Goal: Task Accomplishment & Management: Manage account settings

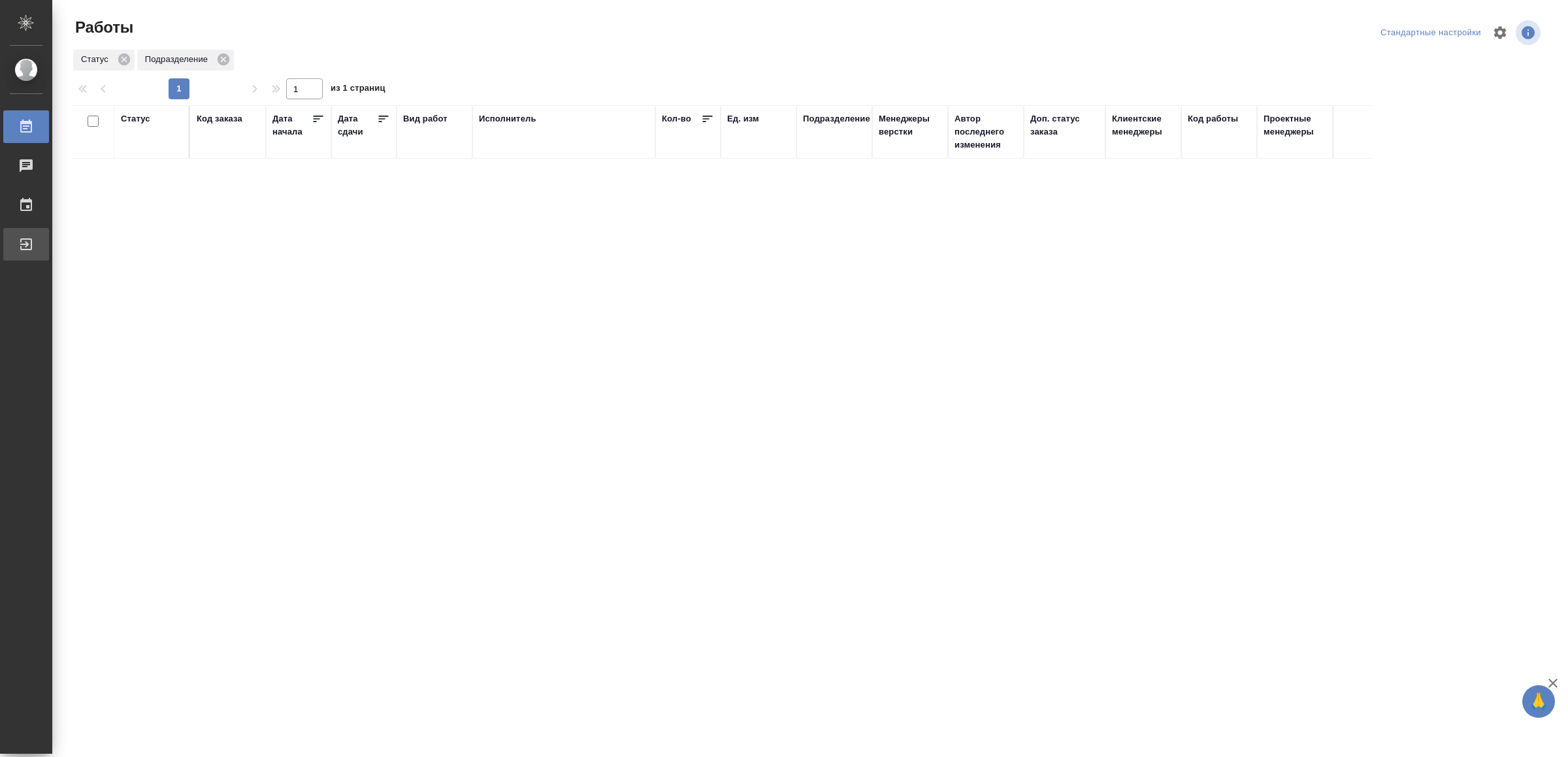
click at [26, 242] on div "Выйти" at bounding box center [9, 244] width 33 height 20
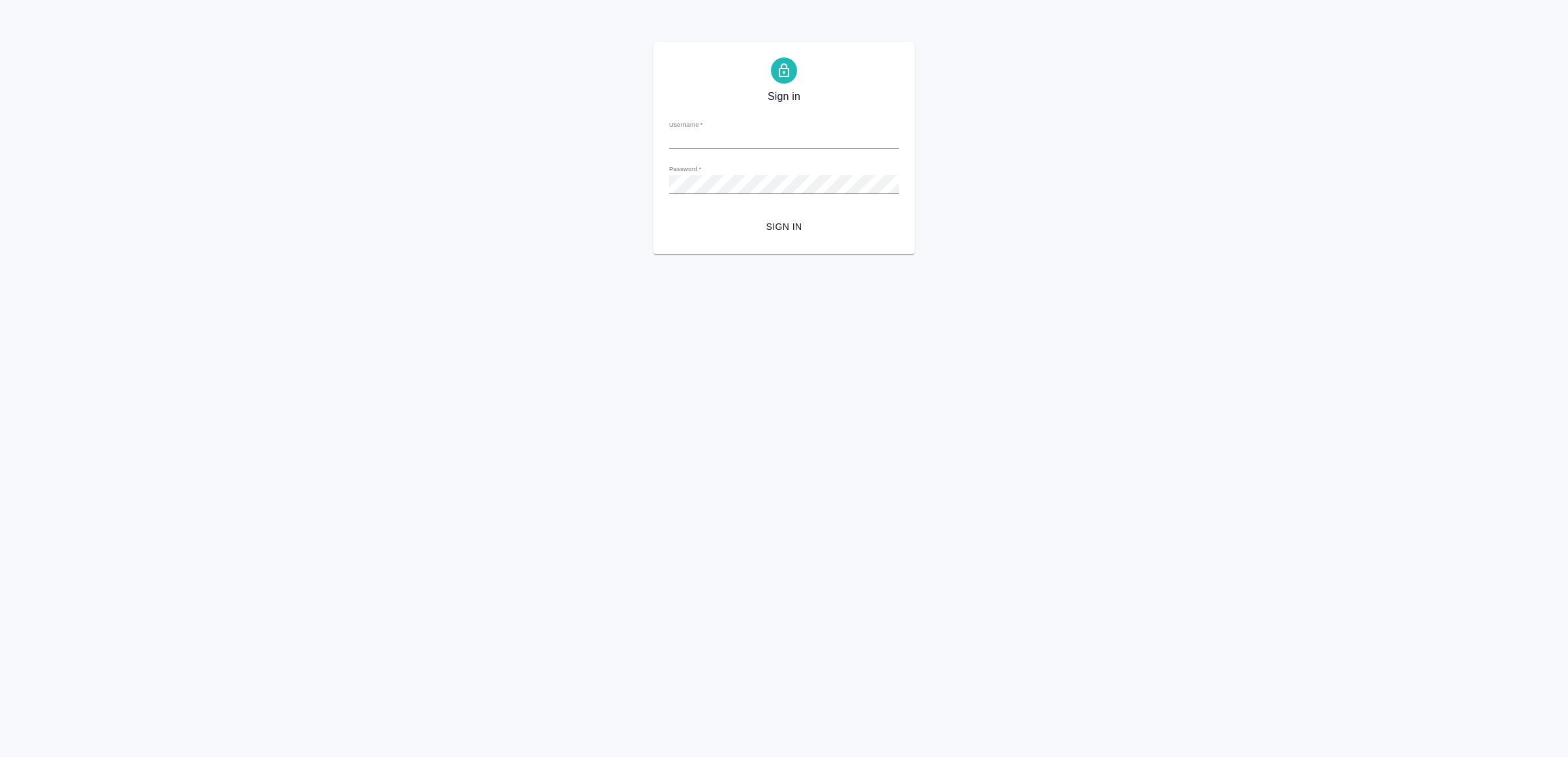
type input "[EMAIL_ADDRESS][DOMAIN_NAME]"
click at [817, 233] on span "Sign in" at bounding box center [784, 226] width 209 height 16
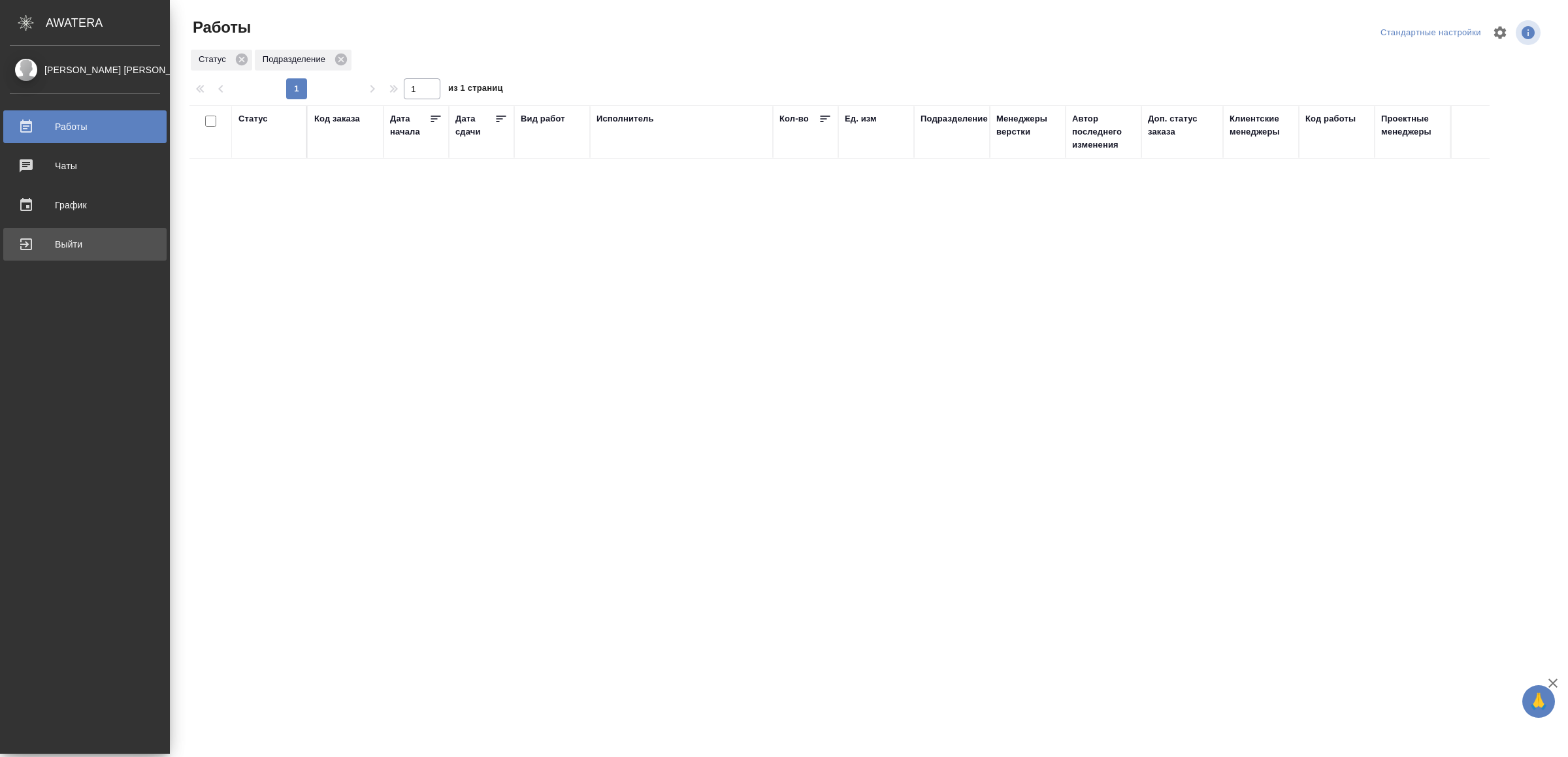
click at [69, 245] on div "Выйти" at bounding box center [85, 244] width 151 height 20
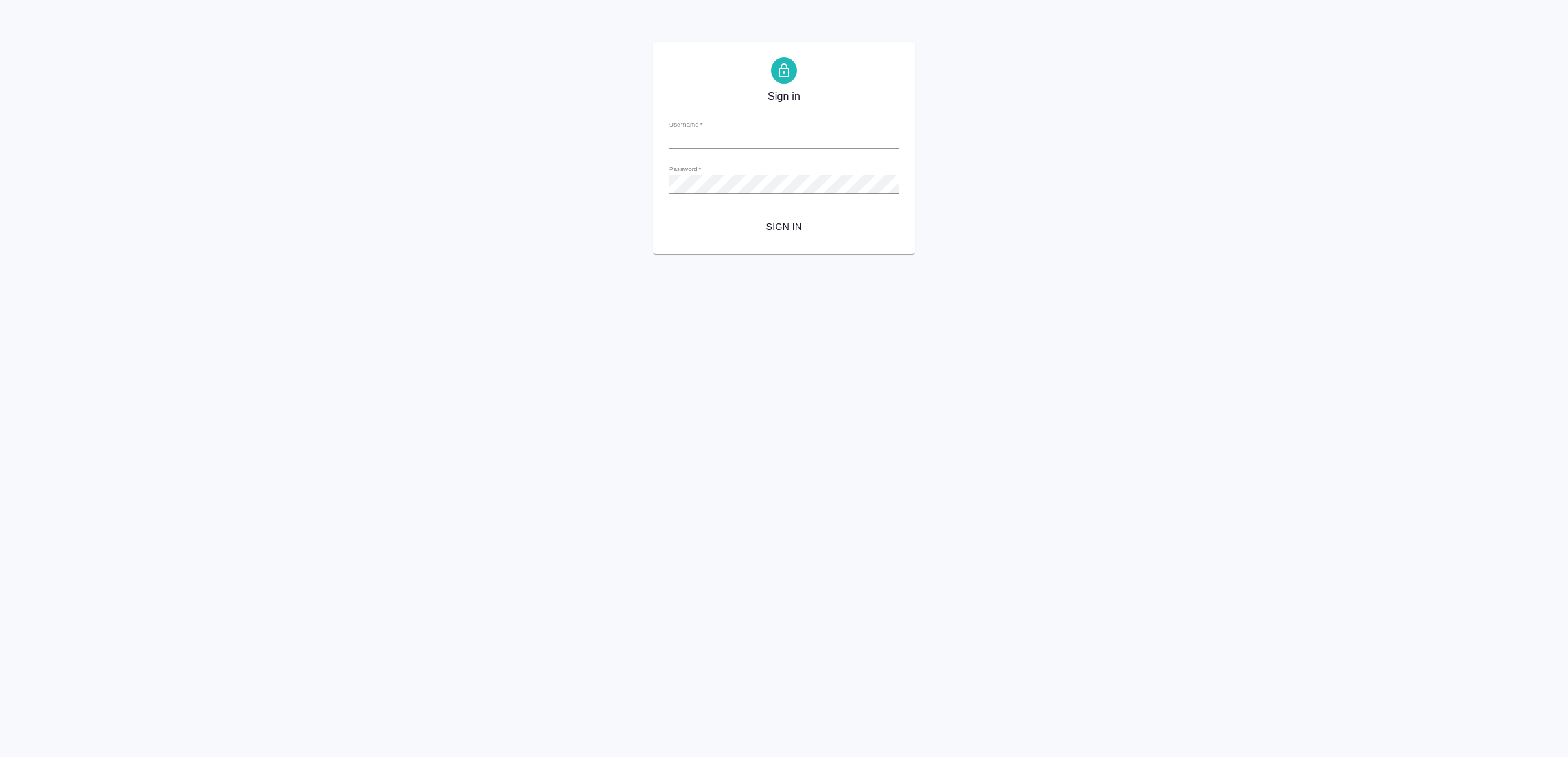
type input "[EMAIL_ADDRESS][DOMAIN_NAME]"
click at [769, 233] on span "Sign in" at bounding box center [784, 226] width 209 height 16
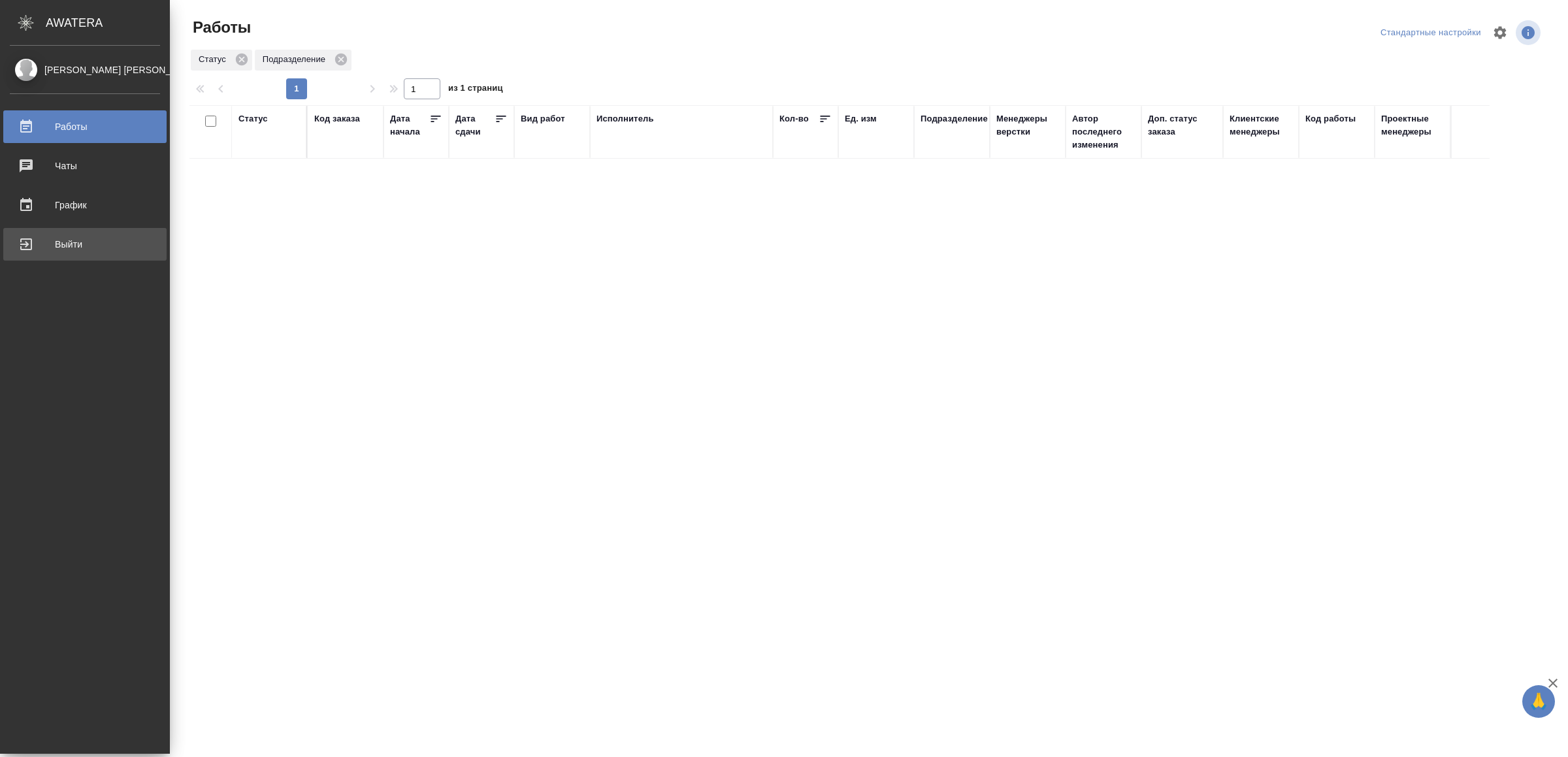
click at [96, 235] on div "Выйти" at bounding box center [85, 244] width 151 height 20
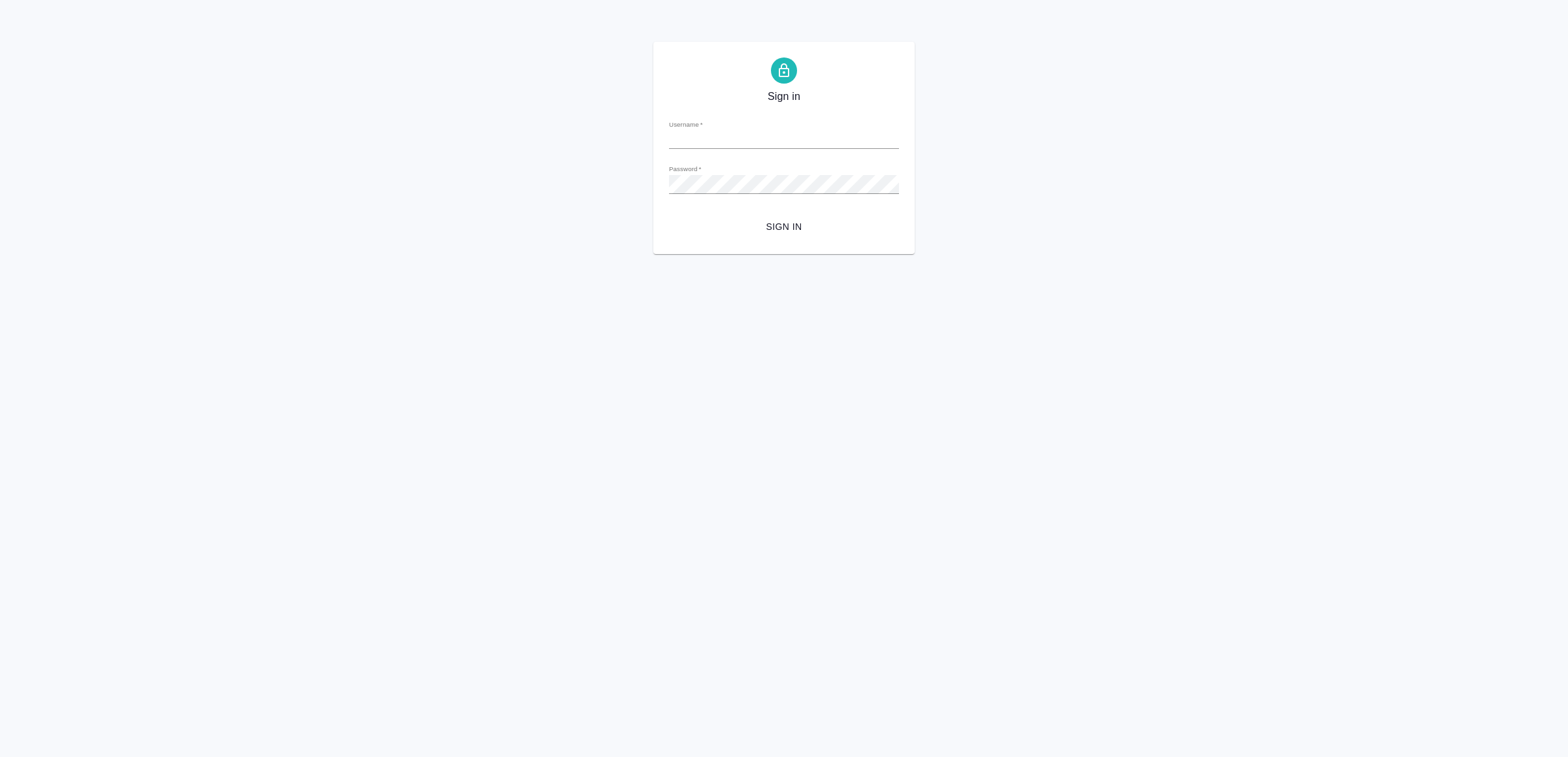
type input "v.yamkovenko@awatera.com"
click at [781, 222] on span "Sign in" at bounding box center [784, 226] width 209 height 16
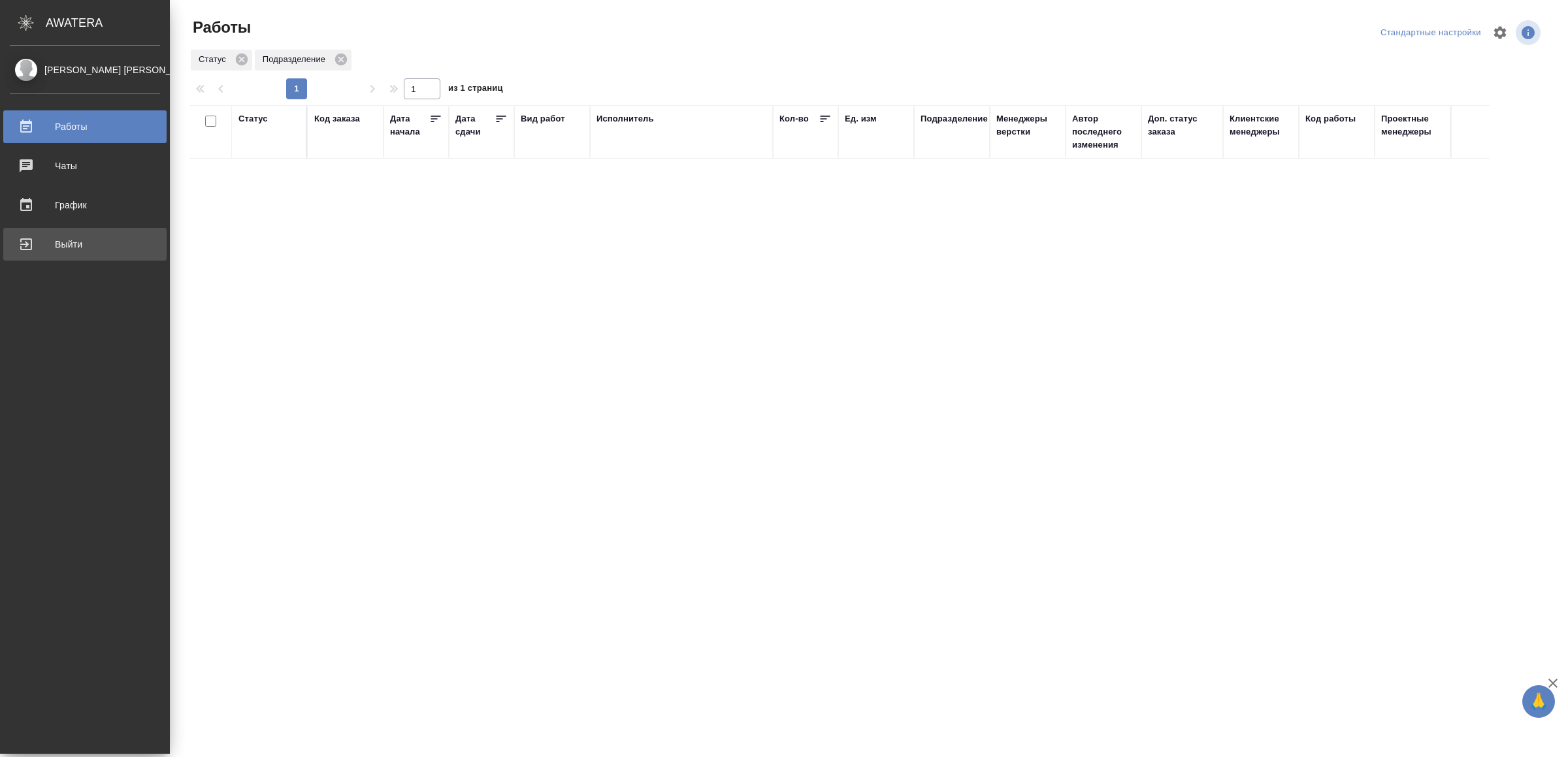
click at [62, 243] on div "Выйти" at bounding box center [85, 244] width 151 height 20
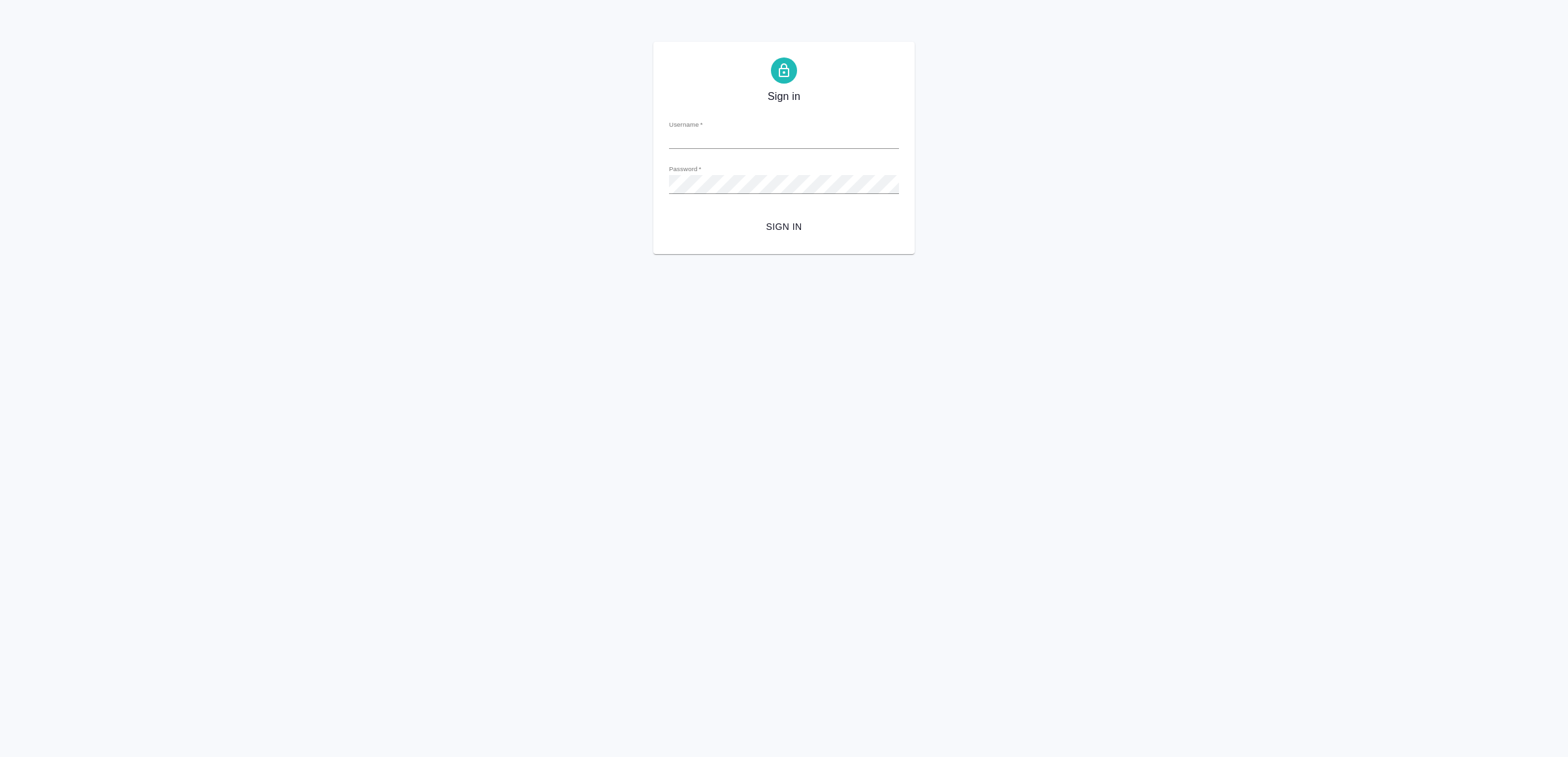
type input "v.yamkovenko@awatera.com"
click at [764, 227] on span "Sign in" at bounding box center [784, 226] width 209 height 16
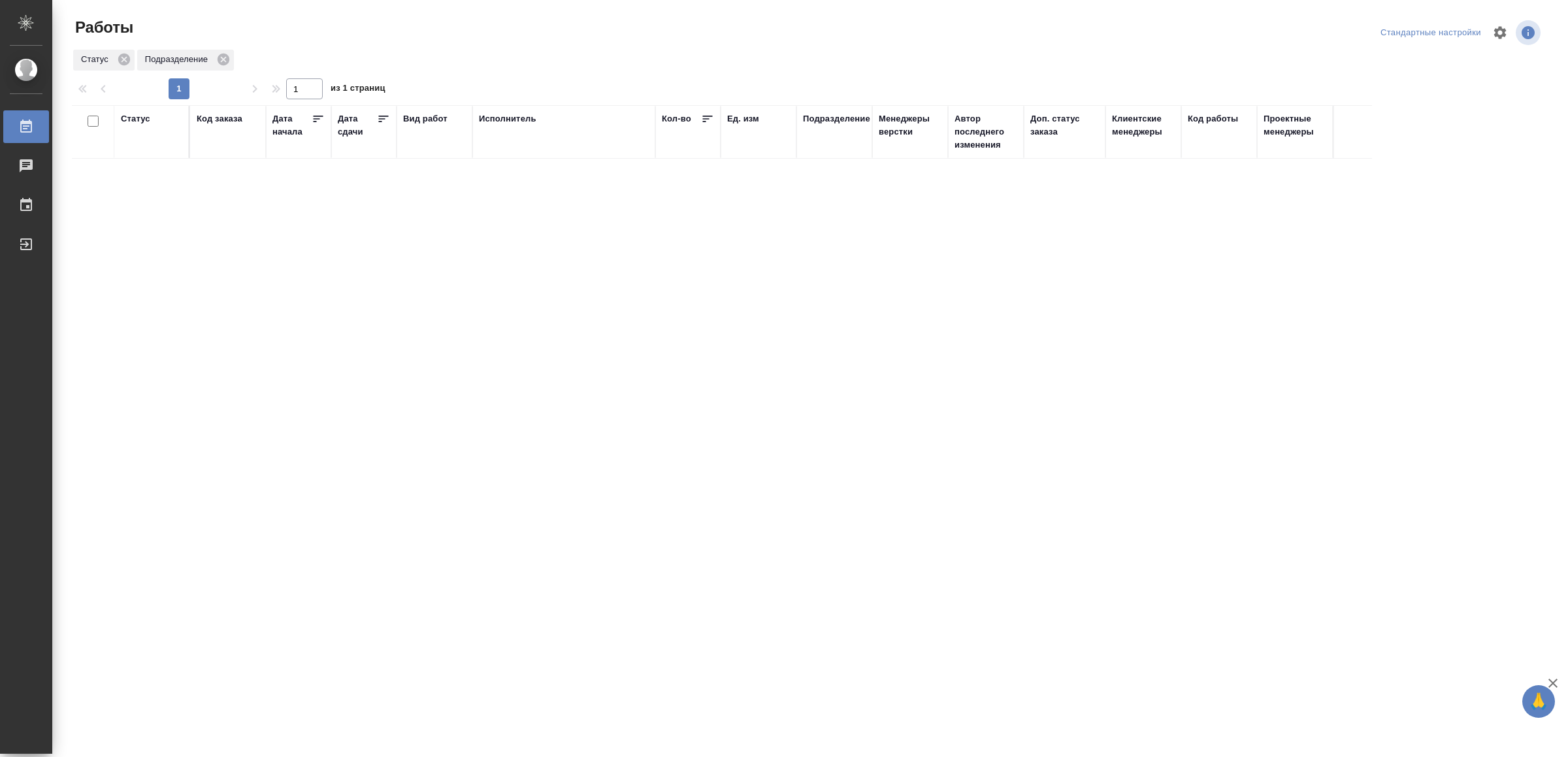
drag, startPoint x: 865, startPoint y: 416, endPoint x: 855, endPoint y: 413, distance: 10.4
click at [26, 239] on div "Выйти" at bounding box center [9, 244] width 33 height 20
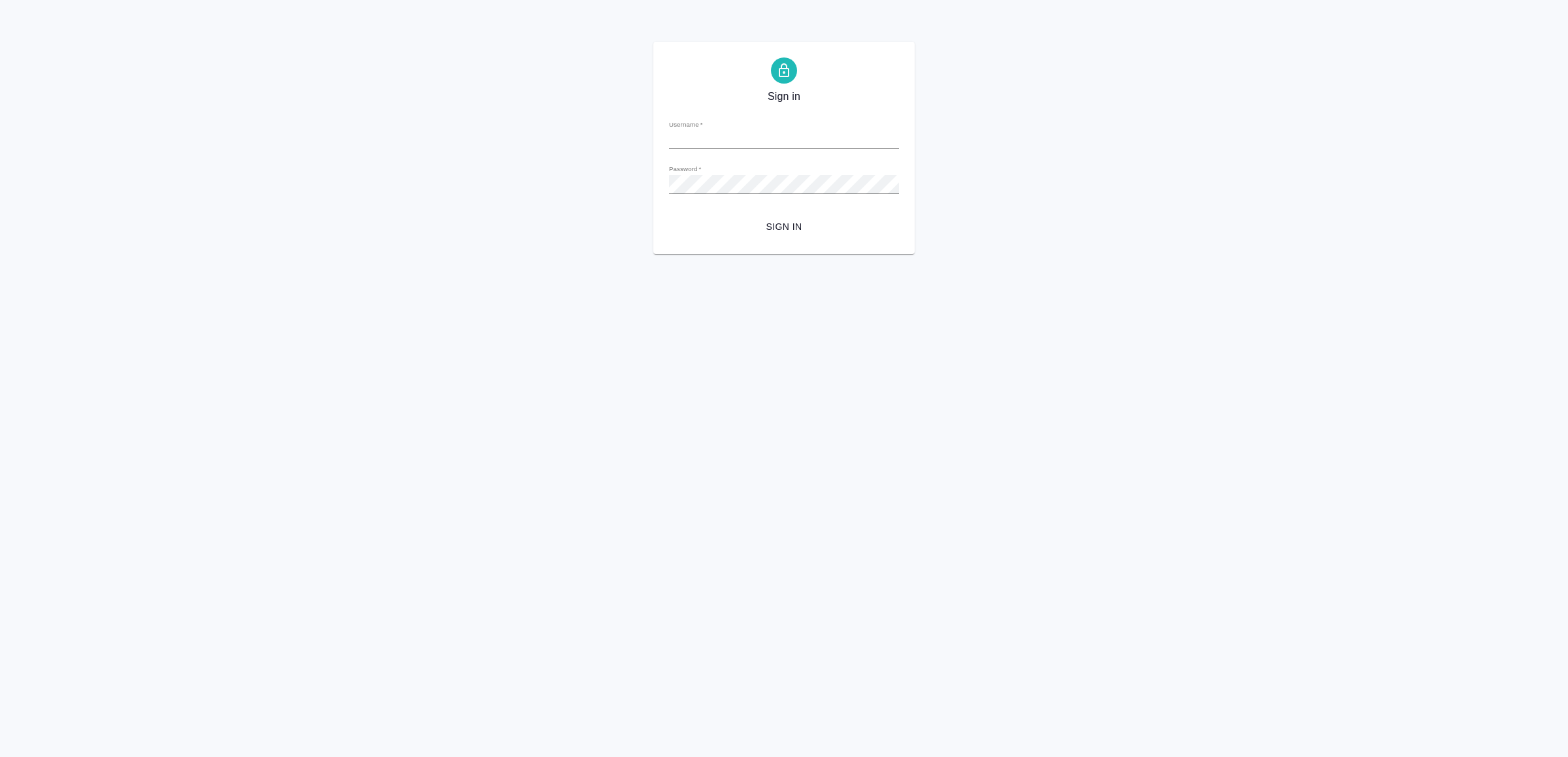
type input "v.yamkovenko@awatera.com"
click at [771, 232] on span "Sign in" at bounding box center [784, 226] width 209 height 16
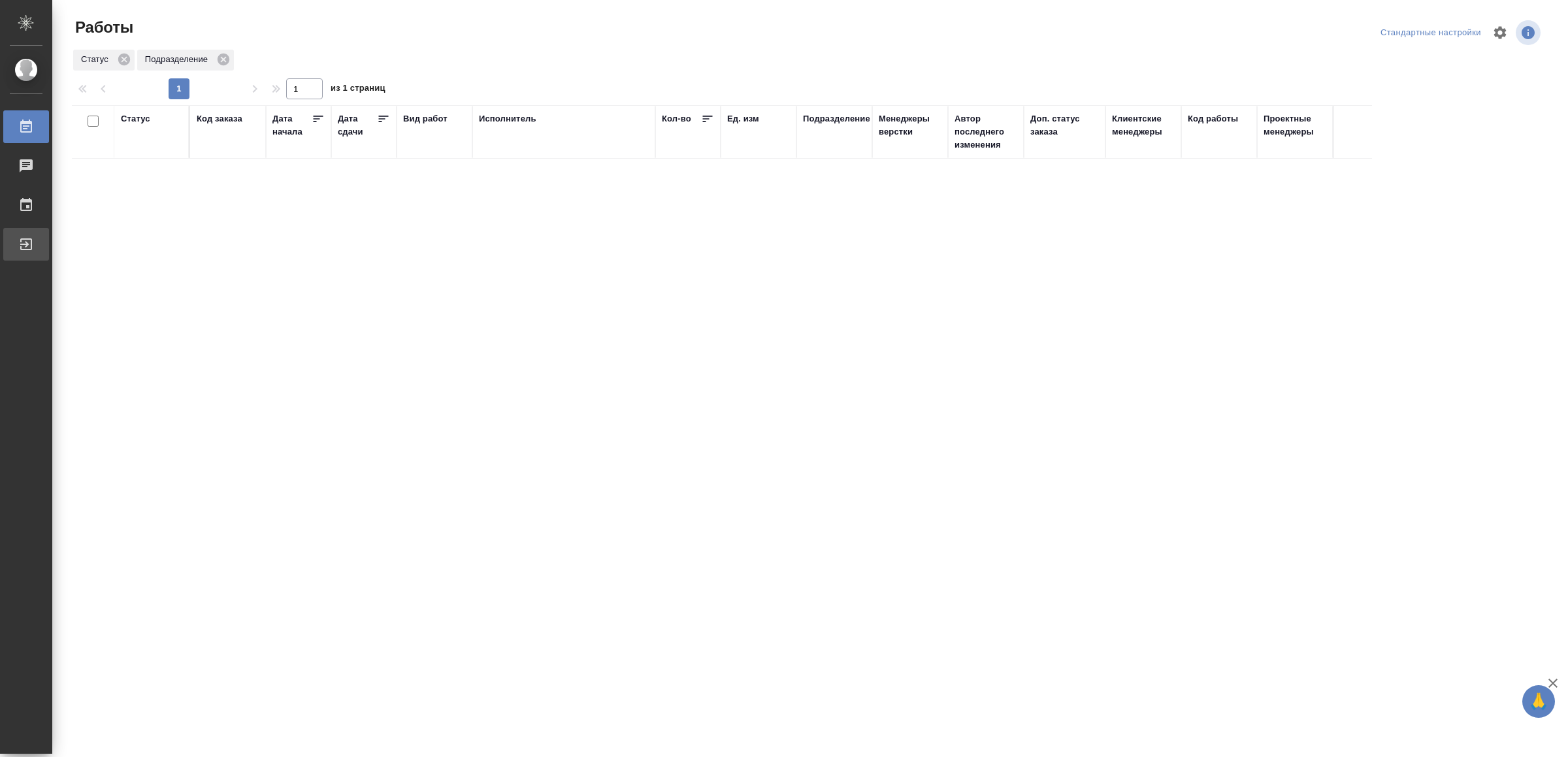
click at [16, 243] on div "Выйти" at bounding box center [9, 244] width 33 height 20
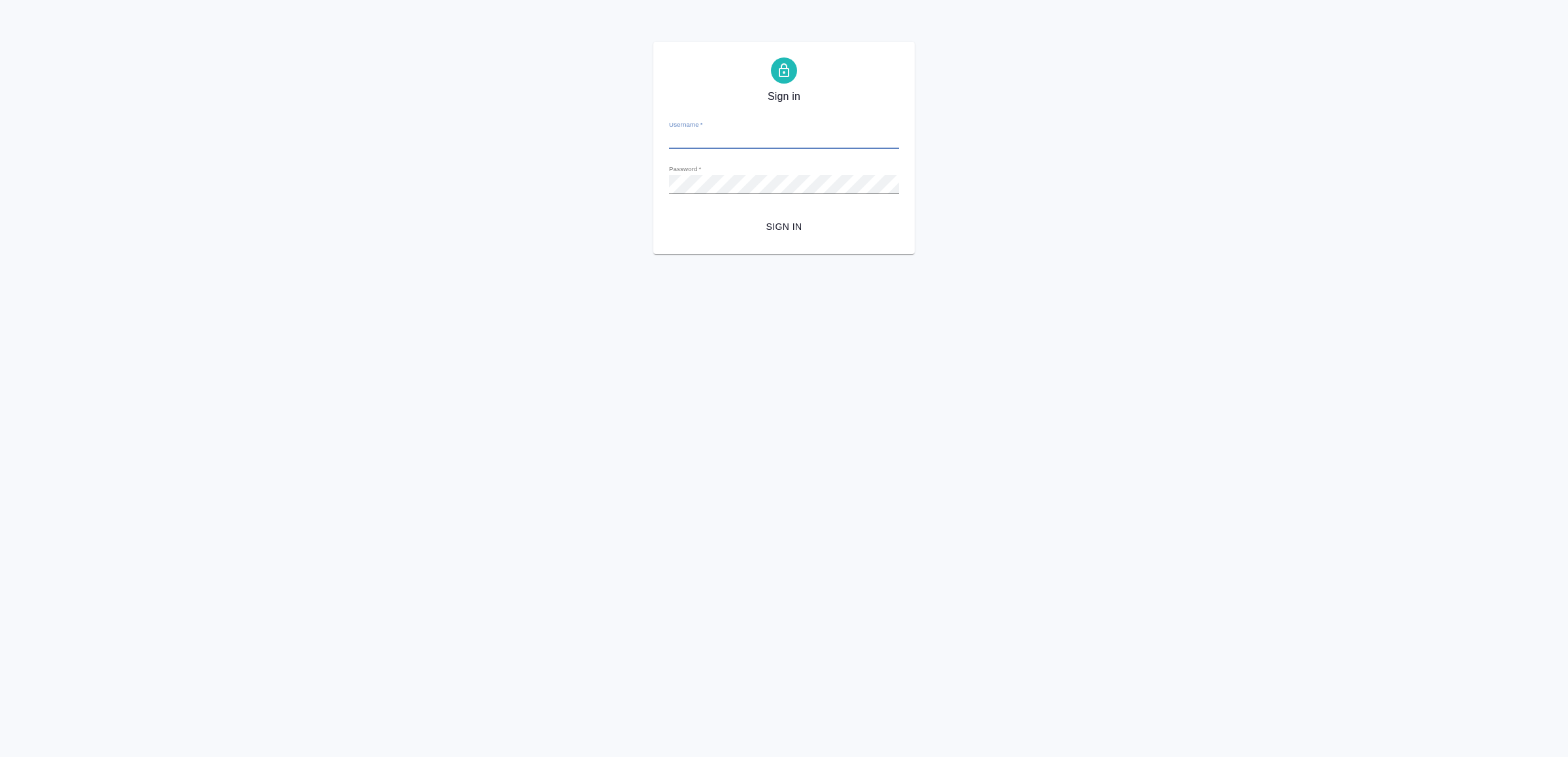
type input "[EMAIL_ADDRESS][DOMAIN_NAME]"
click at [781, 220] on span "Sign in" at bounding box center [784, 226] width 209 height 16
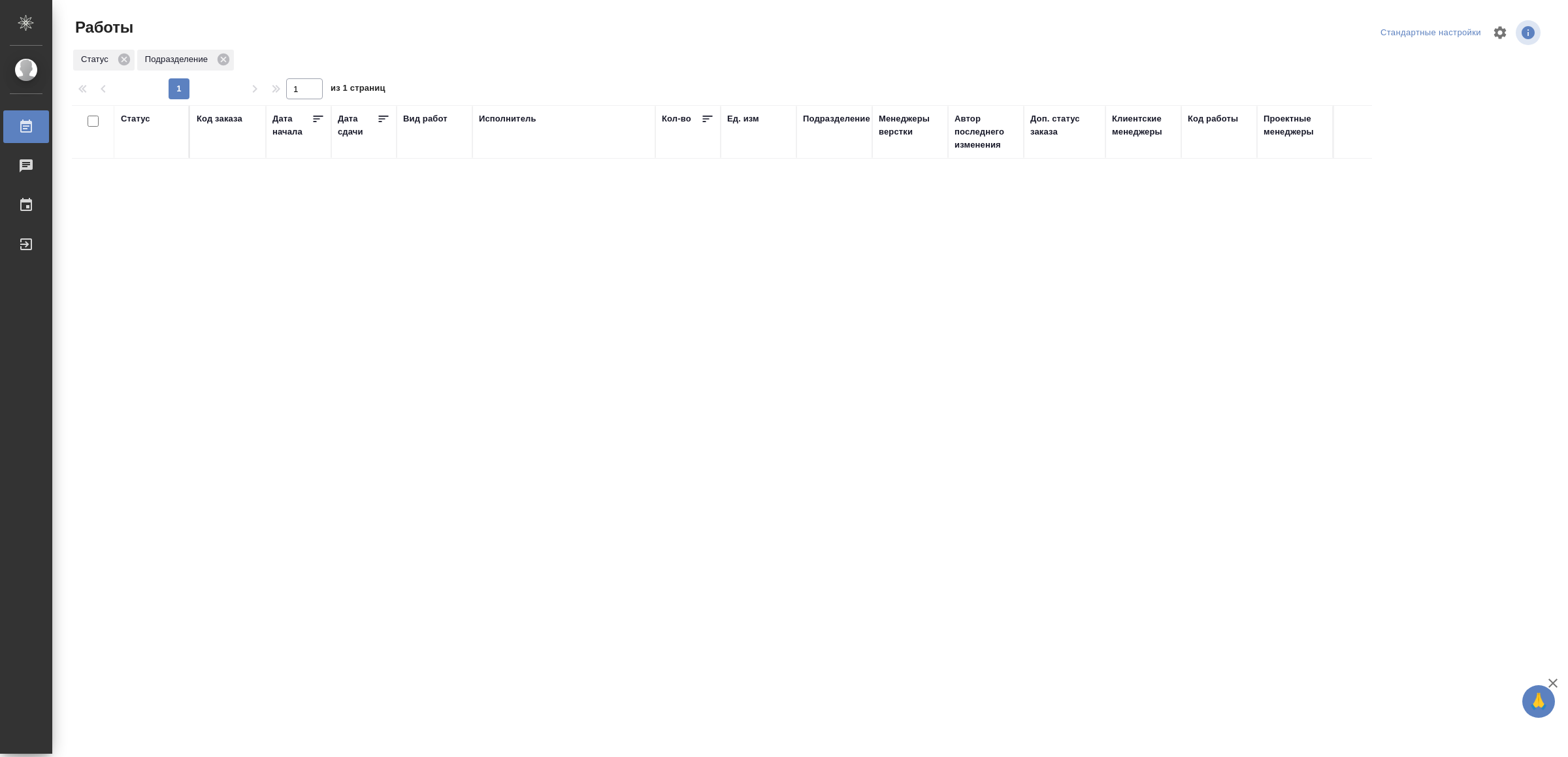
drag, startPoint x: 732, startPoint y: 445, endPoint x: 744, endPoint y: 441, distance: 12.6
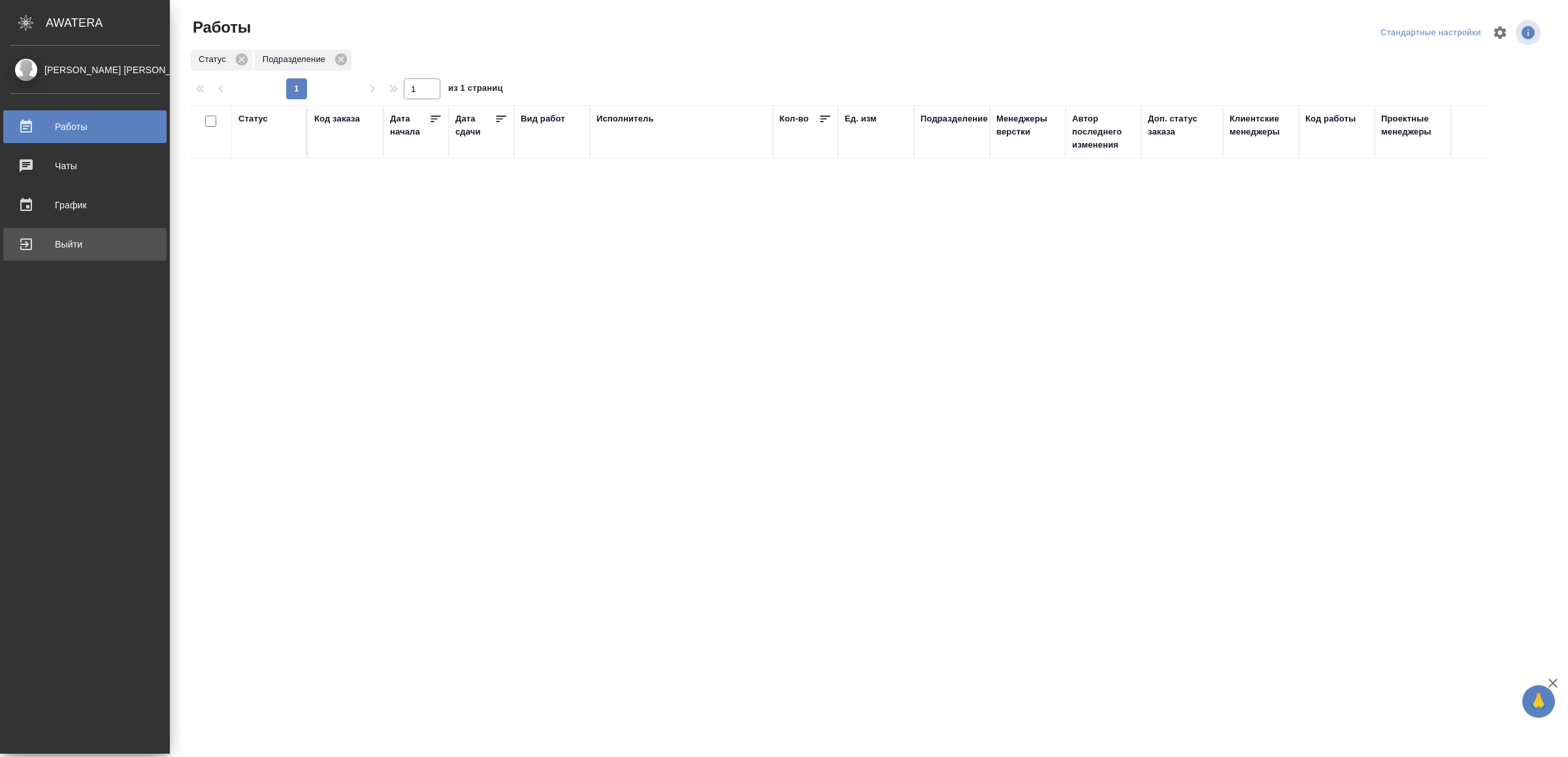
click at [46, 247] on div "Выйти" at bounding box center [85, 244] width 151 height 20
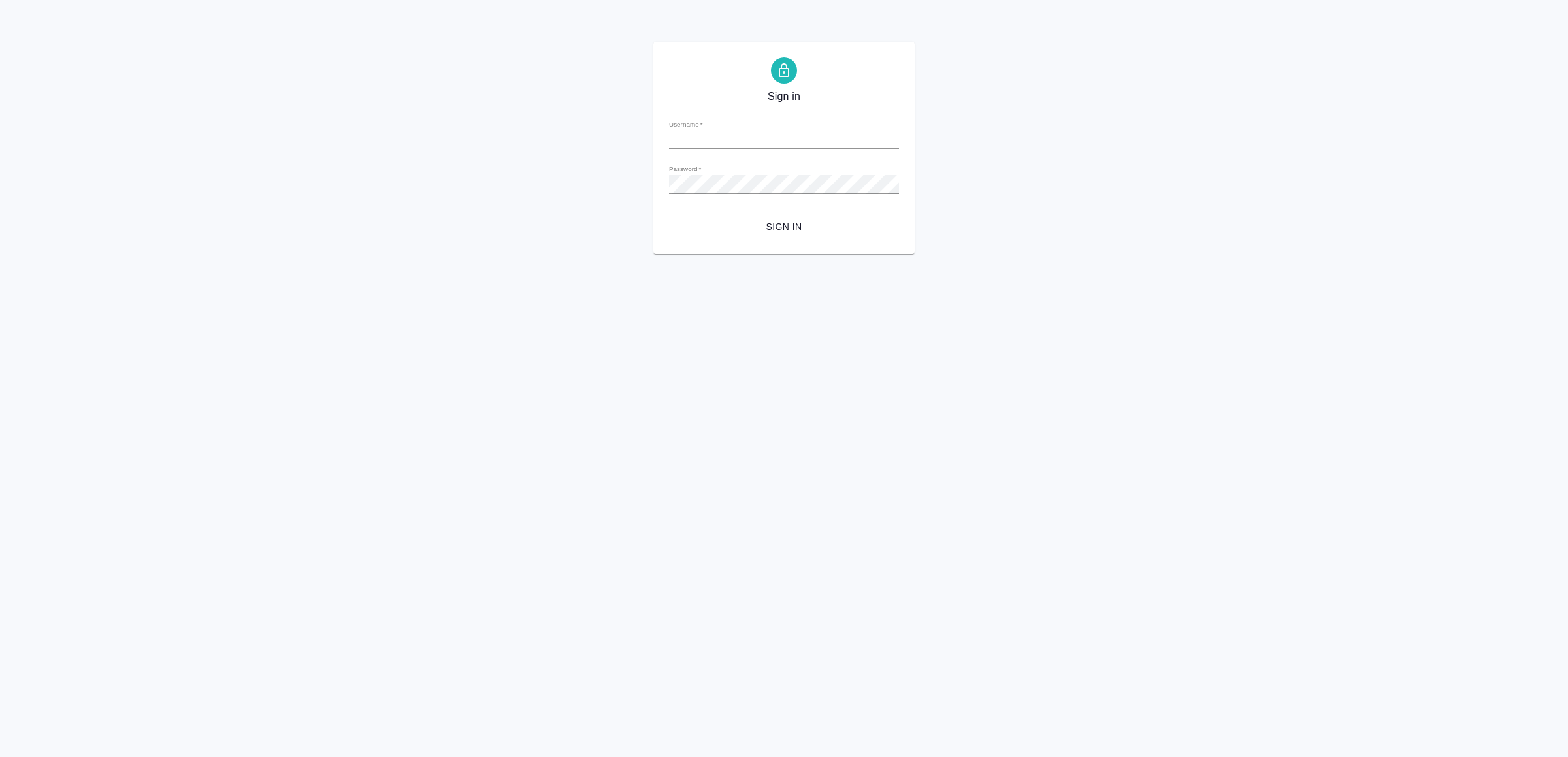
type input "[EMAIL_ADDRESS][DOMAIN_NAME]"
click at [805, 234] on span "Sign in" at bounding box center [784, 226] width 209 height 16
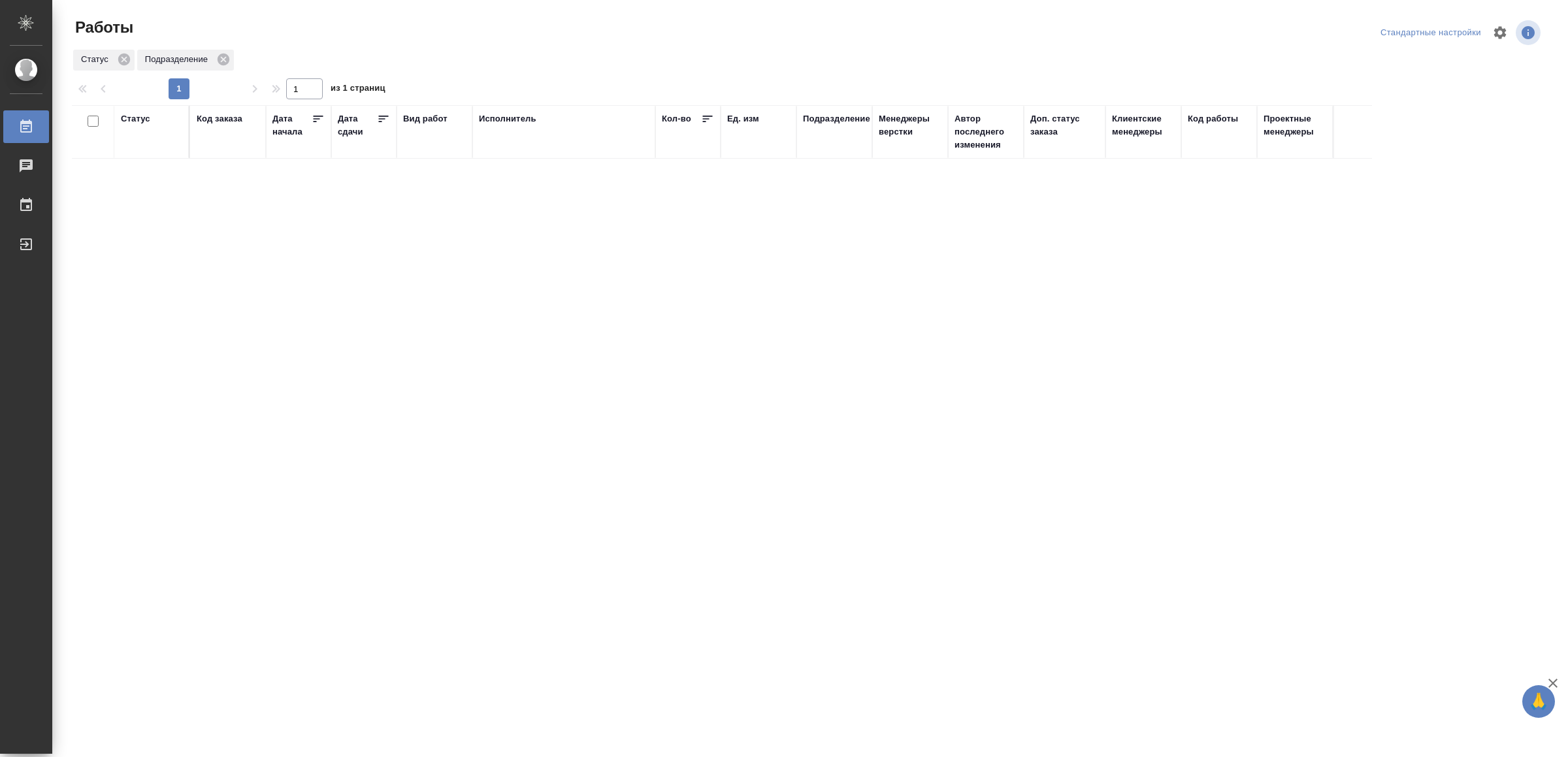
drag, startPoint x: 0, startPoint y: 0, endPoint x: 630, endPoint y: 382, distance: 736.8
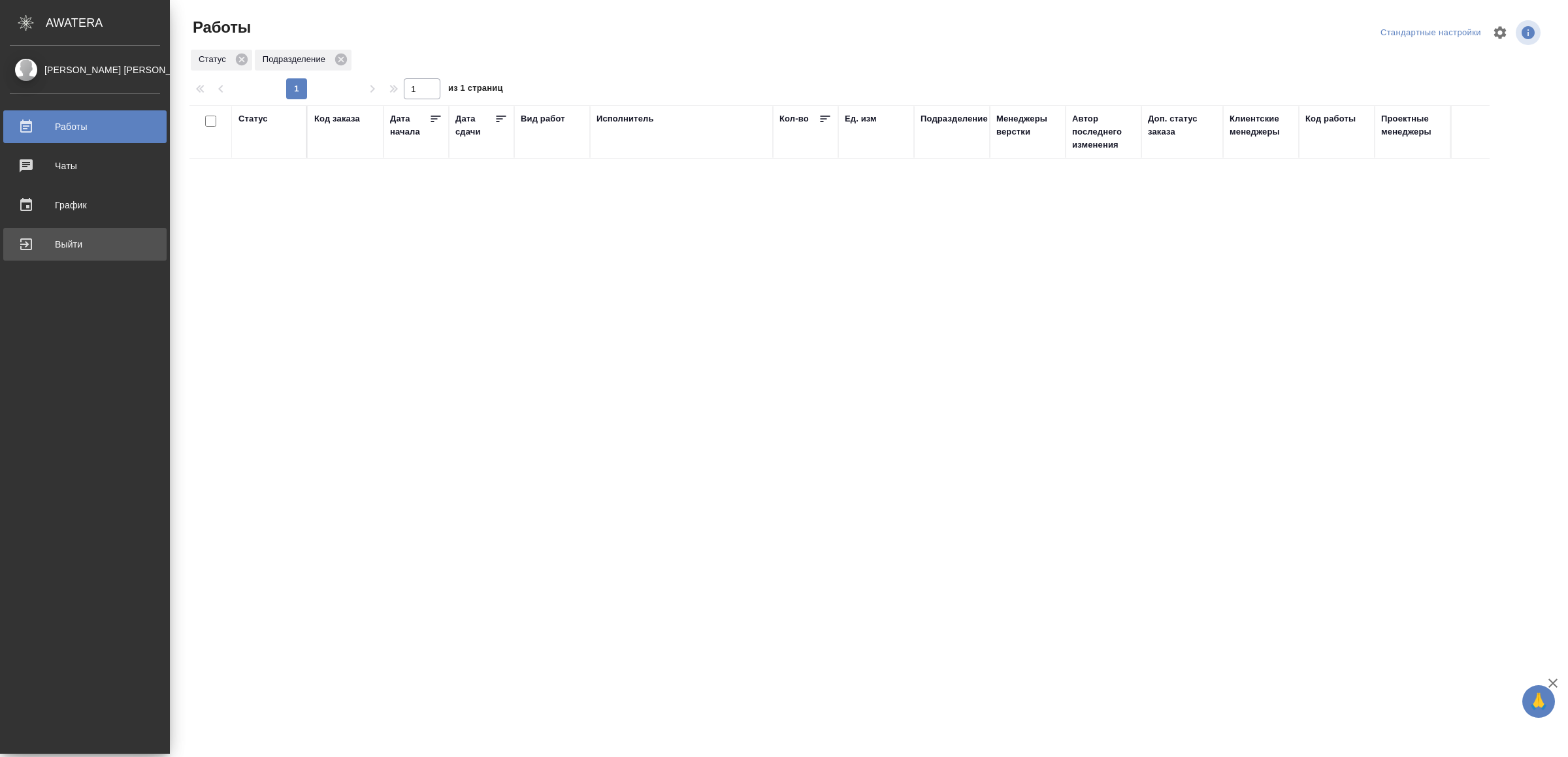
click at [86, 245] on div "Выйти" at bounding box center [85, 244] width 151 height 20
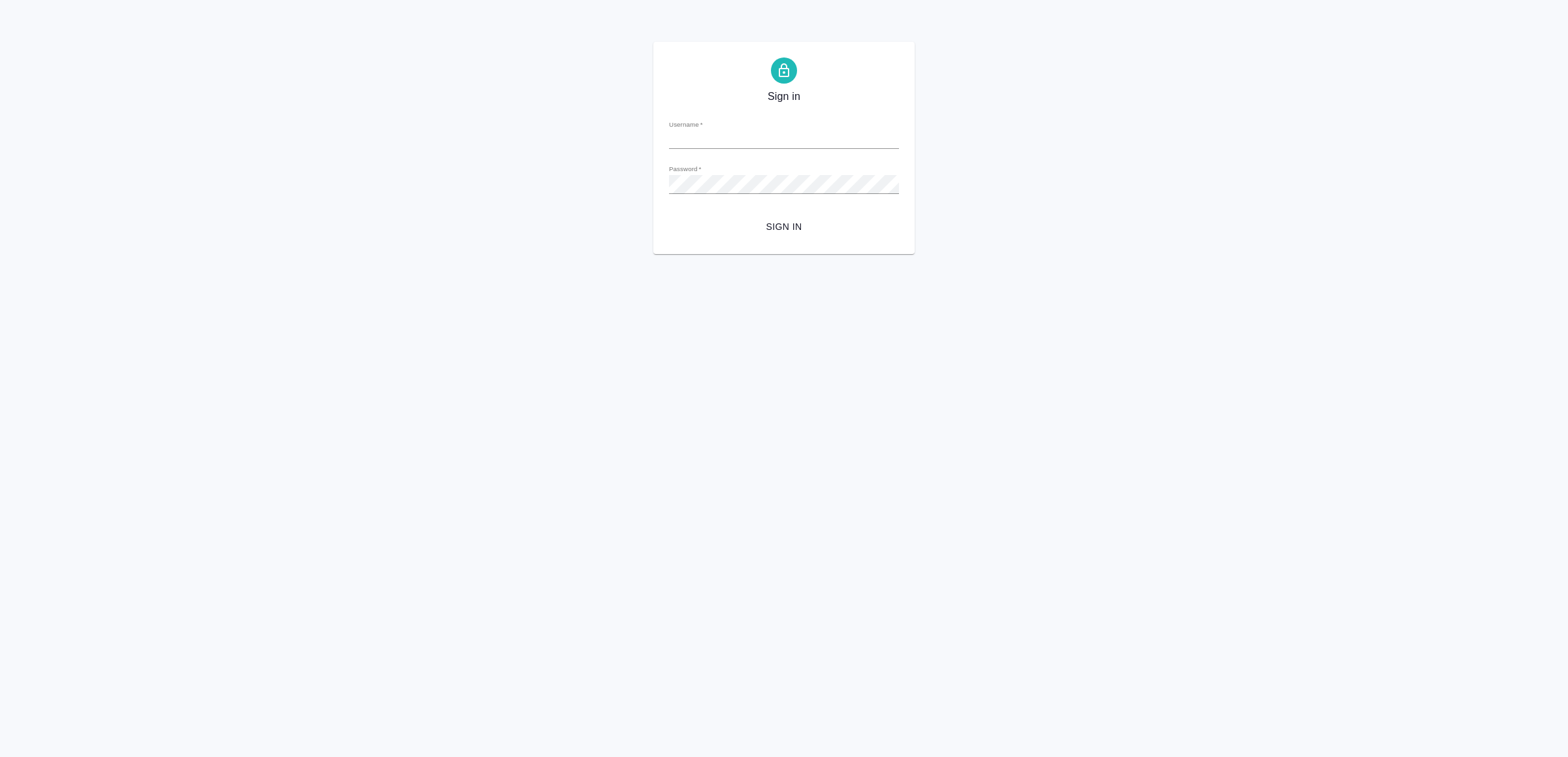
type input "v.yamkovenko@awatera.com"
click at [738, 222] on span "Sign in" at bounding box center [784, 226] width 209 height 16
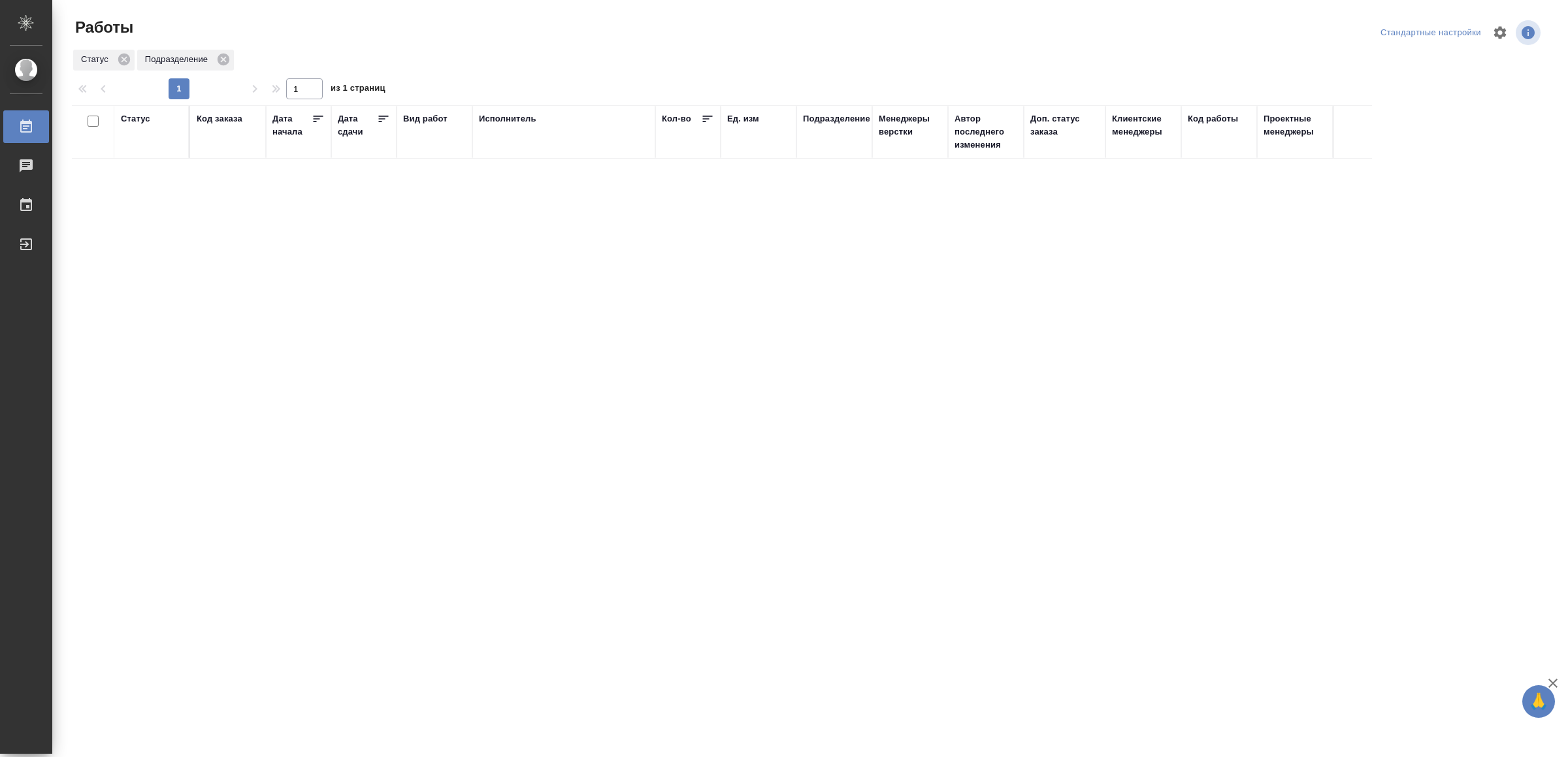
drag, startPoint x: 653, startPoint y: 257, endPoint x: 668, endPoint y: 261, distance: 15.5
drag, startPoint x: 696, startPoint y: 341, endPoint x: 703, endPoint y: 340, distance: 7.1
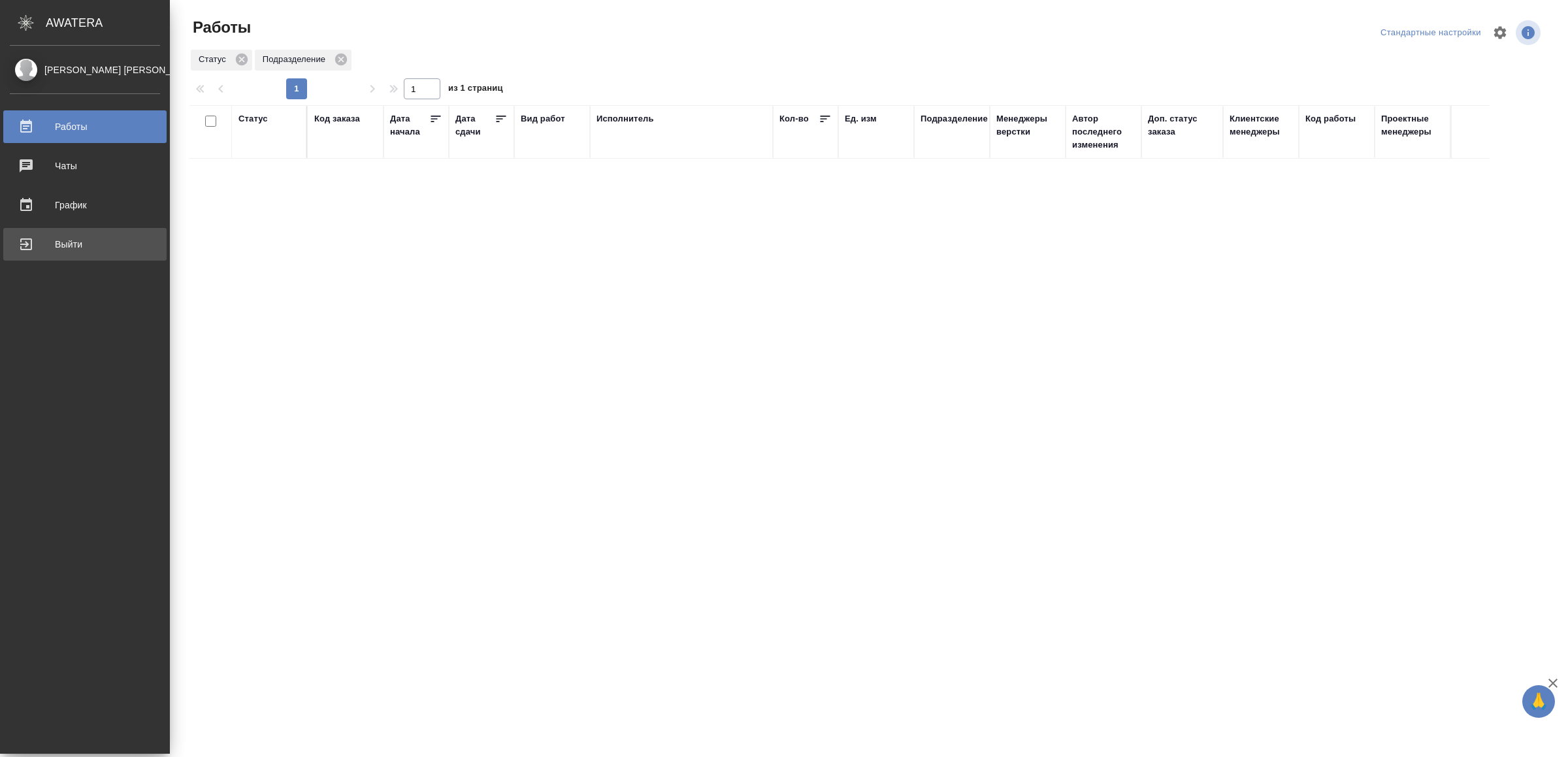
click at [40, 249] on div "Выйти" at bounding box center [85, 244] width 151 height 20
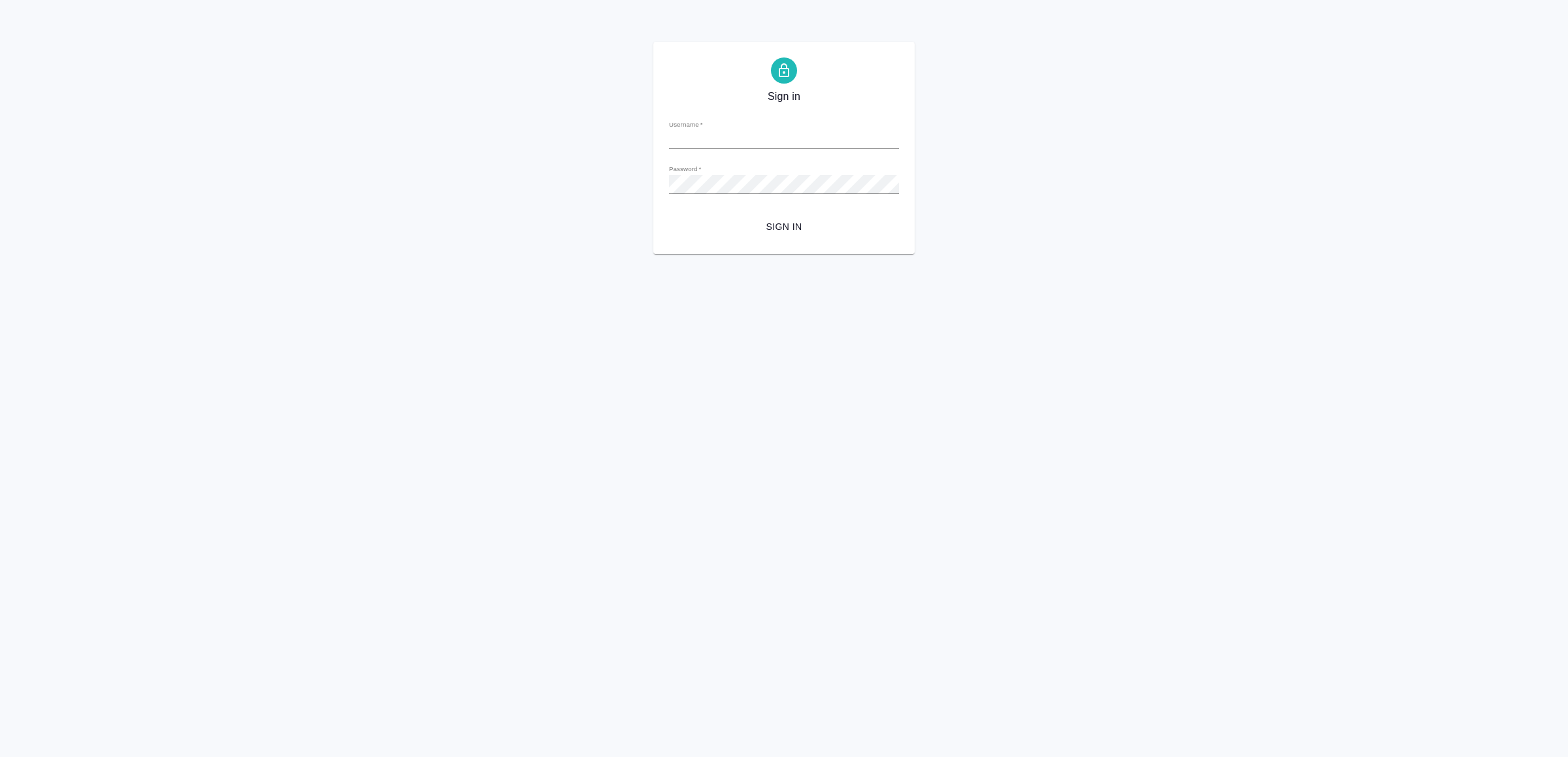
type input "[EMAIL_ADDRESS][DOMAIN_NAME]"
click at [794, 230] on span "Sign in" at bounding box center [784, 226] width 209 height 16
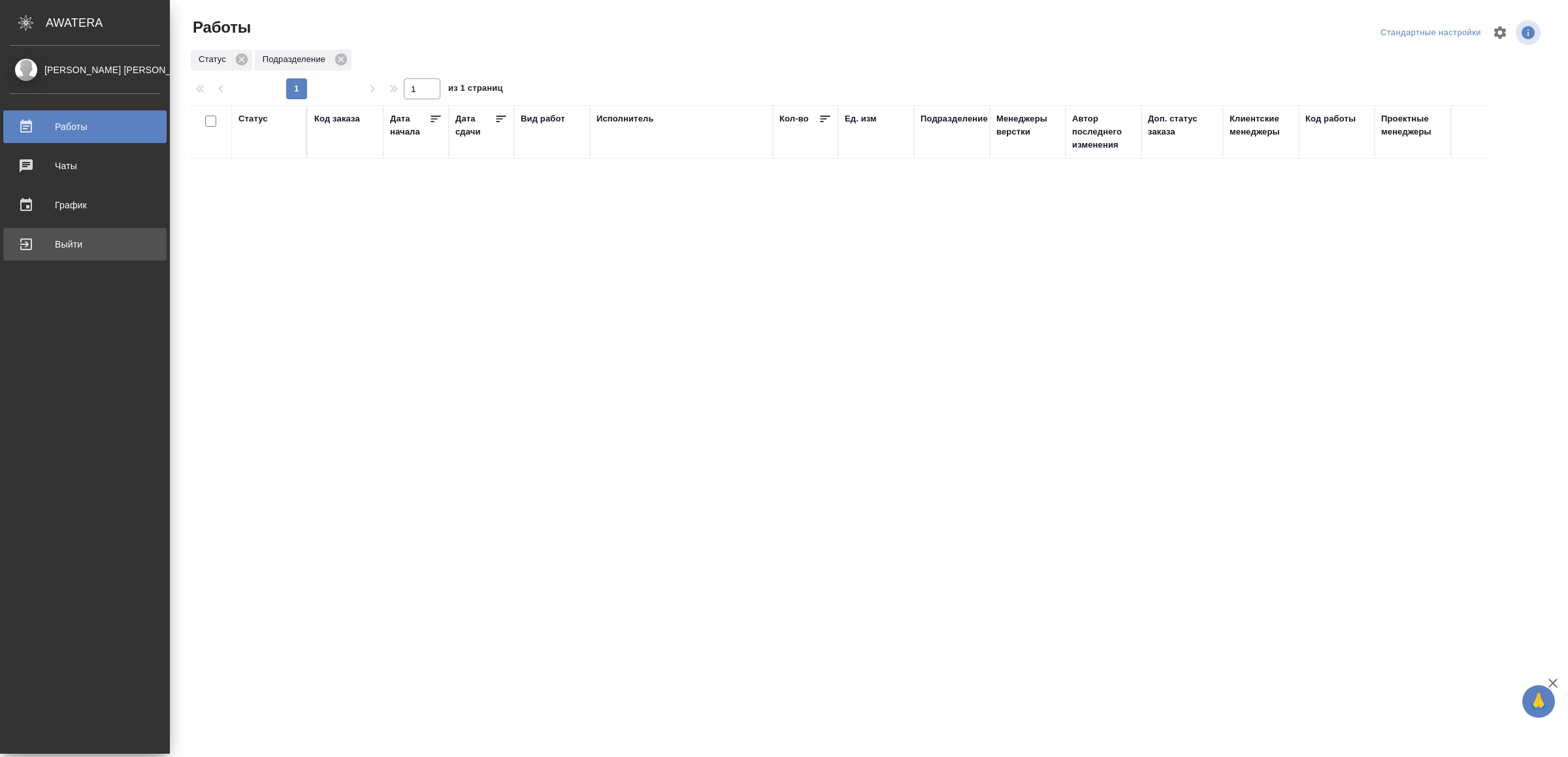
click at [35, 242] on div "Выйти" at bounding box center [85, 244] width 151 height 20
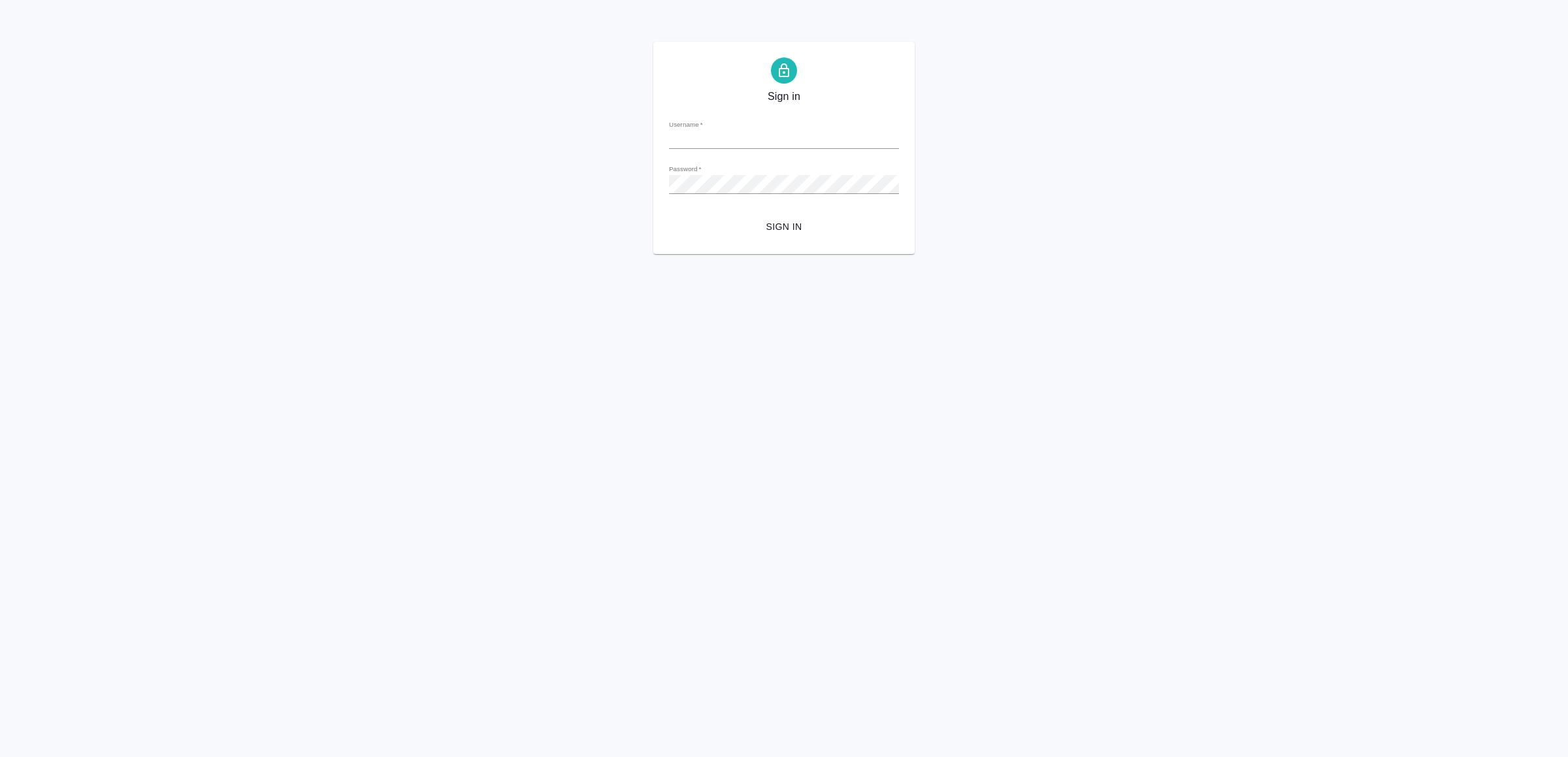
type input "[EMAIL_ADDRESS][DOMAIN_NAME]"
click at [771, 230] on span "Sign in" at bounding box center [784, 226] width 209 height 16
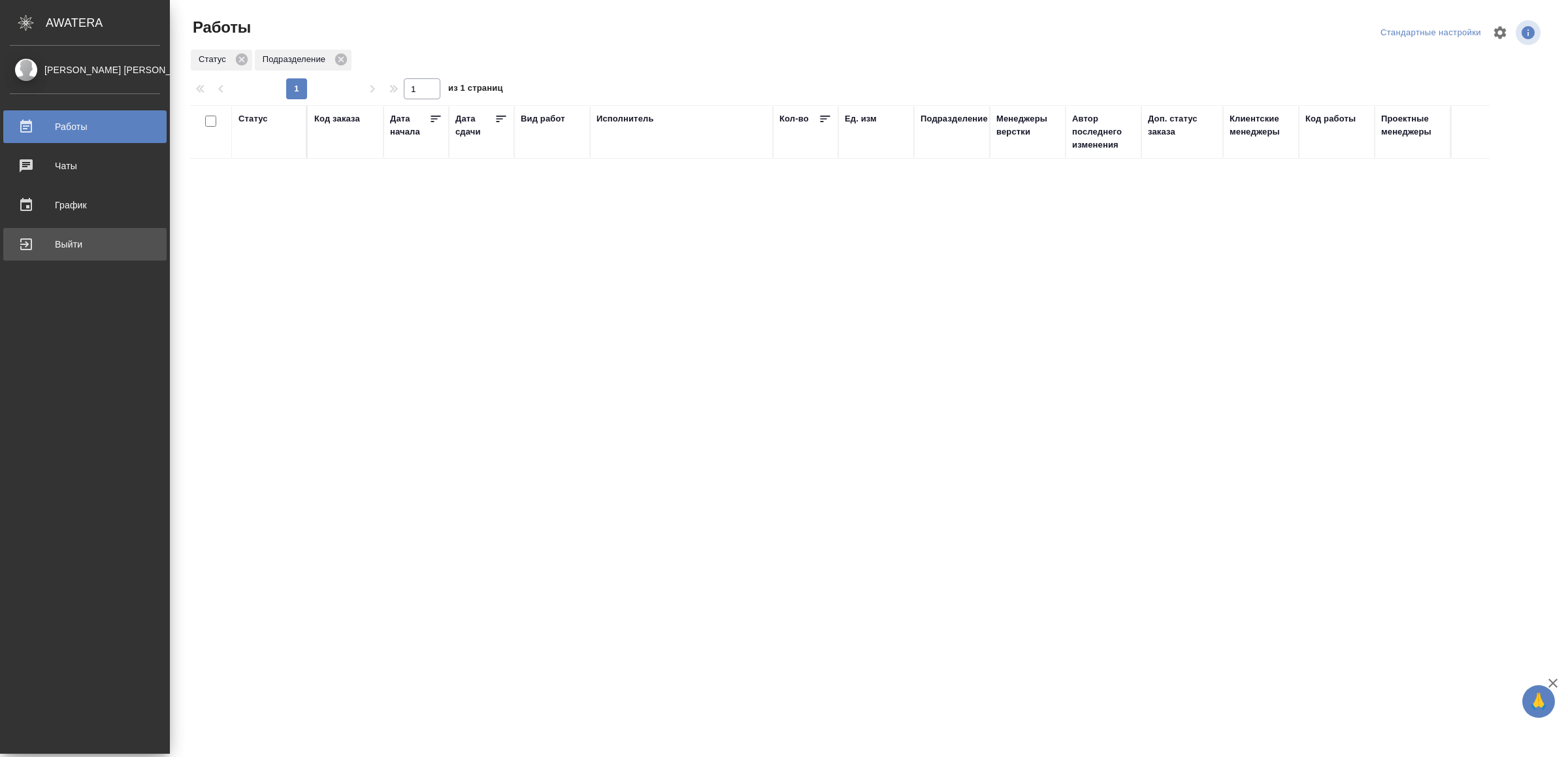
click at [41, 243] on div "Выйти" at bounding box center [85, 244] width 151 height 20
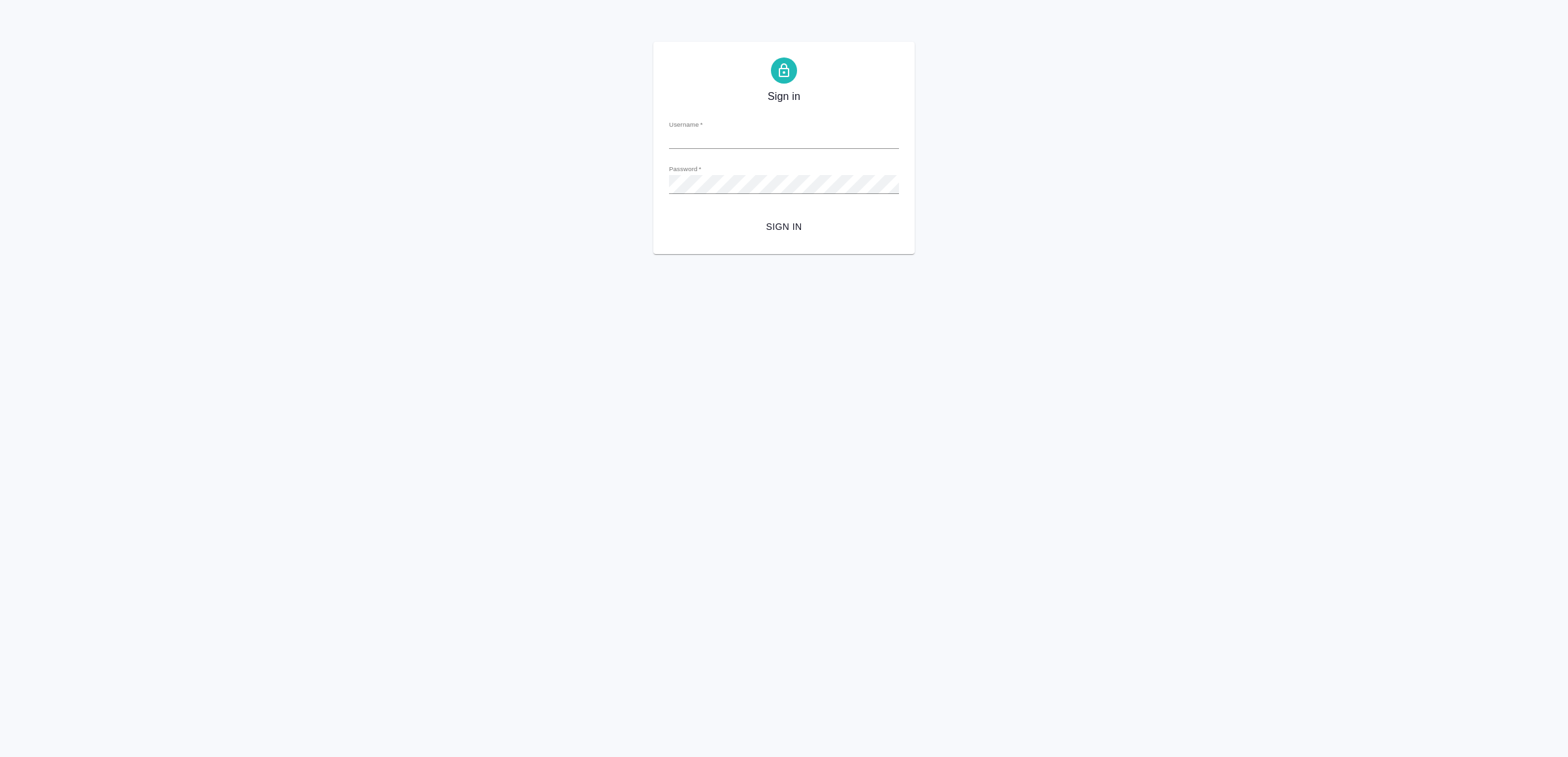
type input "[EMAIL_ADDRESS][DOMAIN_NAME]"
click at [792, 228] on span "Sign in" at bounding box center [784, 226] width 209 height 16
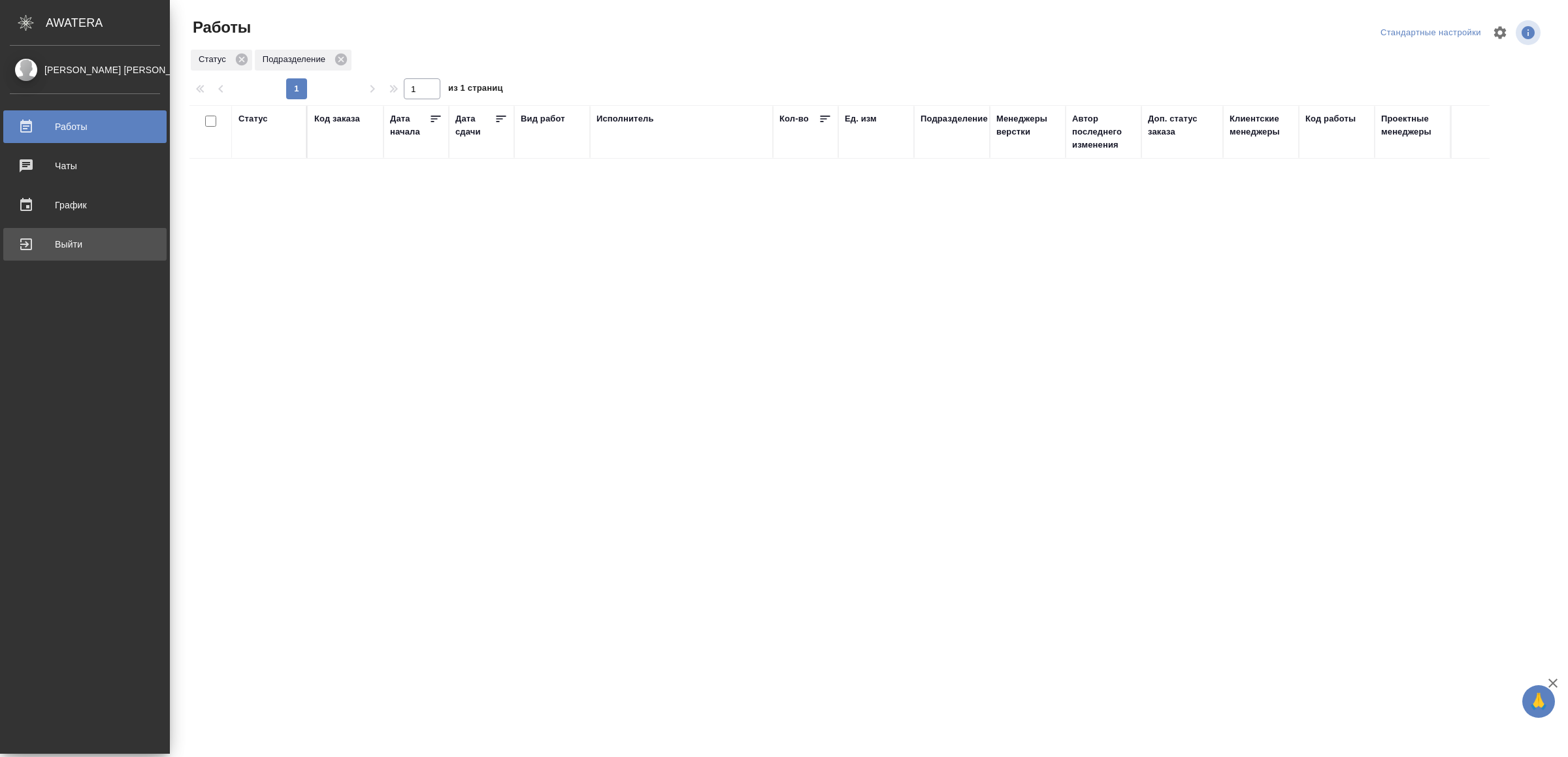
click at [77, 243] on div "Выйти" at bounding box center [85, 244] width 151 height 20
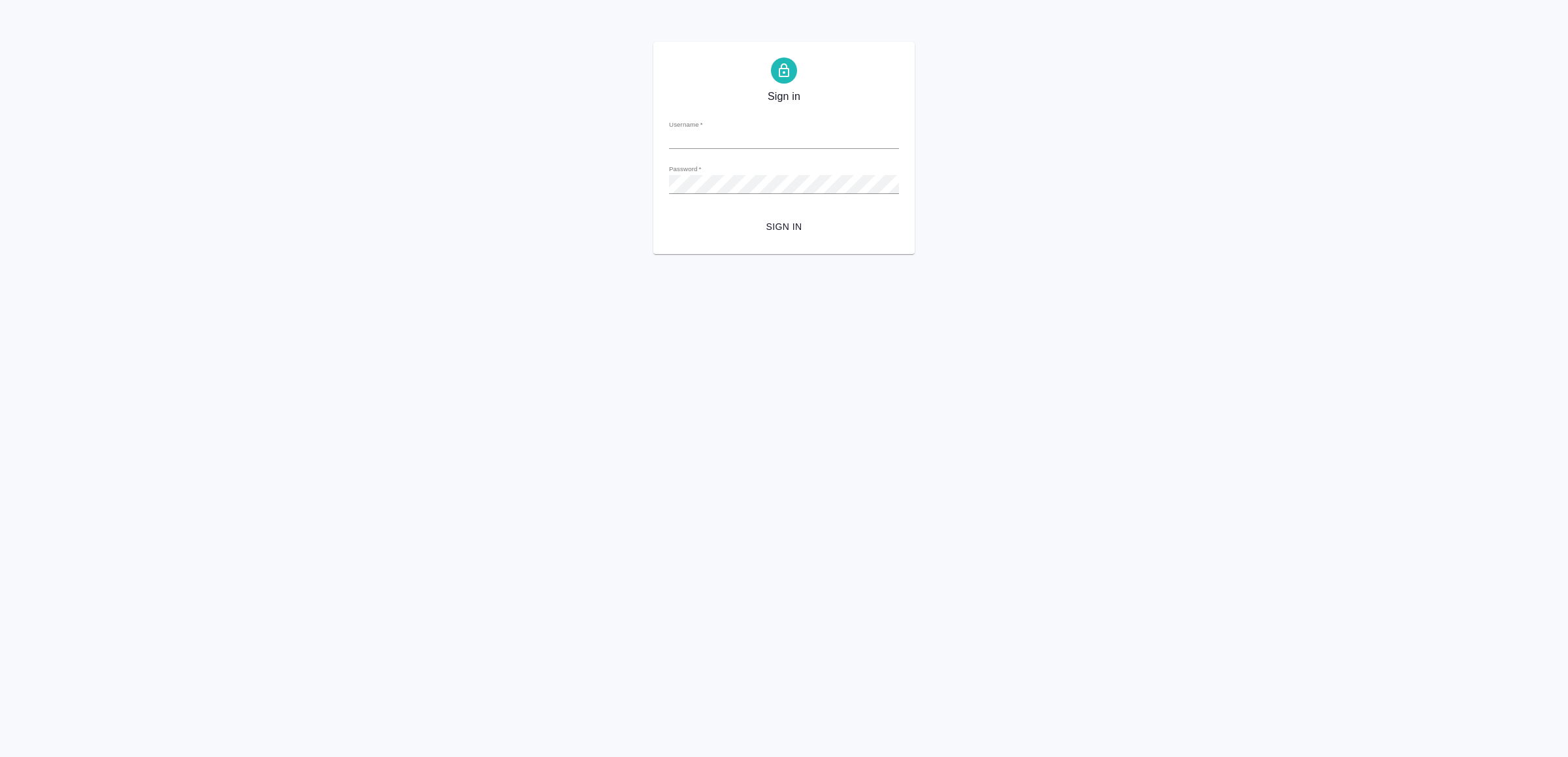
type input "[EMAIL_ADDRESS][DOMAIN_NAME]"
click at [847, 216] on button "Sign in" at bounding box center [784, 227] width 230 height 24
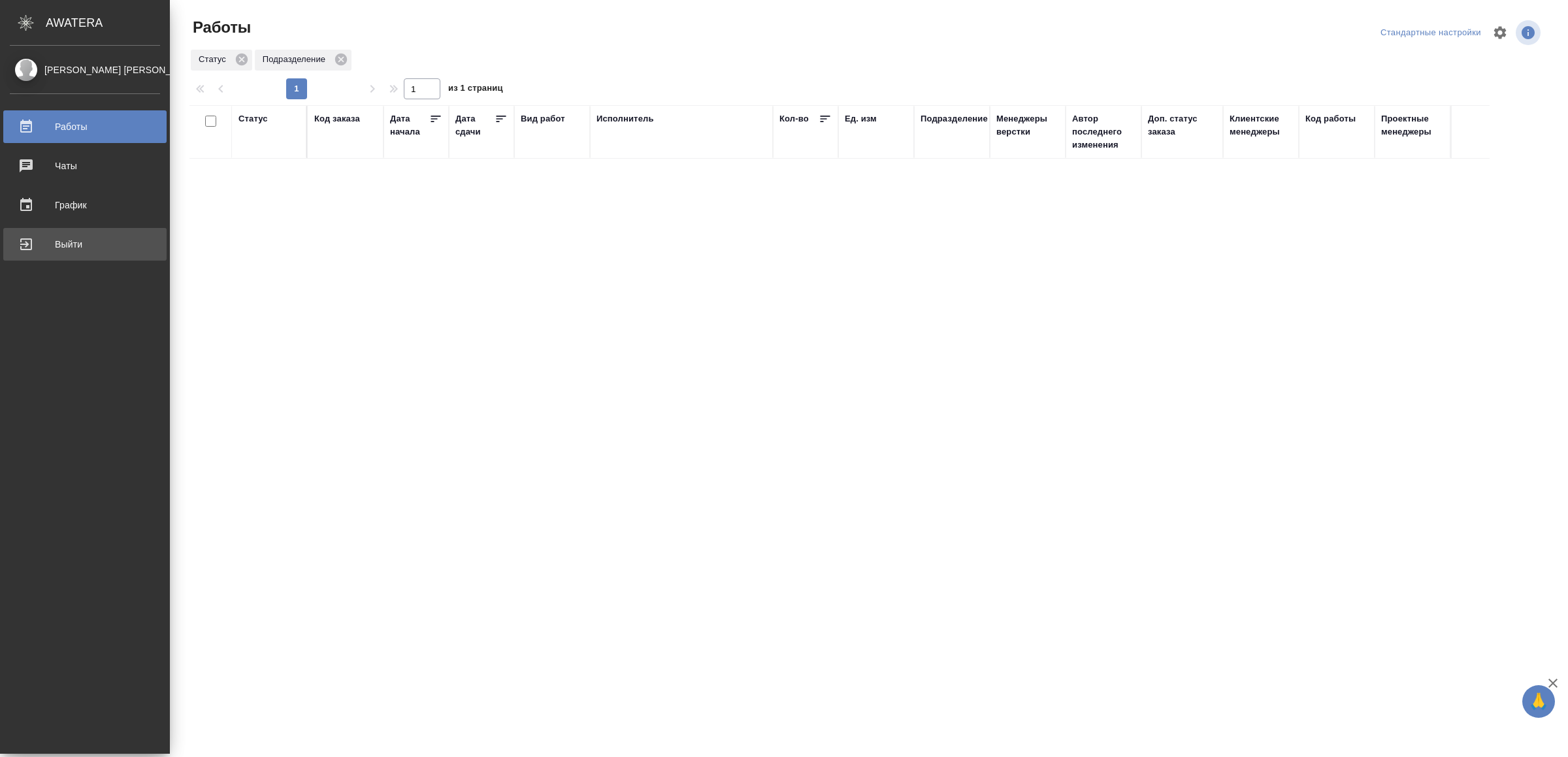
click at [38, 255] on link "Выйти" at bounding box center [84, 244] width 163 height 33
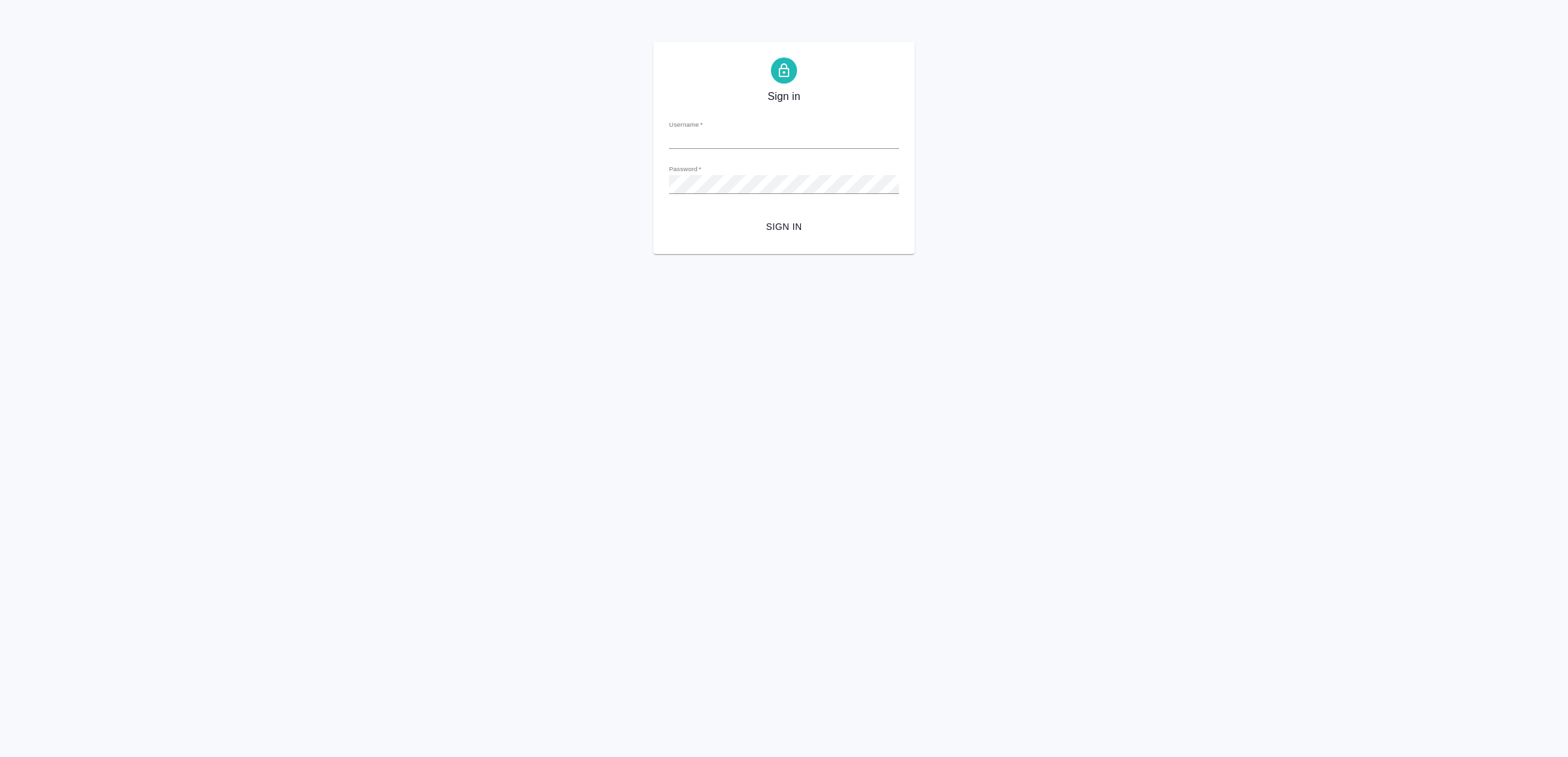
type input "[EMAIL_ADDRESS][DOMAIN_NAME]"
click at [835, 223] on span "Sign in" at bounding box center [784, 226] width 209 height 16
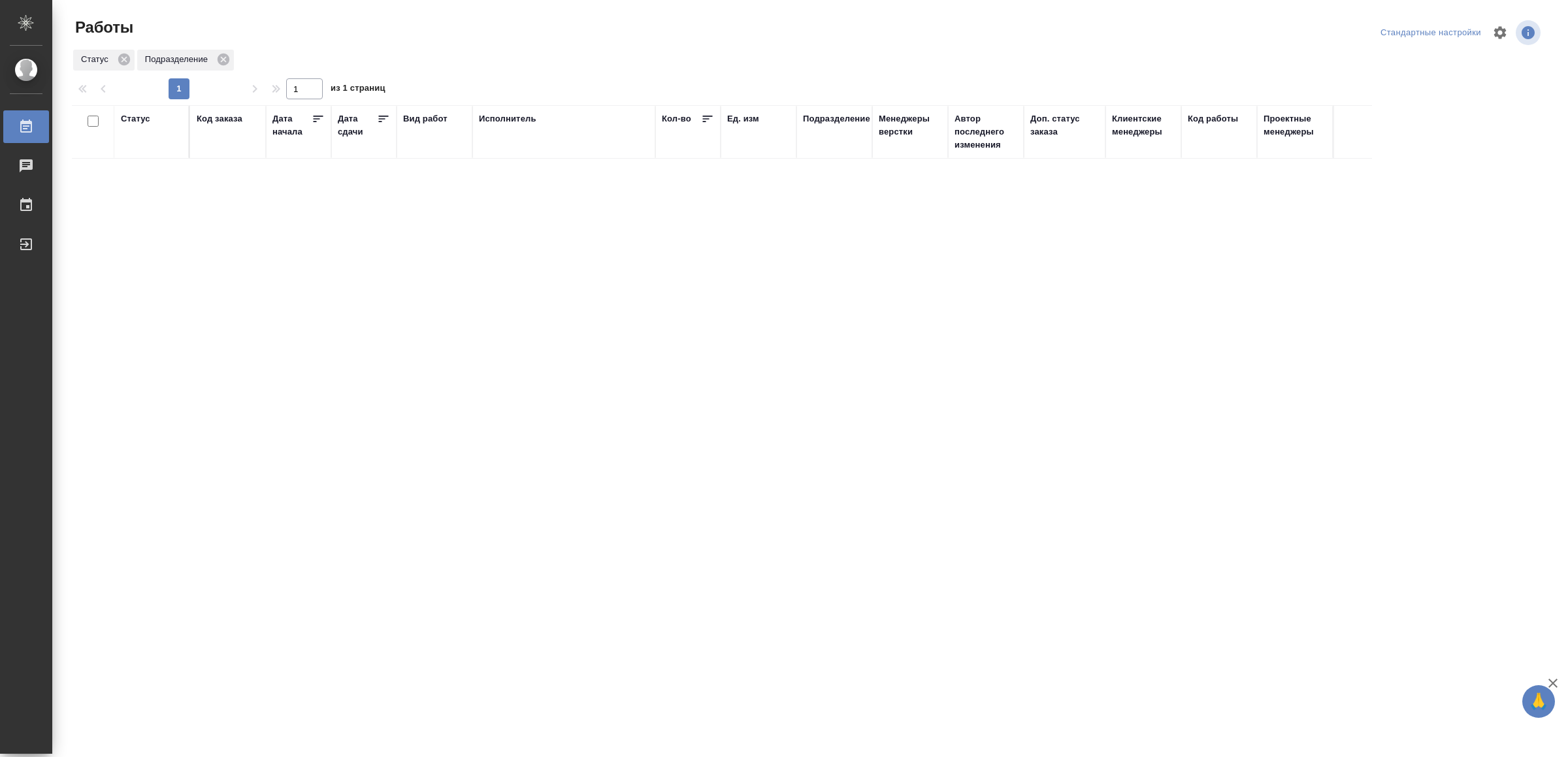
drag, startPoint x: 440, startPoint y: 290, endPoint x: 448, endPoint y: 293, distance: 8.5
drag, startPoint x: 620, startPoint y: 367, endPoint x: 659, endPoint y: 359, distance: 39.8
click at [26, 248] on div "Выйти" at bounding box center [9, 244] width 33 height 20
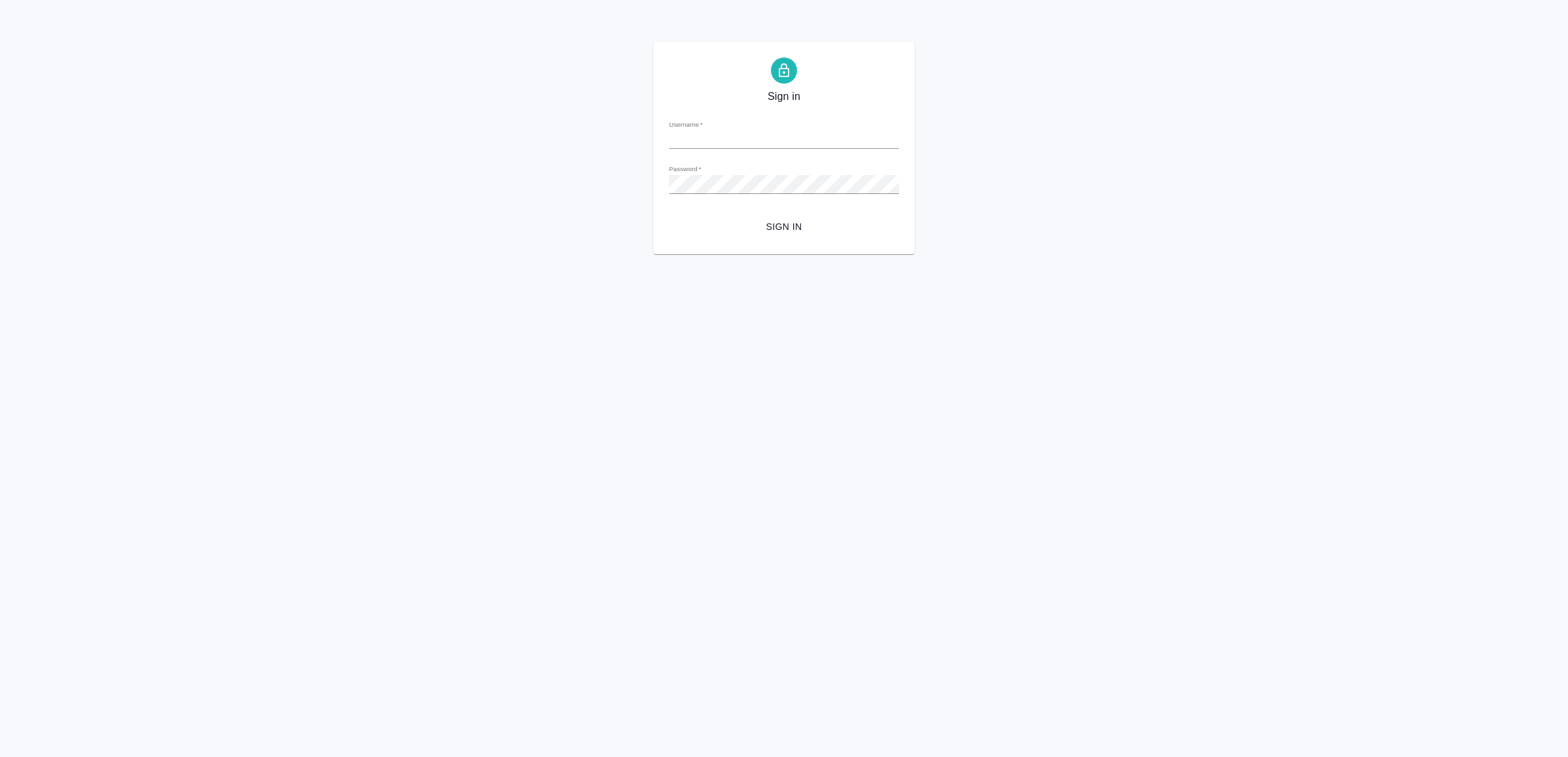
type input "v.yamkovenko@awatera.com"
click at [776, 216] on button "Sign in" at bounding box center [784, 227] width 230 height 24
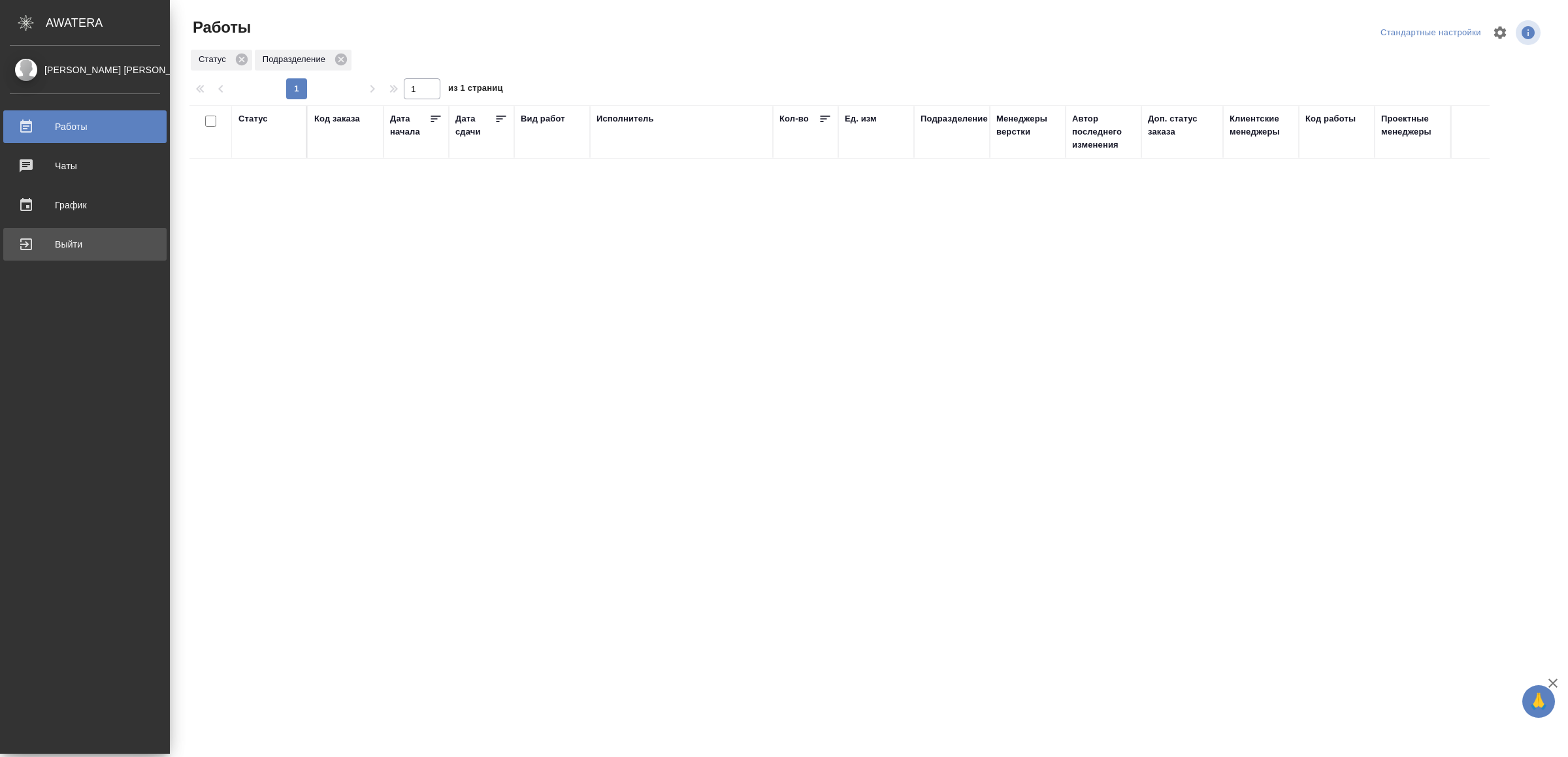
click at [38, 243] on div "Выйти" at bounding box center [85, 244] width 151 height 20
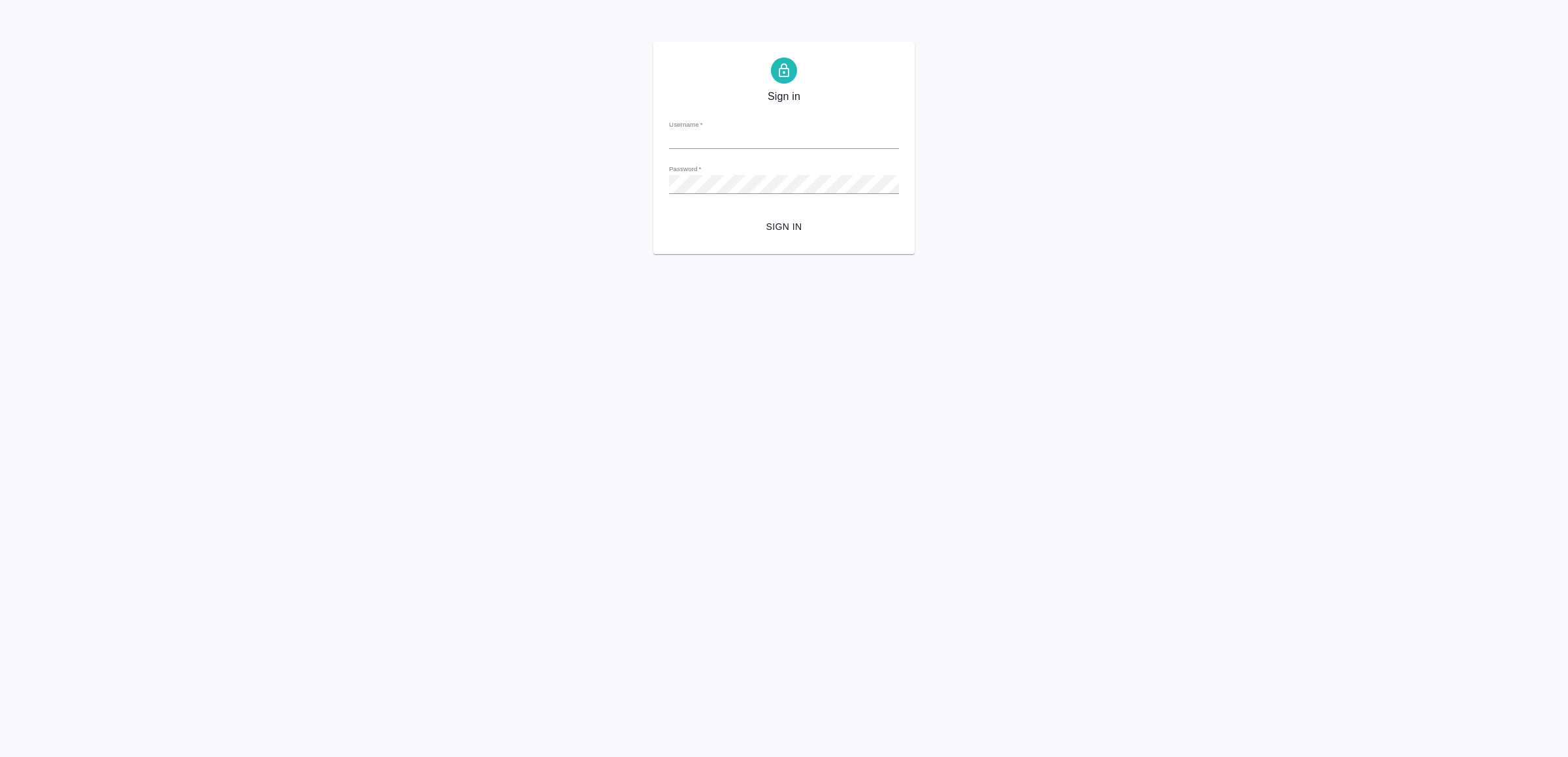
type input "[EMAIL_ADDRESS][DOMAIN_NAME]"
click at [796, 232] on span "Sign in" at bounding box center [784, 226] width 209 height 16
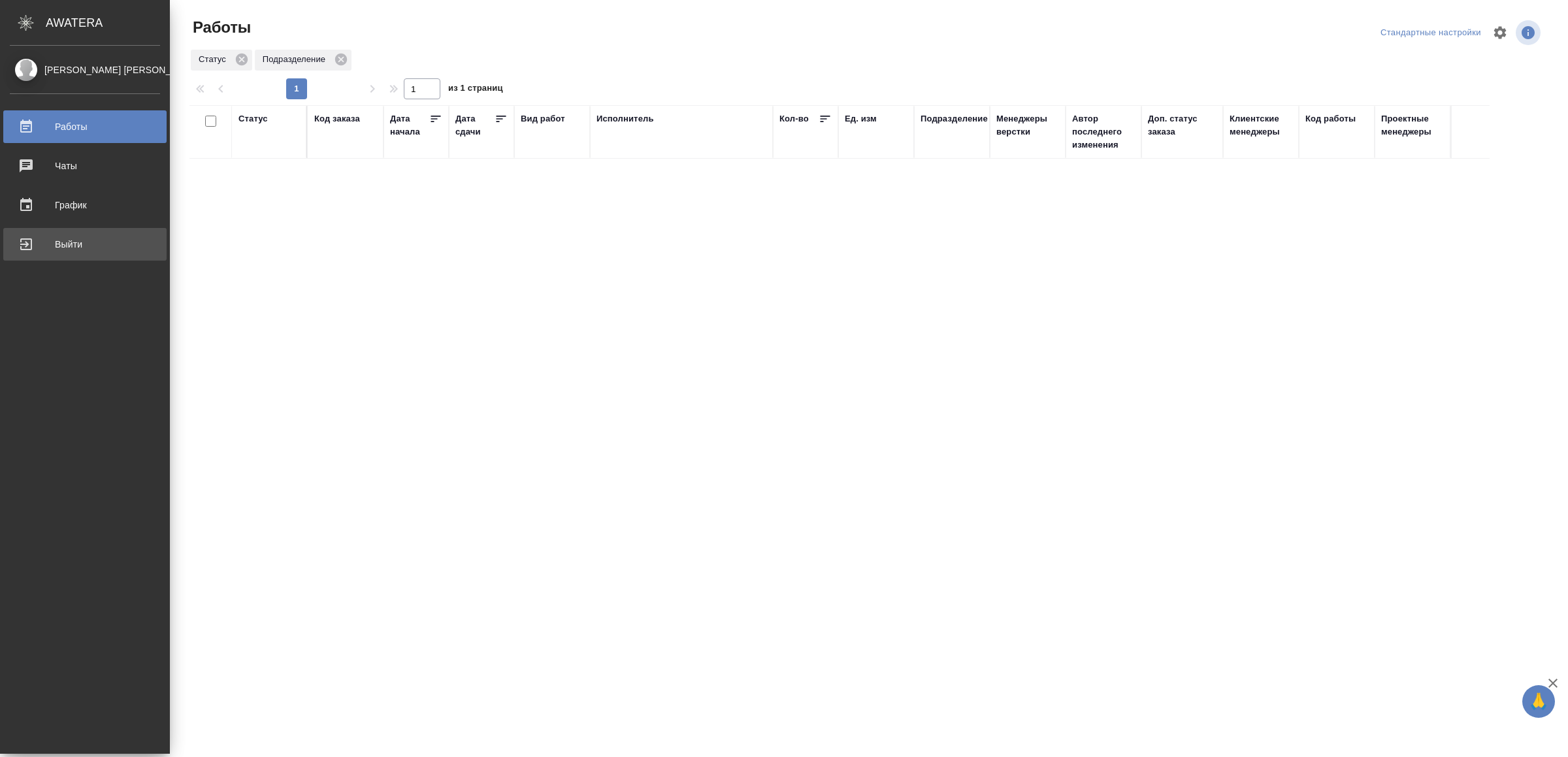
click at [43, 231] on link "Выйти" at bounding box center [84, 244] width 163 height 33
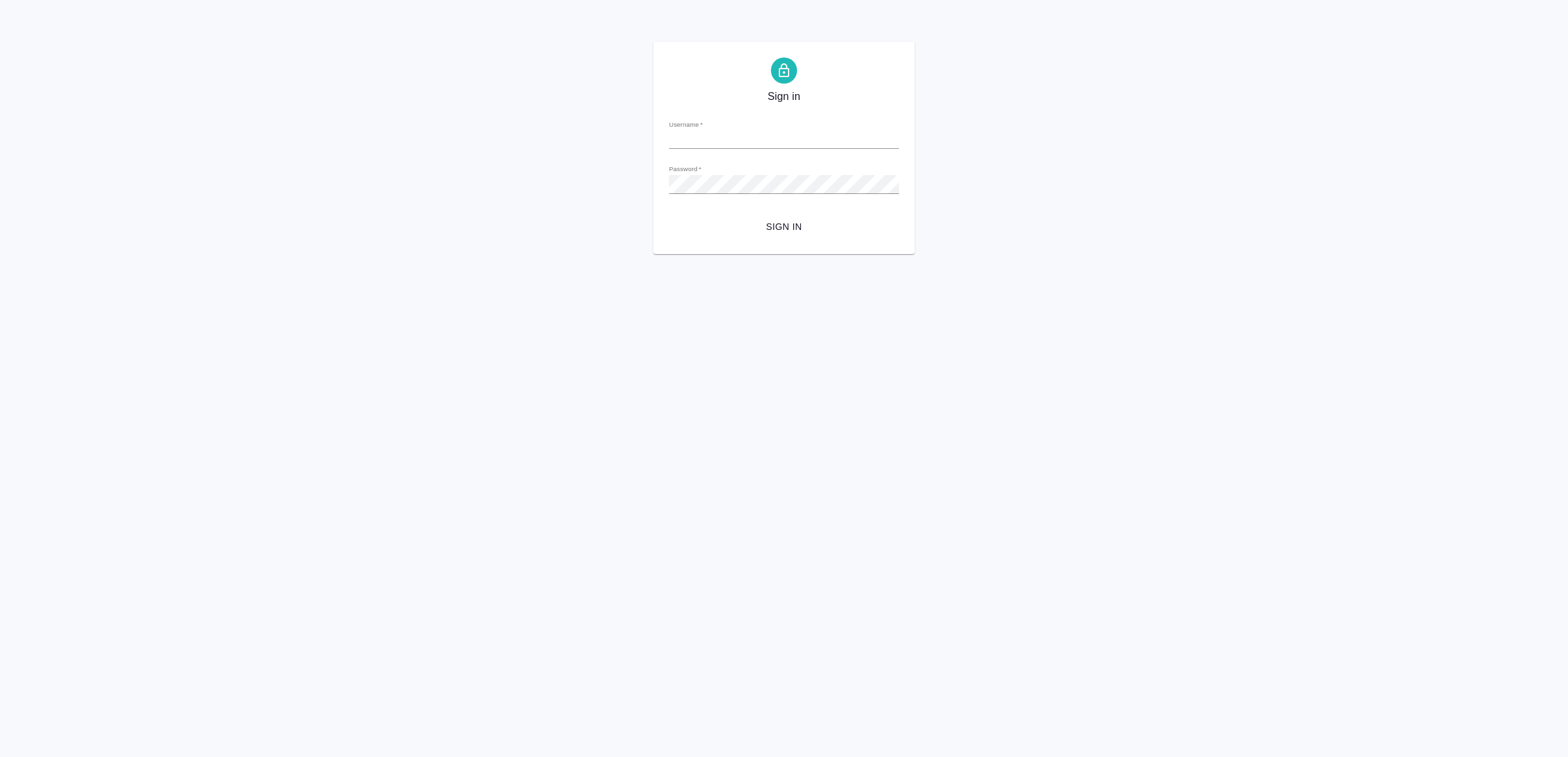
type input "v.yamkovenko@awatera.com"
click at [769, 220] on span "Sign in" at bounding box center [784, 226] width 209 height 16
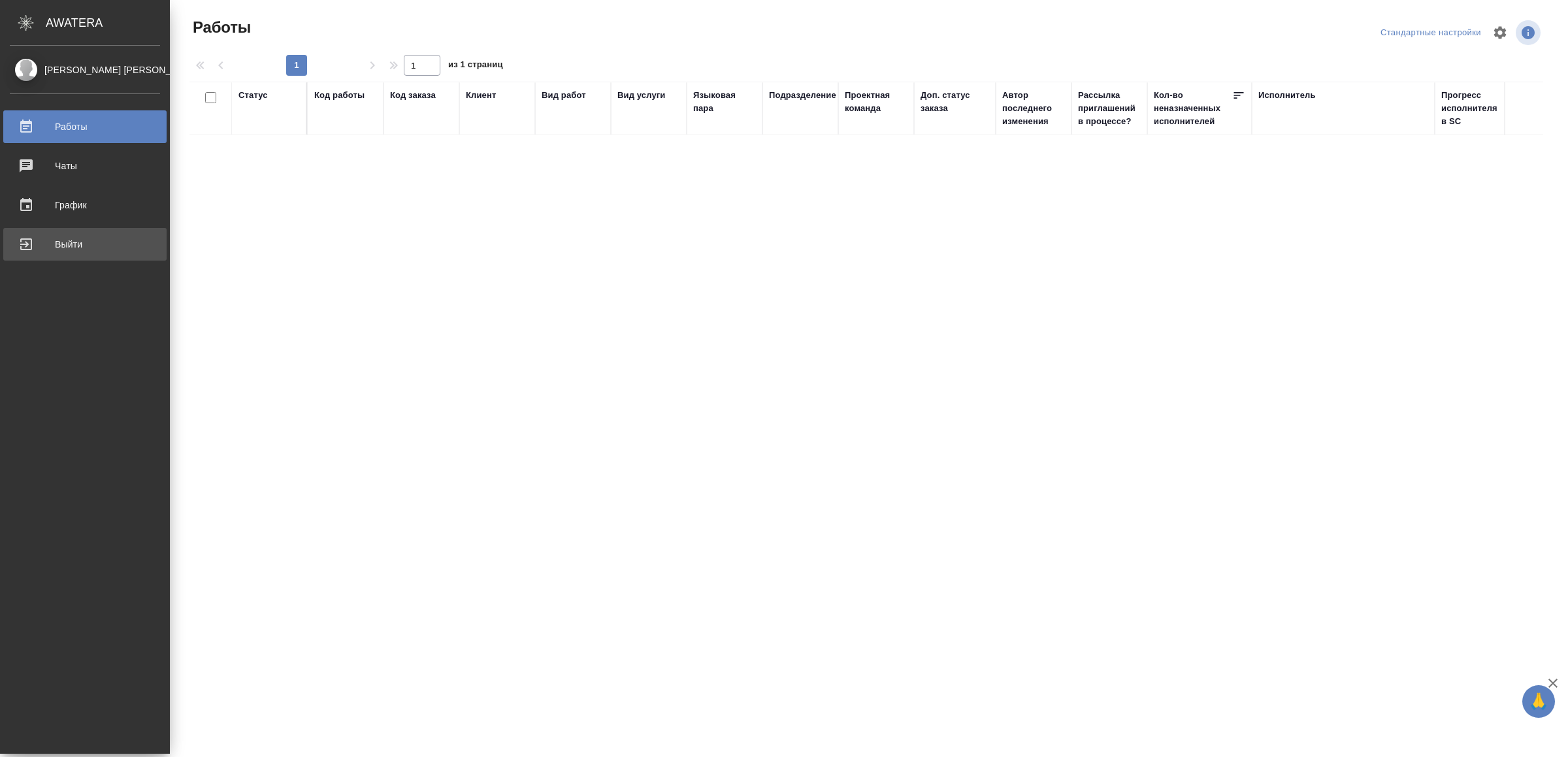
click at [47, 244] on div "Выйти" at bounding box center [85, 244] width 151 height 20
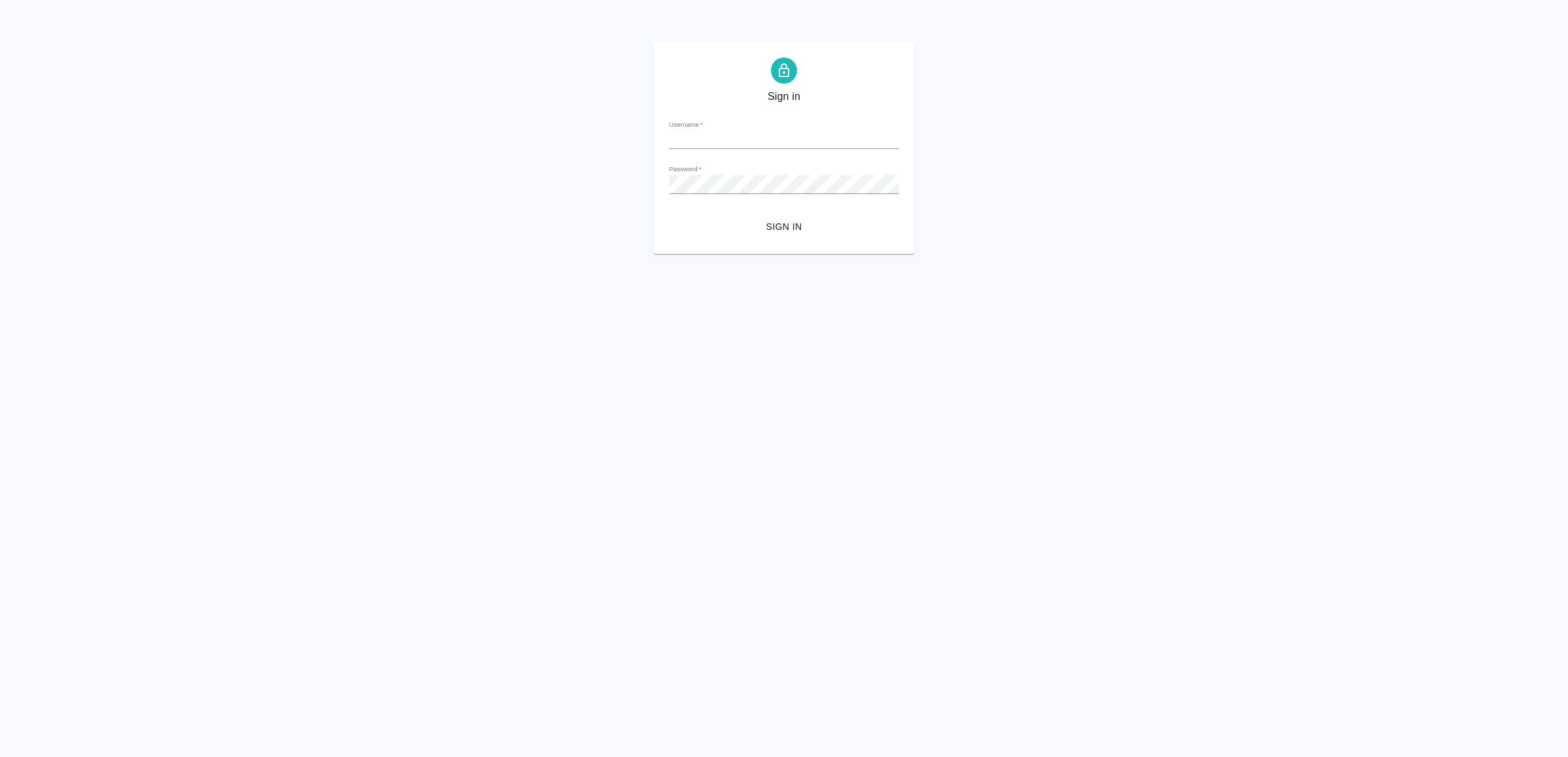
type input "v.yamkovenko@awatera.com"
click at [808, 220] on span "Sign in" at bounding box center [784, 226] width 209 height 16
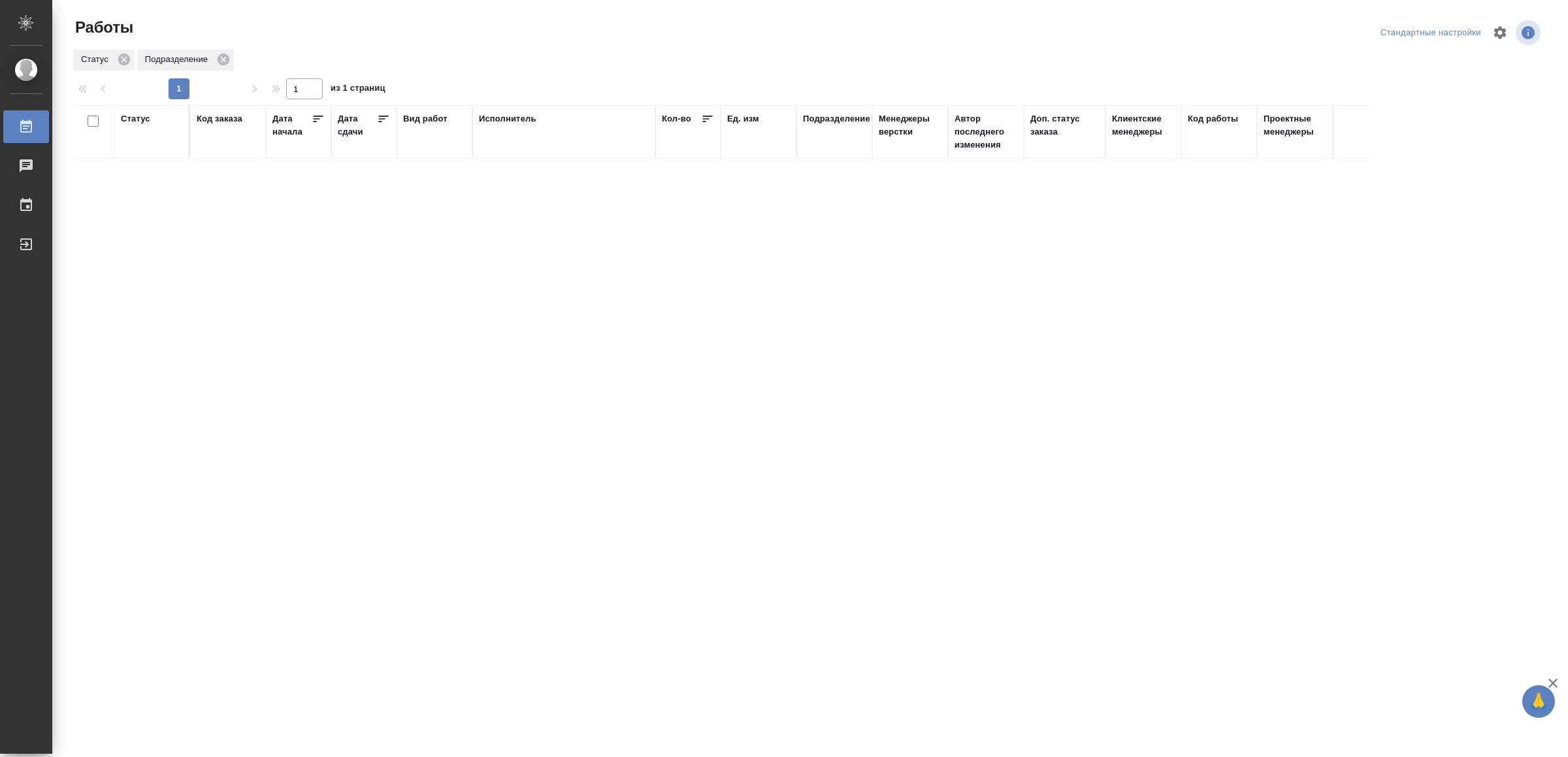
drag, startPoint x: 412, startPoint y: 326, endPoint x: 421, endPoint y: 324, distance: 9.2
drag, startPoint x: 508, startPoint y: 347, endPoint x: 520, endPoint y: 344, distance: 12.4
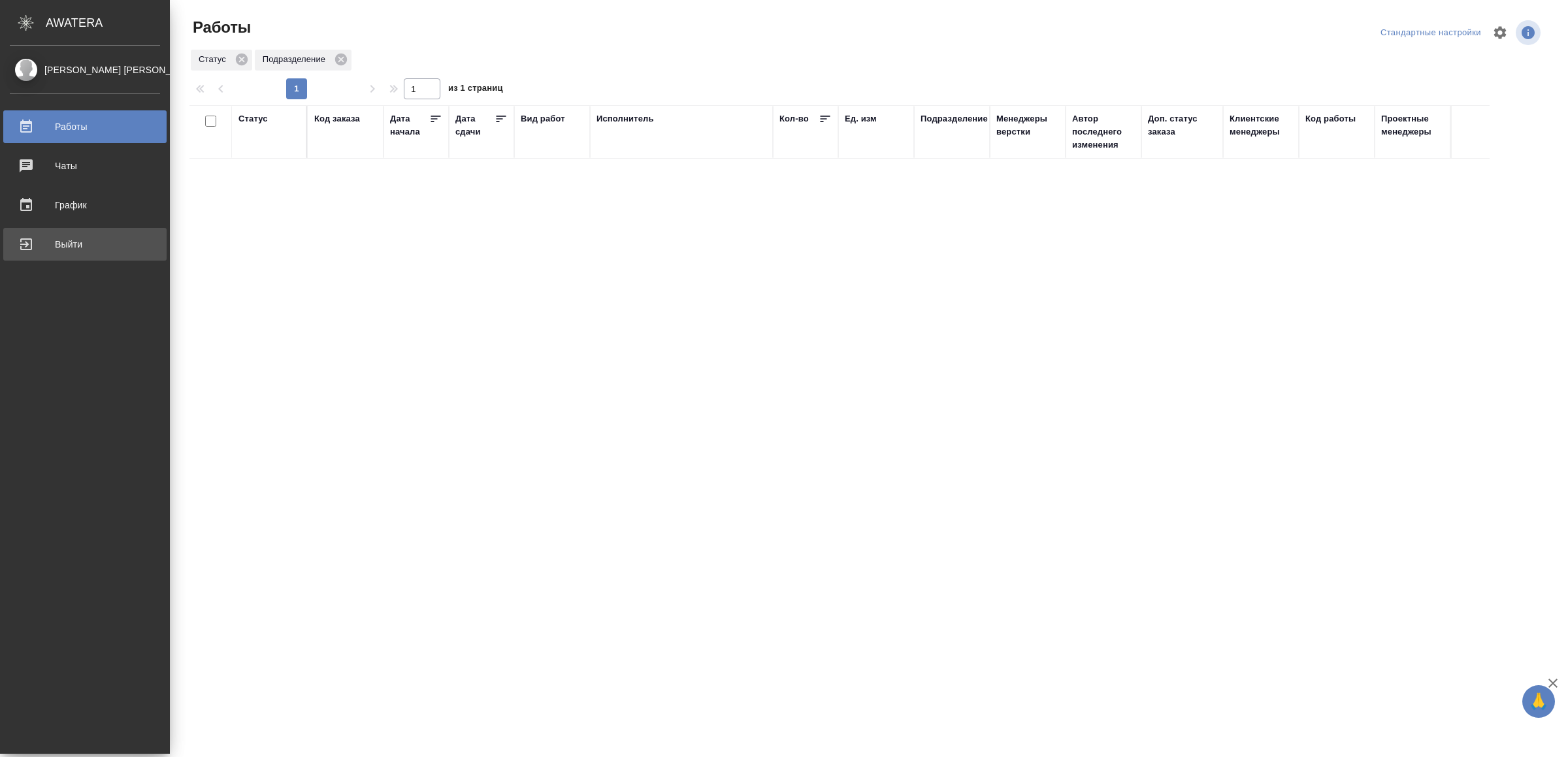
click at [48, 247] on div "Выйти" at bounding box center [85, 244] width 151 height 20
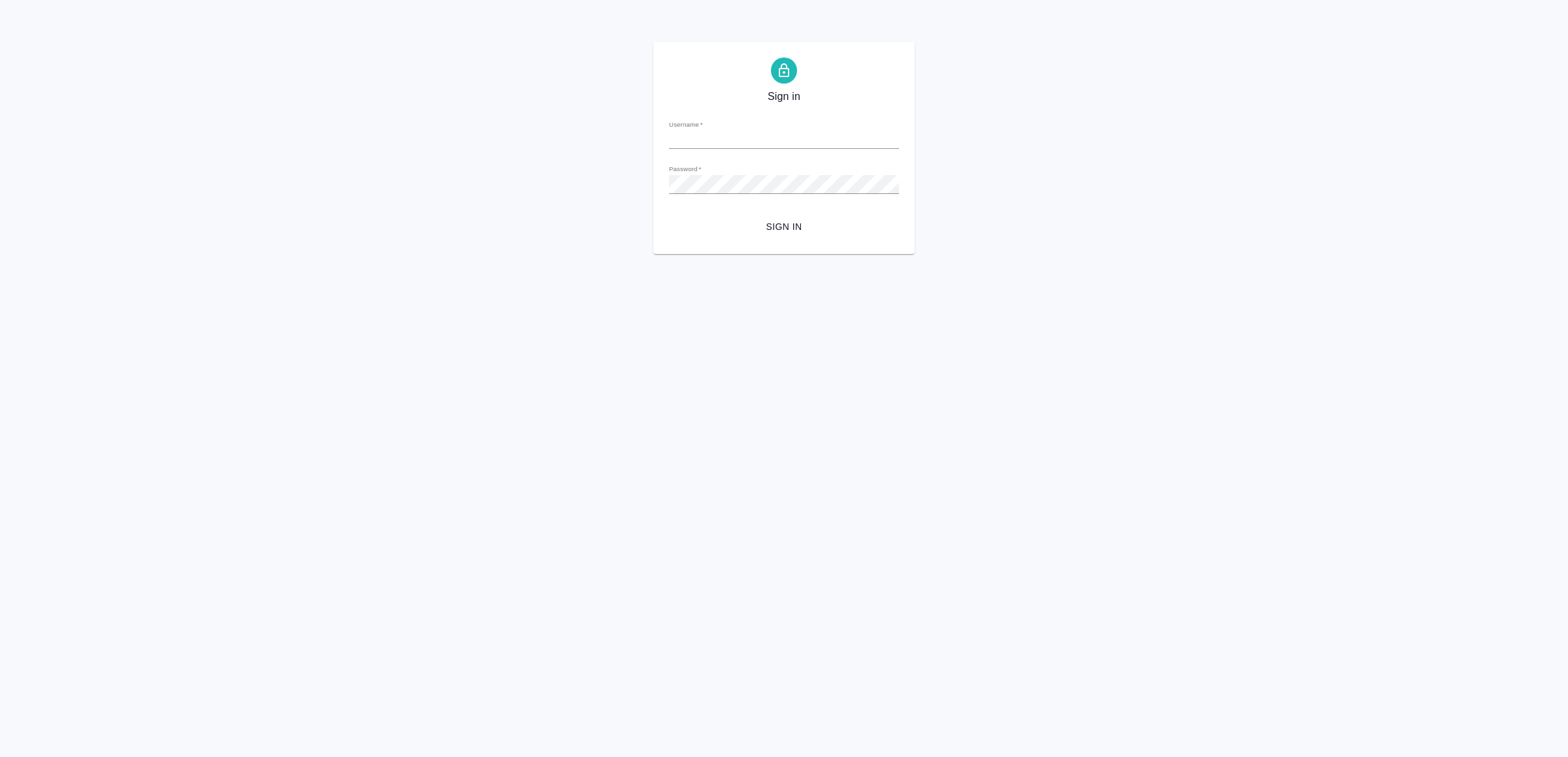
type input "[EMAIL_ADDRESS][DOMAIN_NAME]"
click at [782, 217] on button "Sign in" at bounding box center [784, 227] width 230 height 24
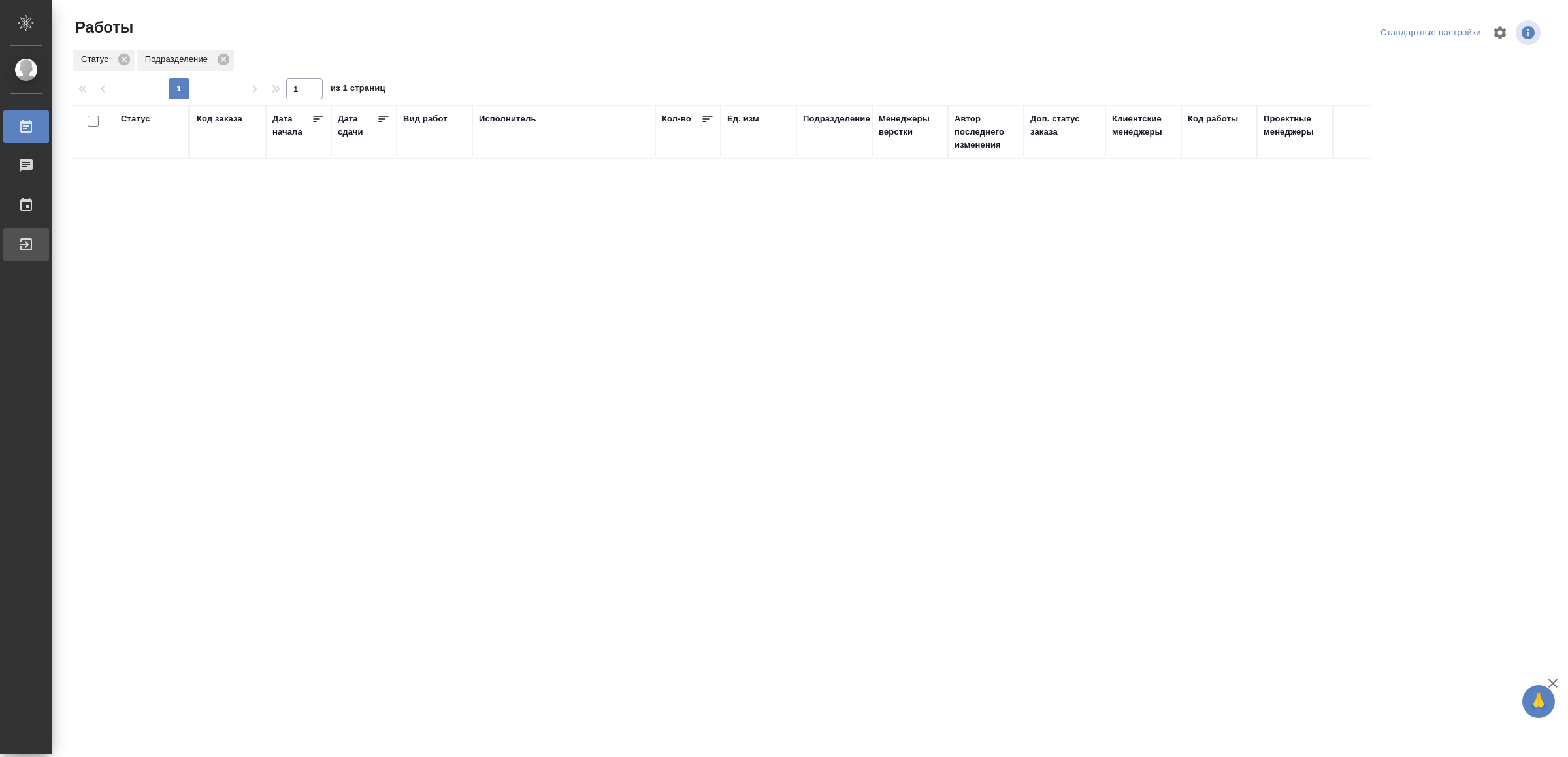
click at [38, 255] on link "Выйти" at bounding box center [26, 244] width 46 height 33
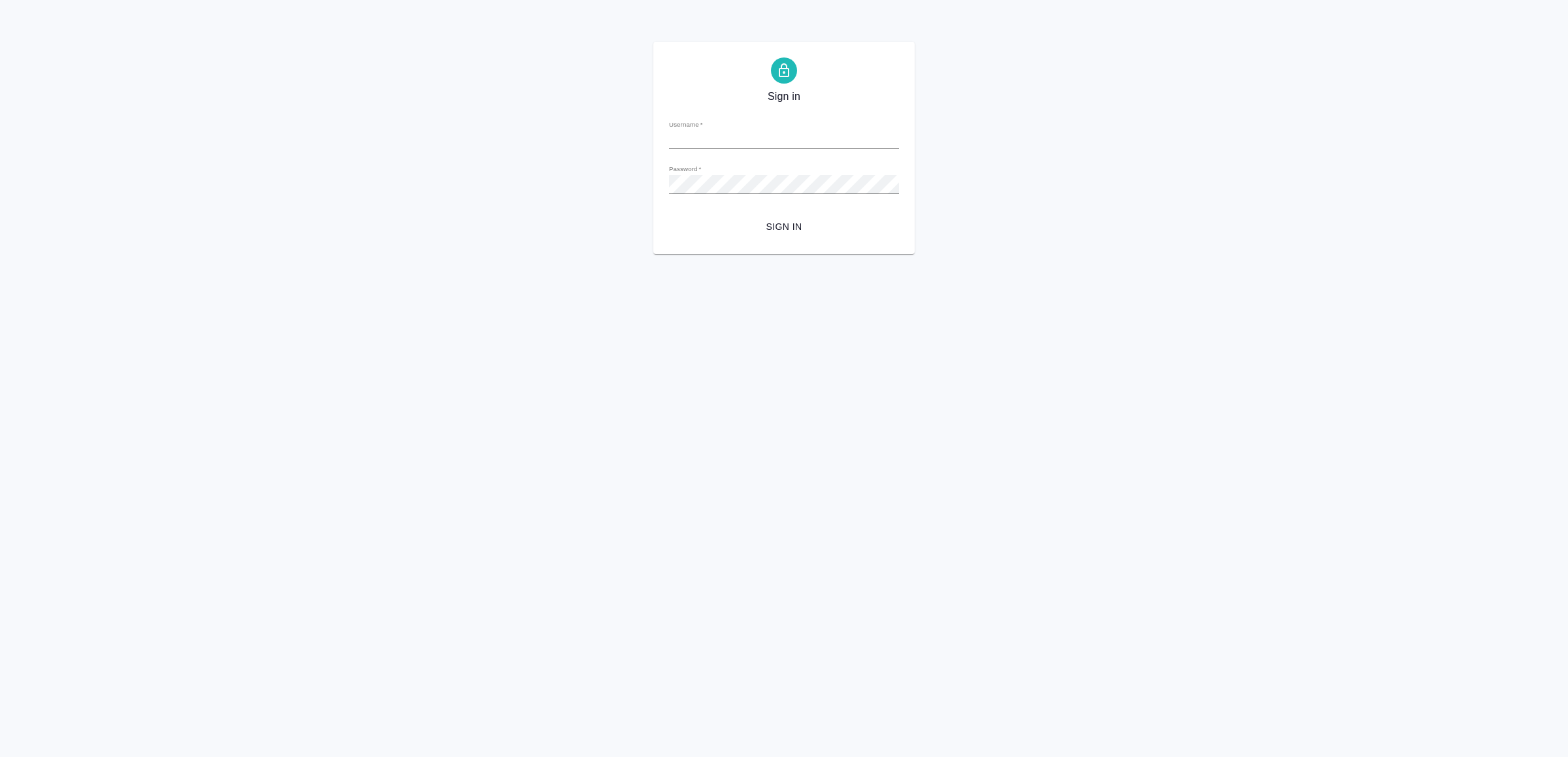
type input "[EMAIL_ADDRESS][DOMAIN_NAME]"
click at [853, 231] on span "Sign in" at bounding box center [784, 226] width 209 height 16
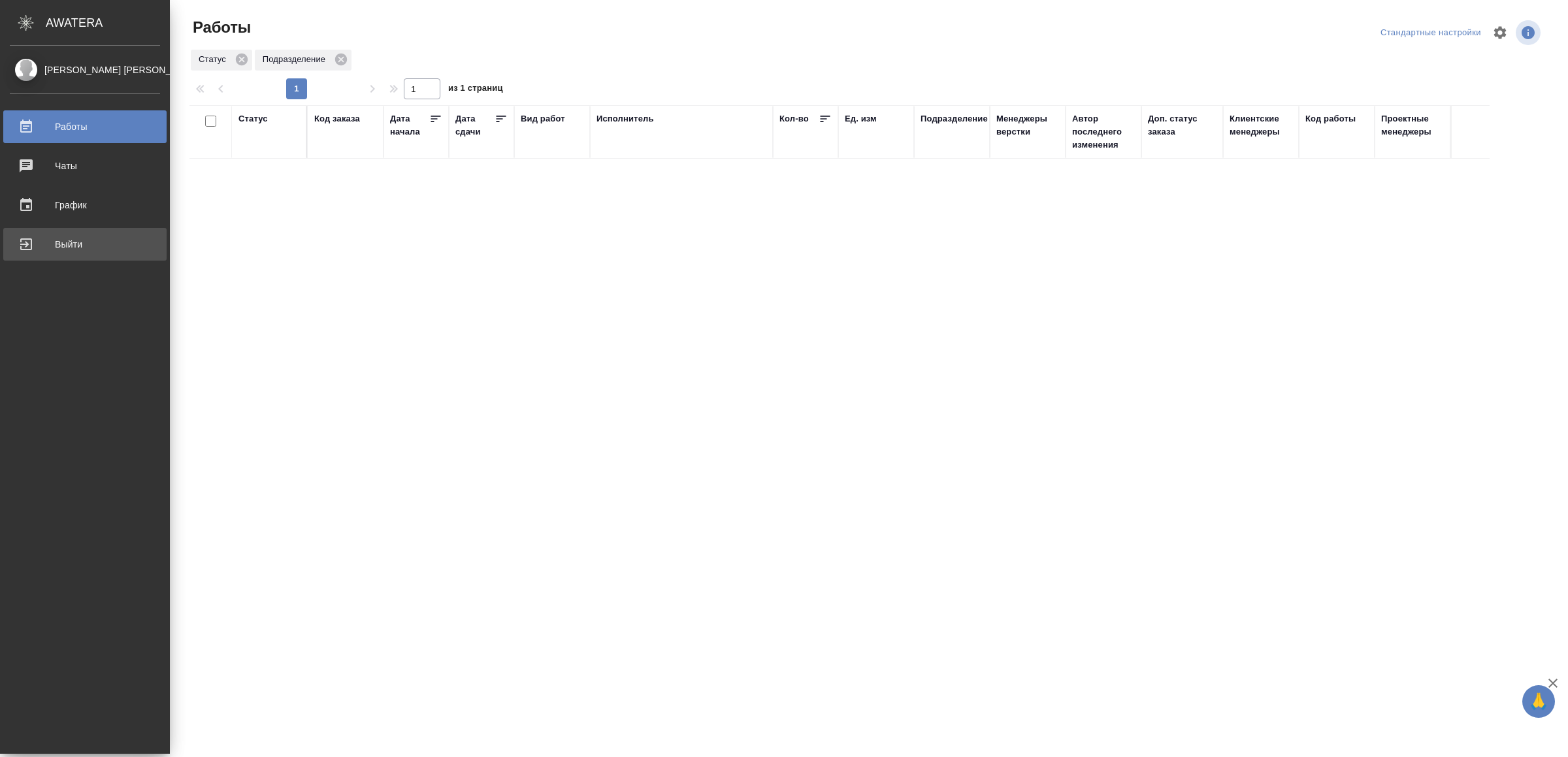
click at [40, 235] on div "Выйти" at bounding box center [85, 244] width 151 height 20
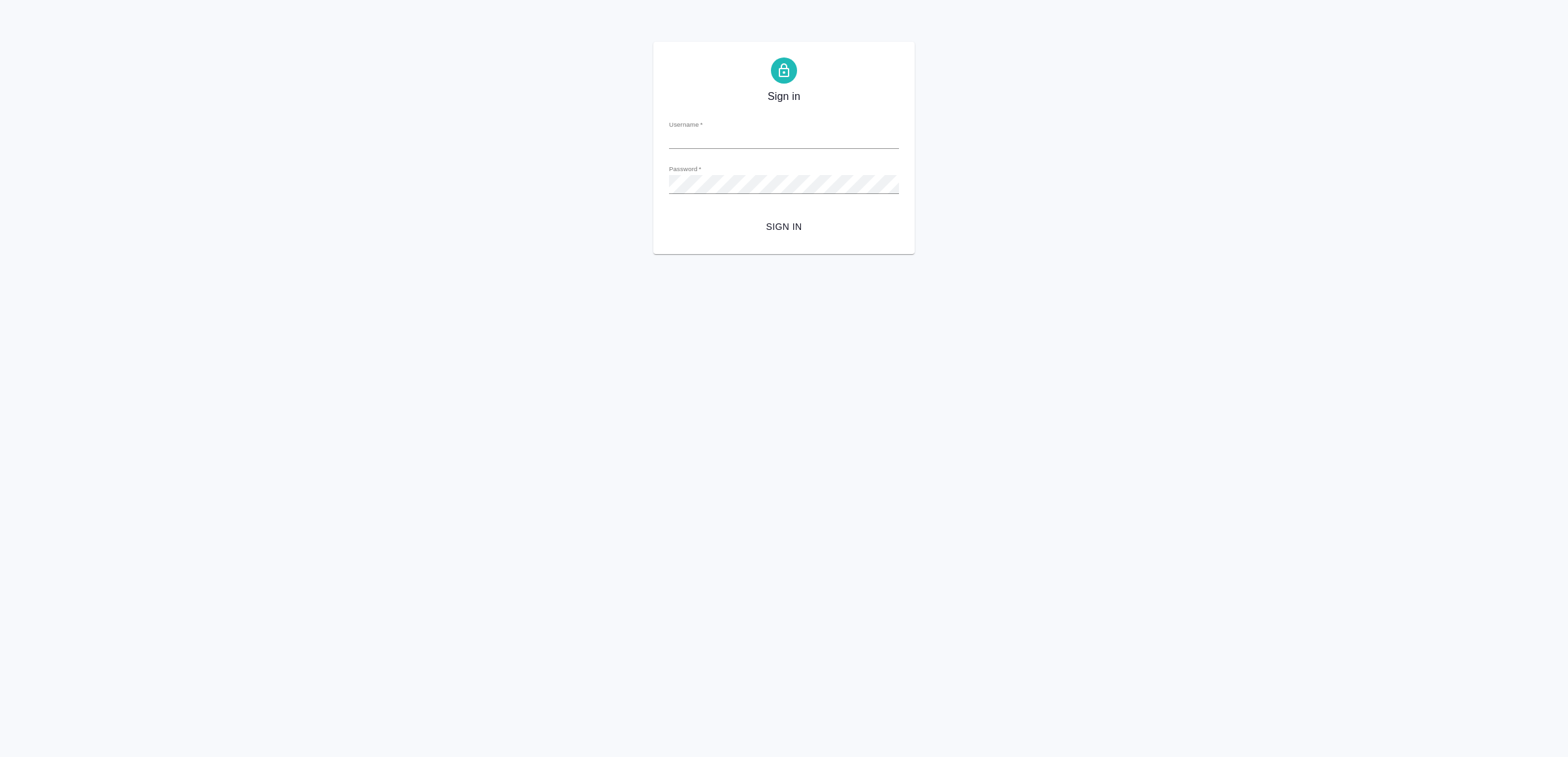
type input "[EMAIL_ADDRESS][DOMAIN_NAME]"
click at [788, 217] on button "Sign in" at bounding box center [784, 227] width 230 height 24
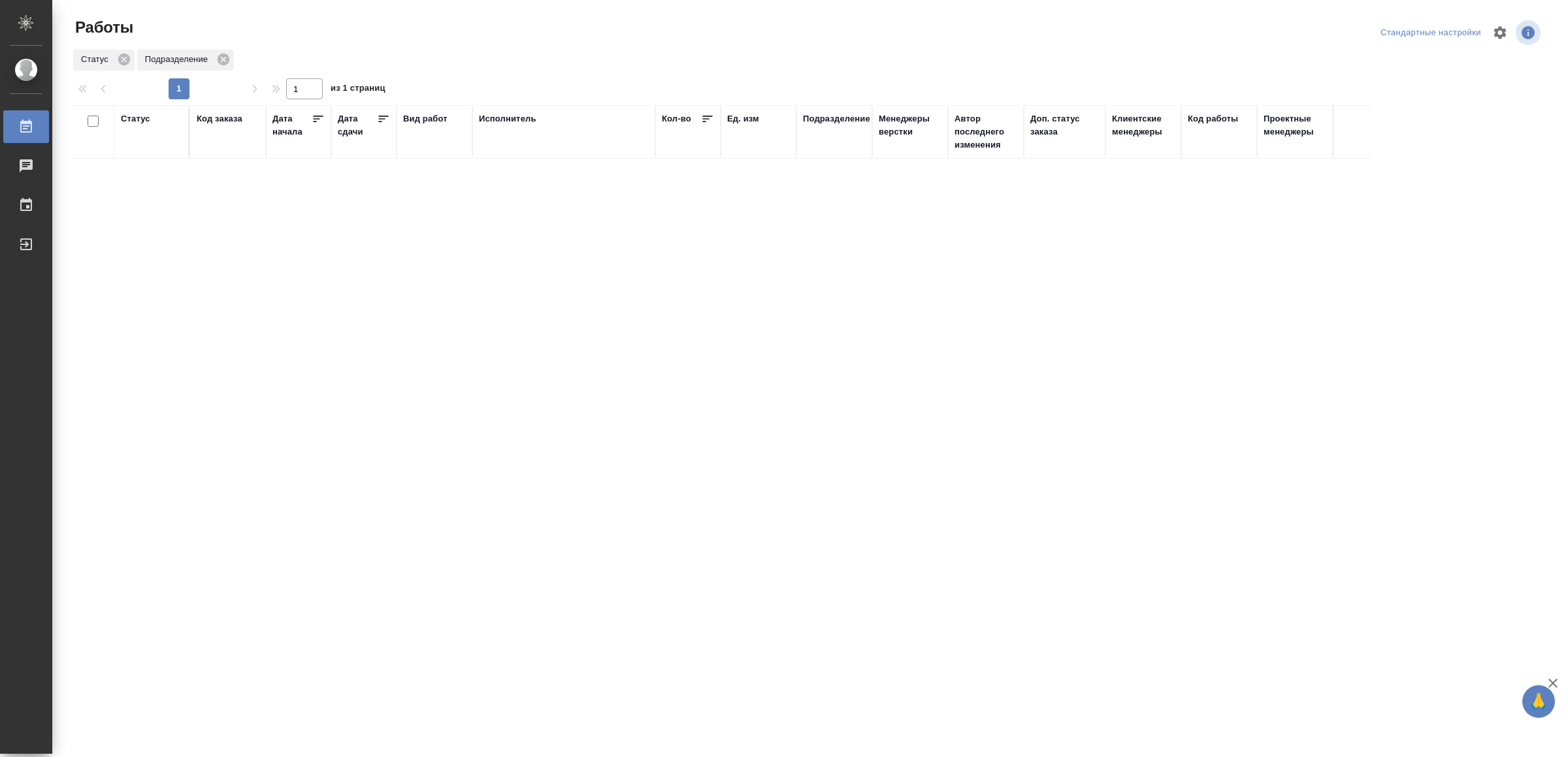
drag, startPoint x: 449, startPoint y: 370, endPoint x: 503, endPoint y: 353, distance: 56.6
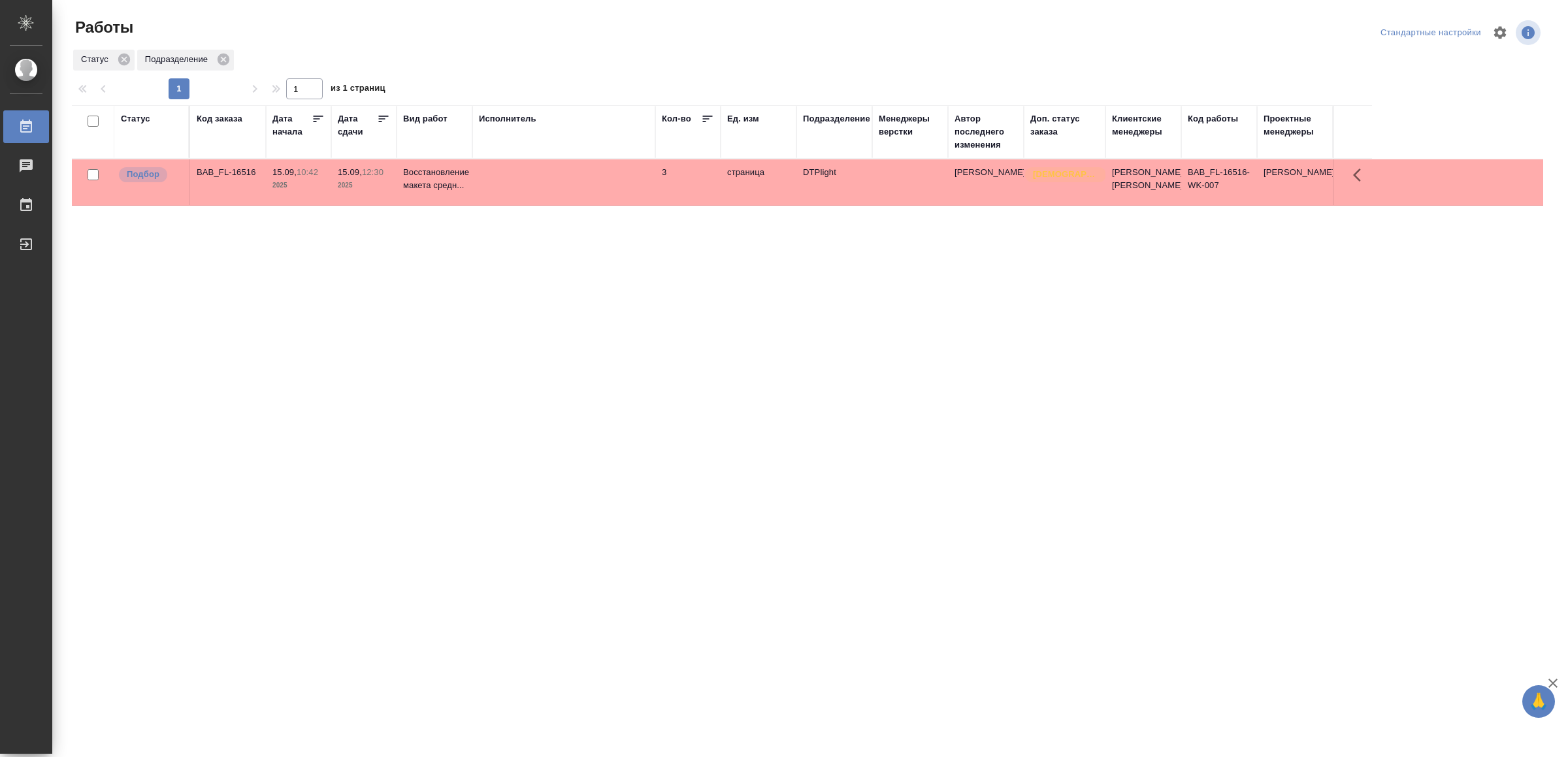
click at [648, 177] on td at bounding box center [563, 182] width 183 height 46
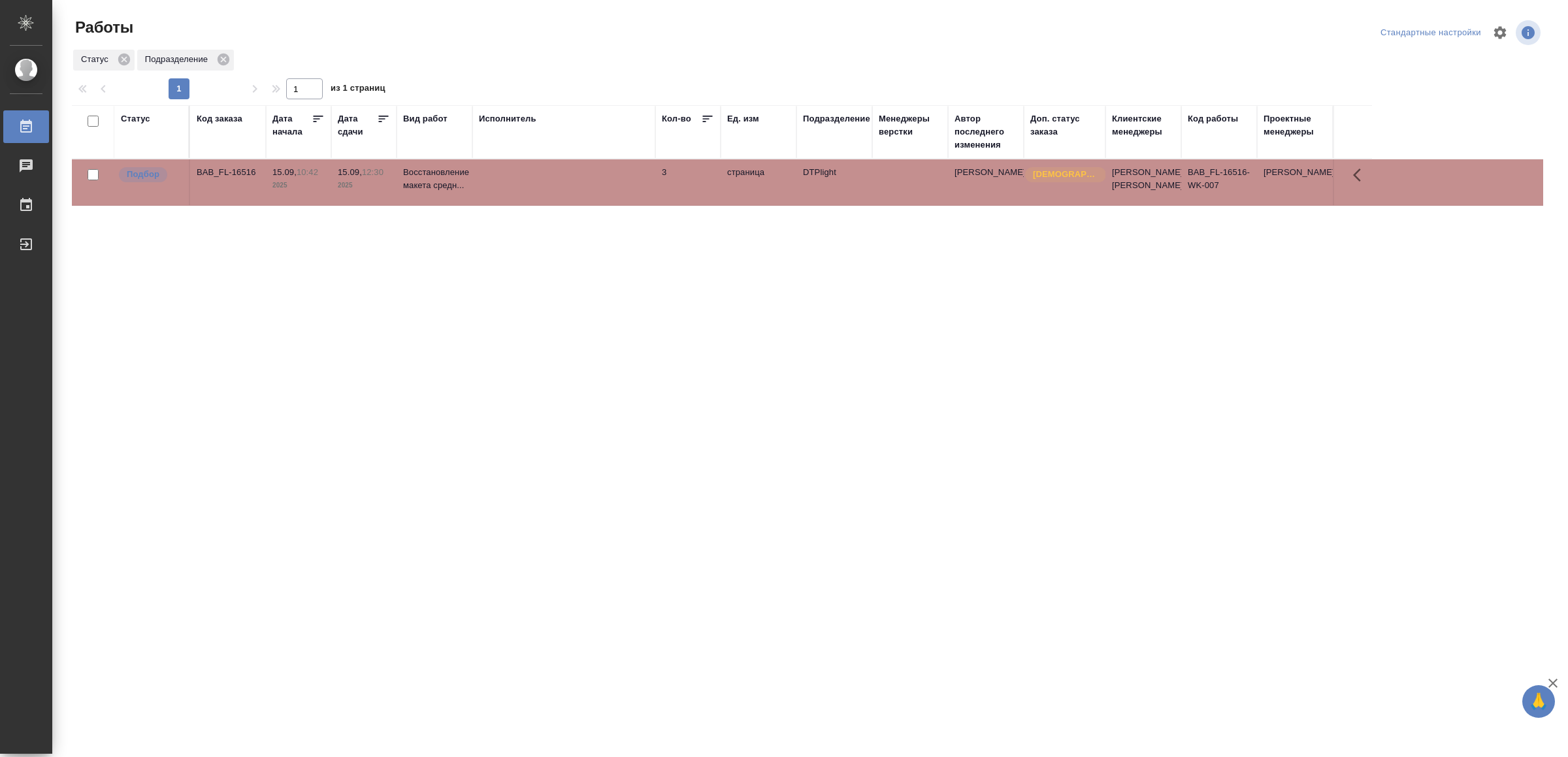
click at [648, 177] on td at bounding box center [563, 182] width 183 height 46
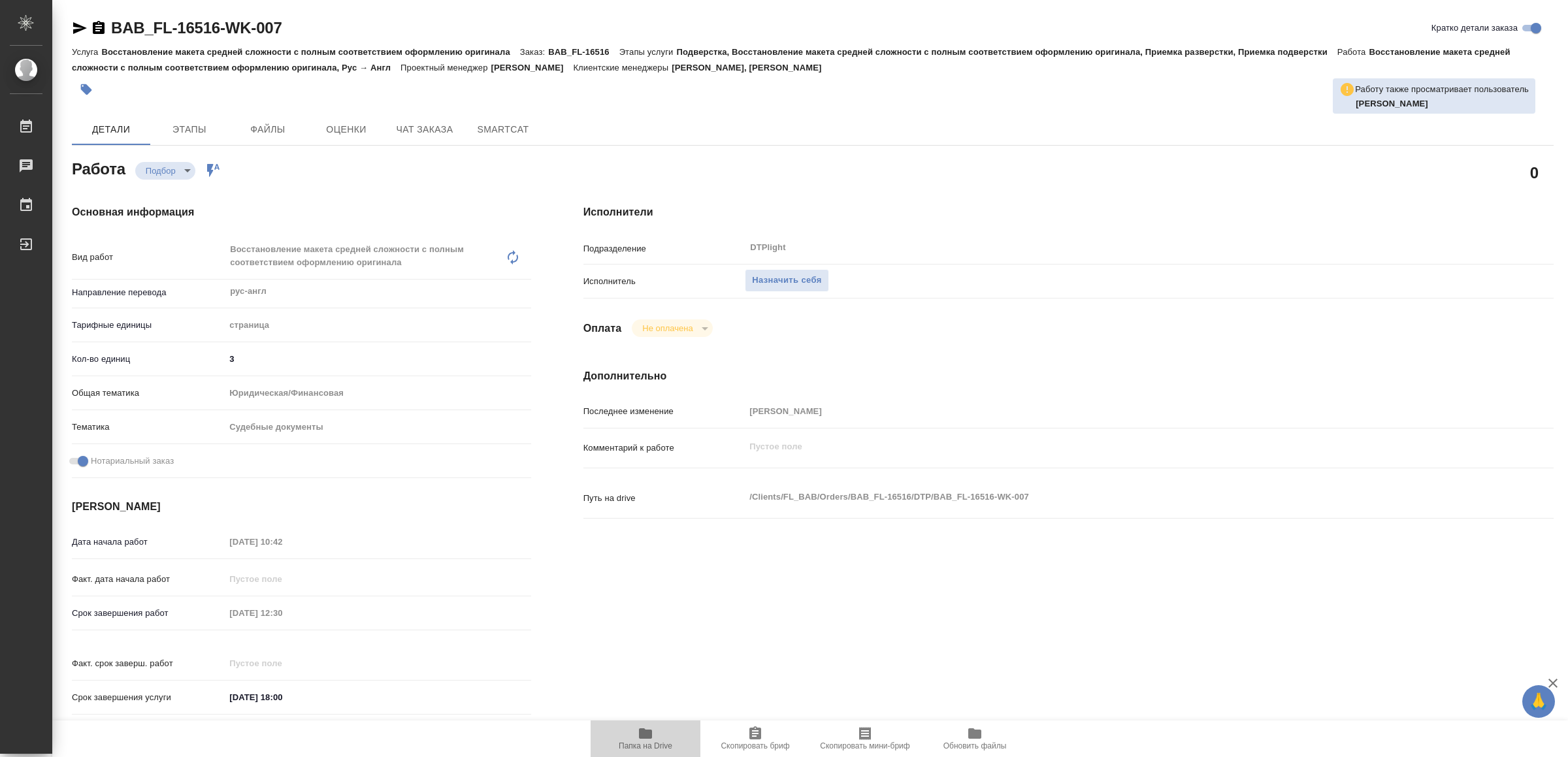
click at [642, 741] on span "Папка на Drive" at bounding box center [646, 746] width 53 height 9
click at [780, 267] on div "Подразделение DTPlight ​" at bounding box center [1068, 252] width 970 height 34
click at [780, 276] on span "Назначить себя" at bounding box center [786, 280] width 69 height 15
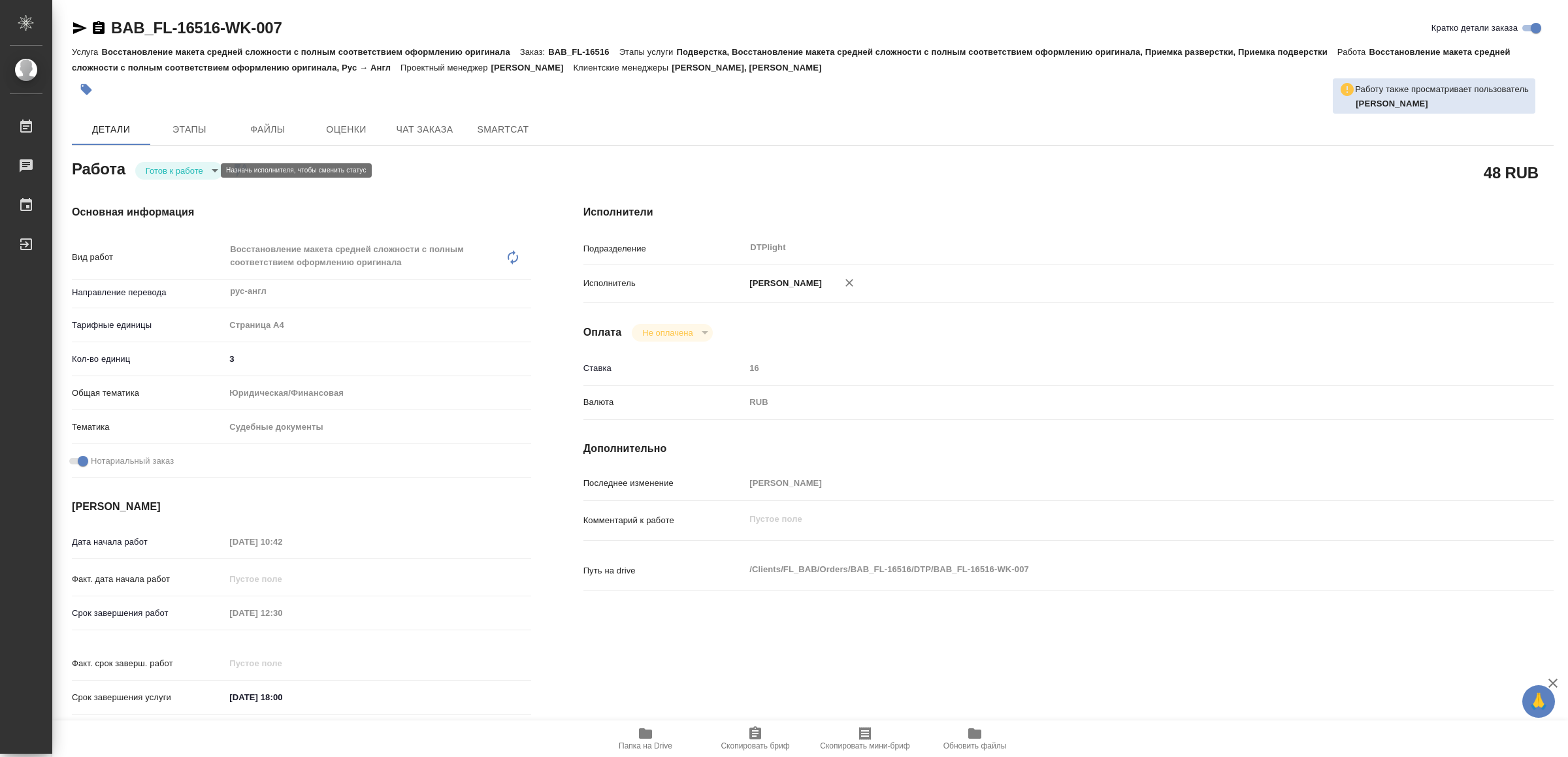
click at [170, 166] on body "🙏 .cls-1 fill:#fff; AWATERA Yamkovenko Vera Работы Чаты График Выйти BAB_FL-165…" at bounding box center [784, 378] width 1568 height 757
click at [170, 166] on button "В работе" at bounding box center [167, 170] width 43 height 14
type textarea "x"
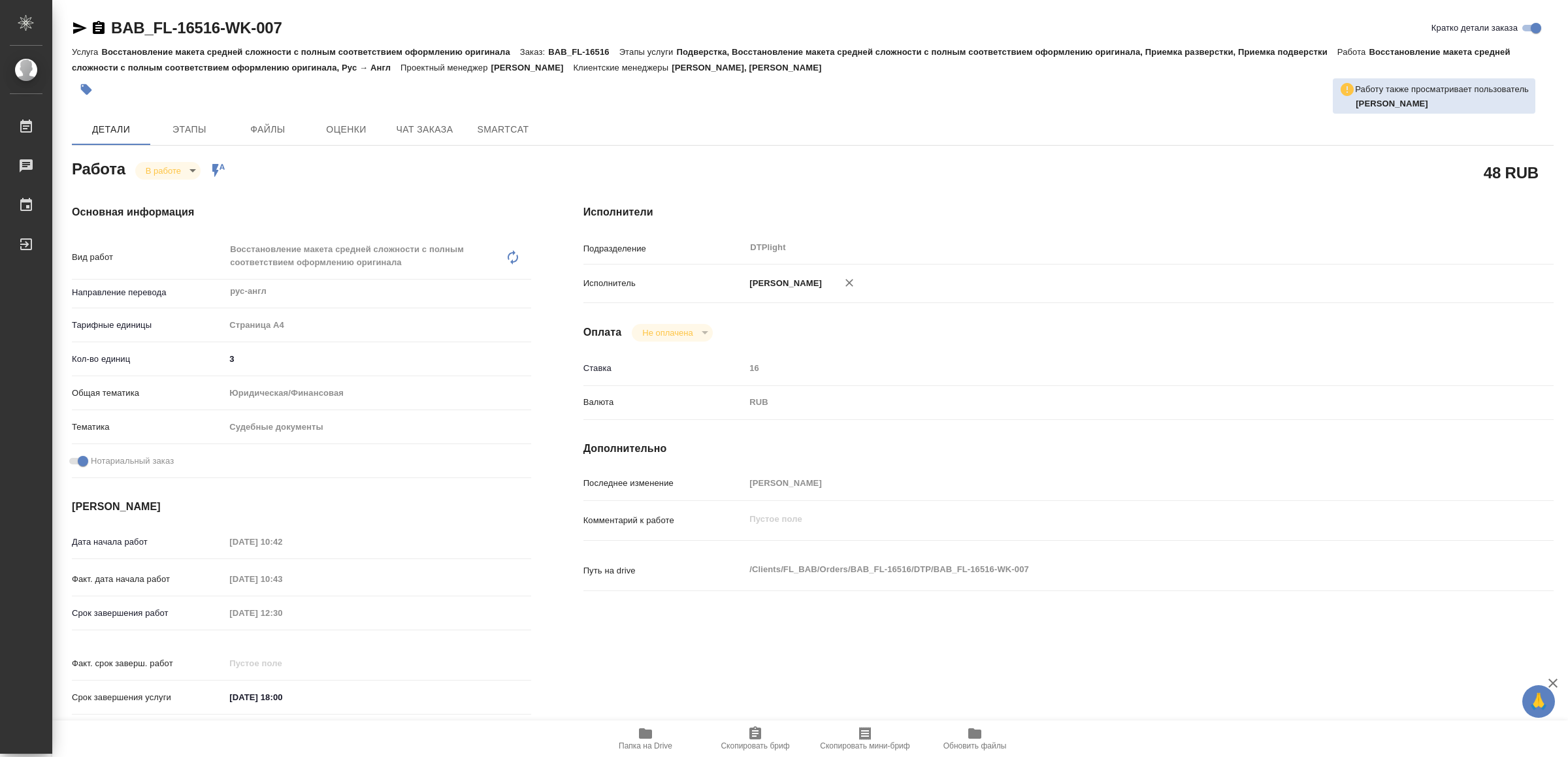
type textarea "x"
click at [73, 22] on icon "button" at bounding box center [80, 27] width 14 height 11
type textarea "x"
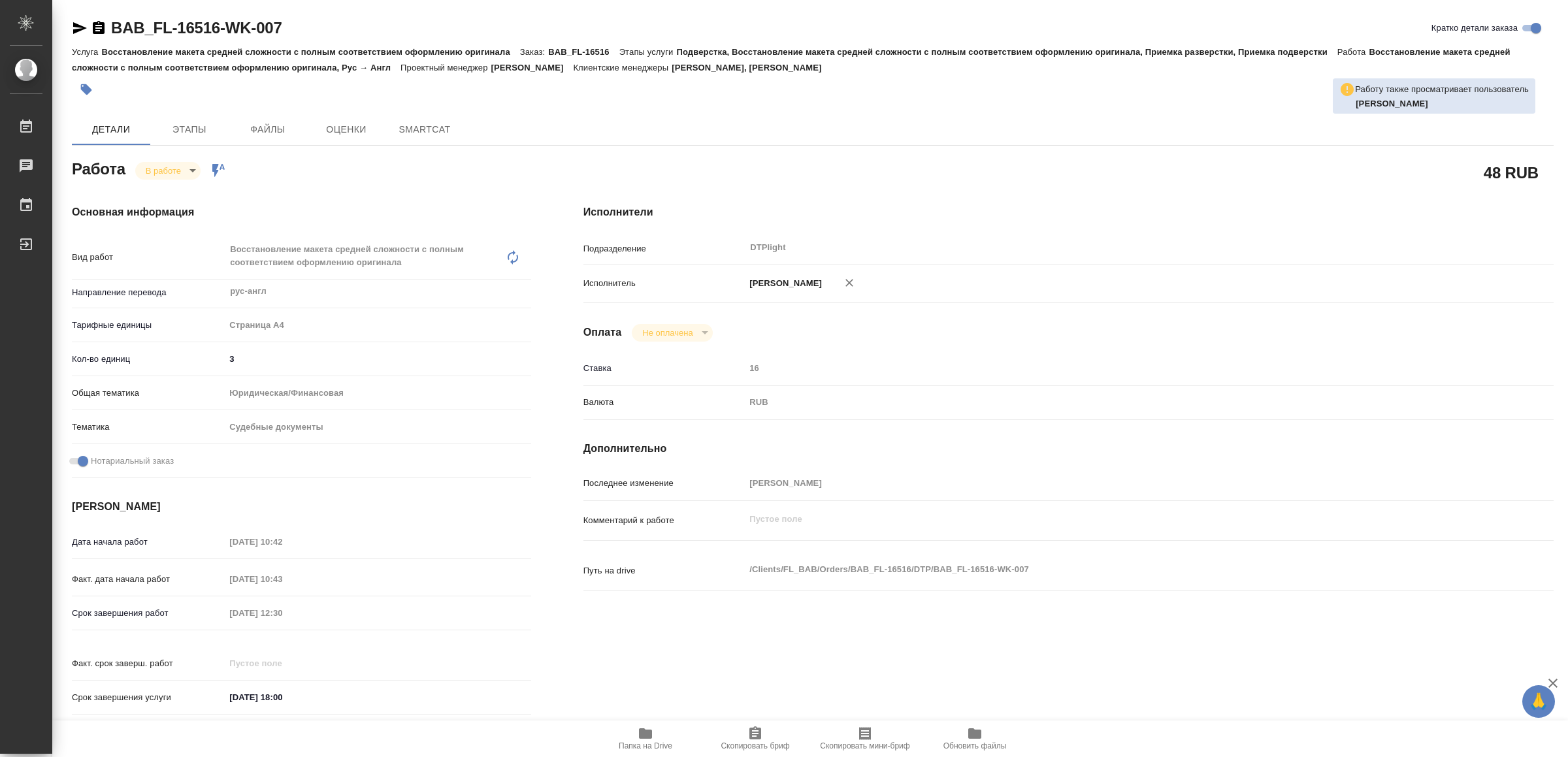
type textarea "x"
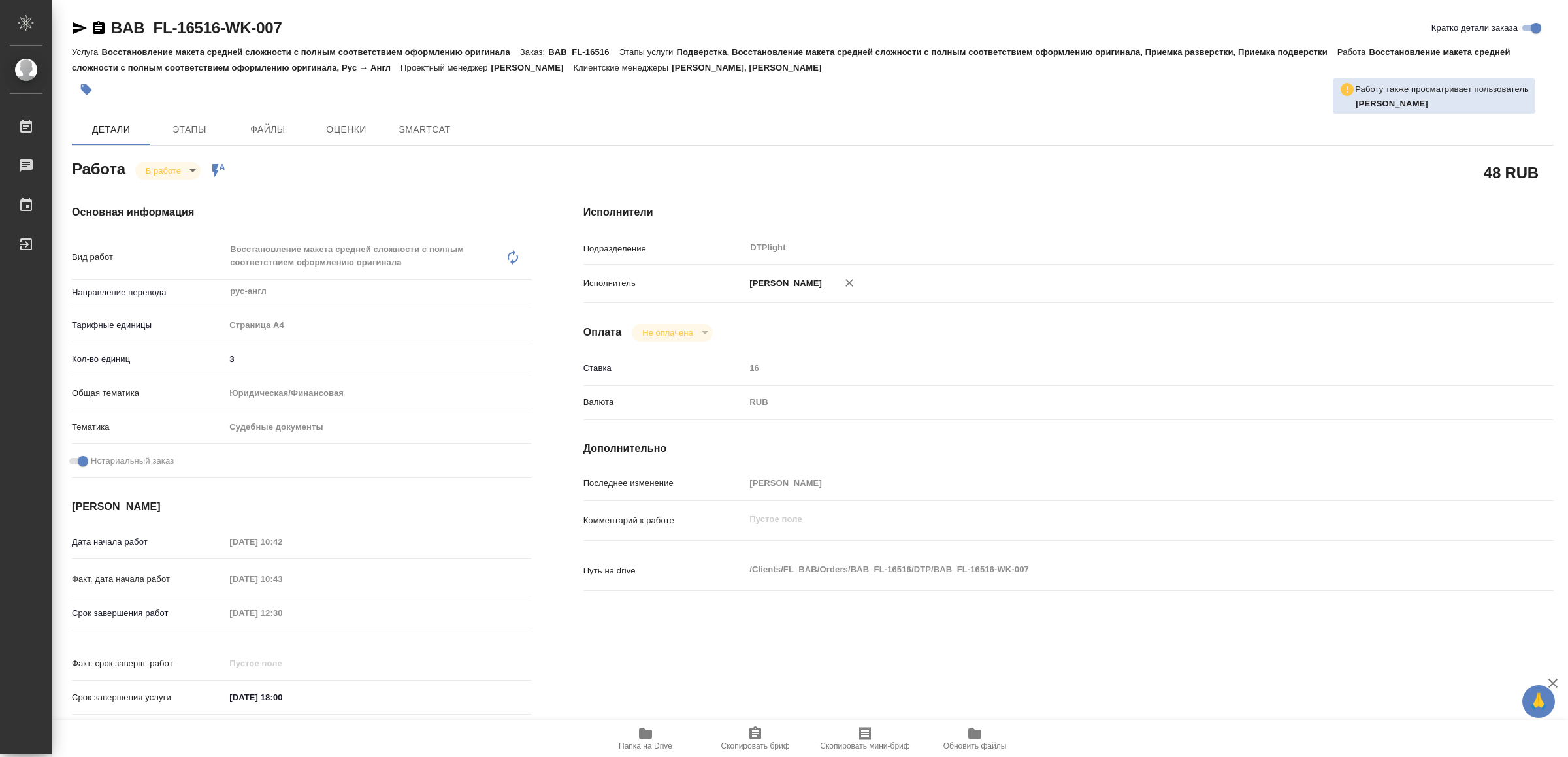
type textarea "x"
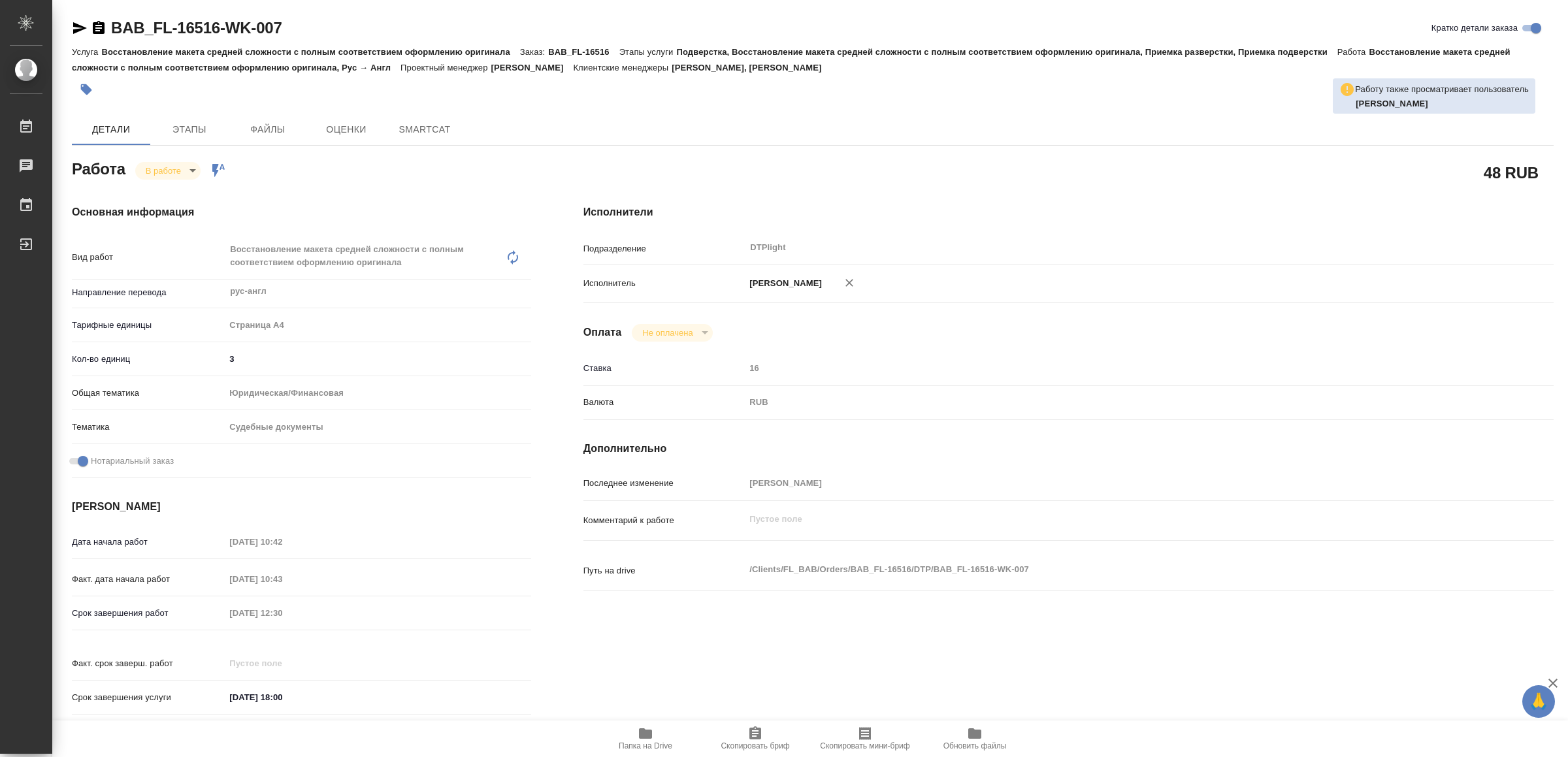
type textarea "x"
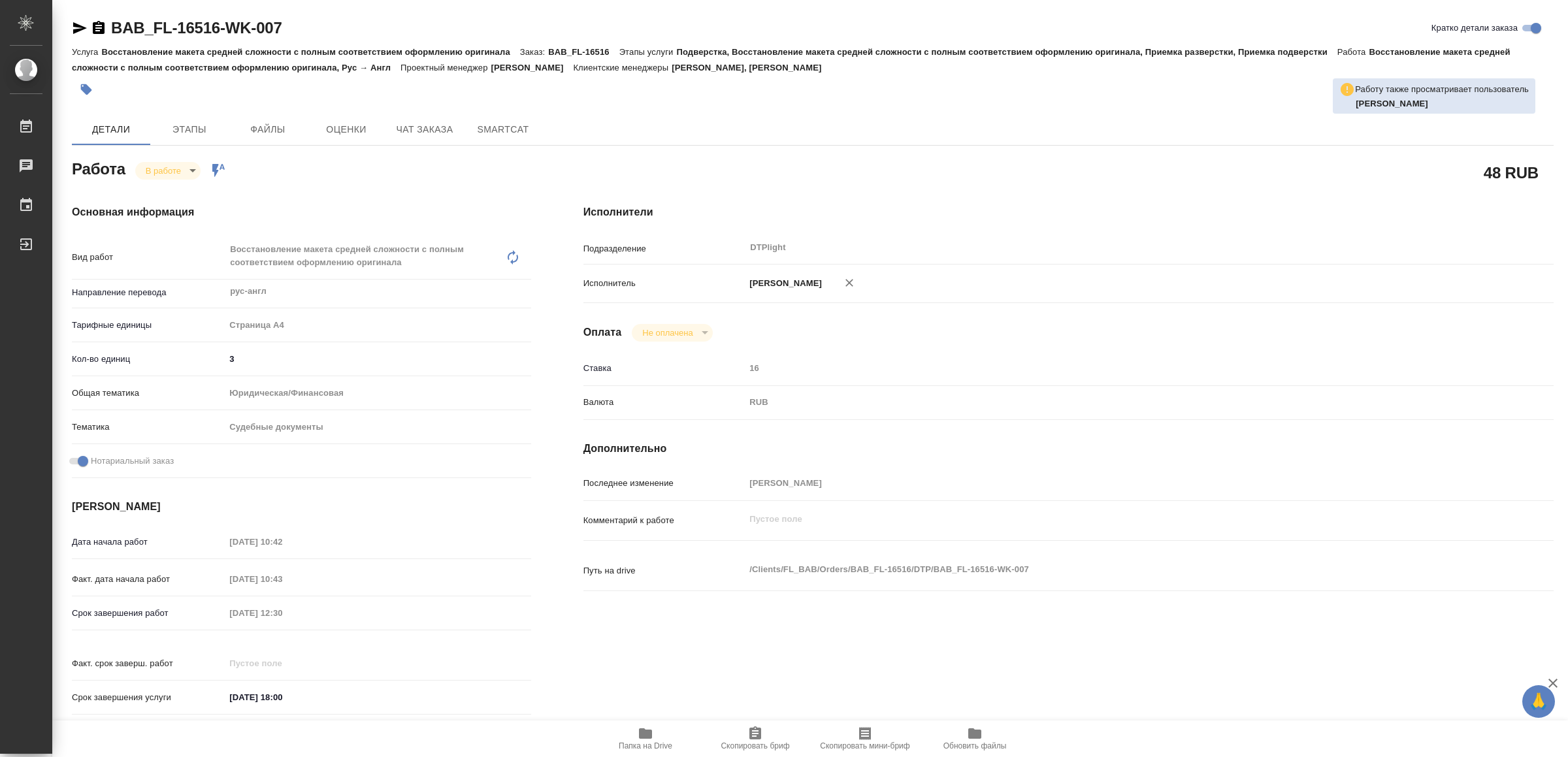
type textarea "x"
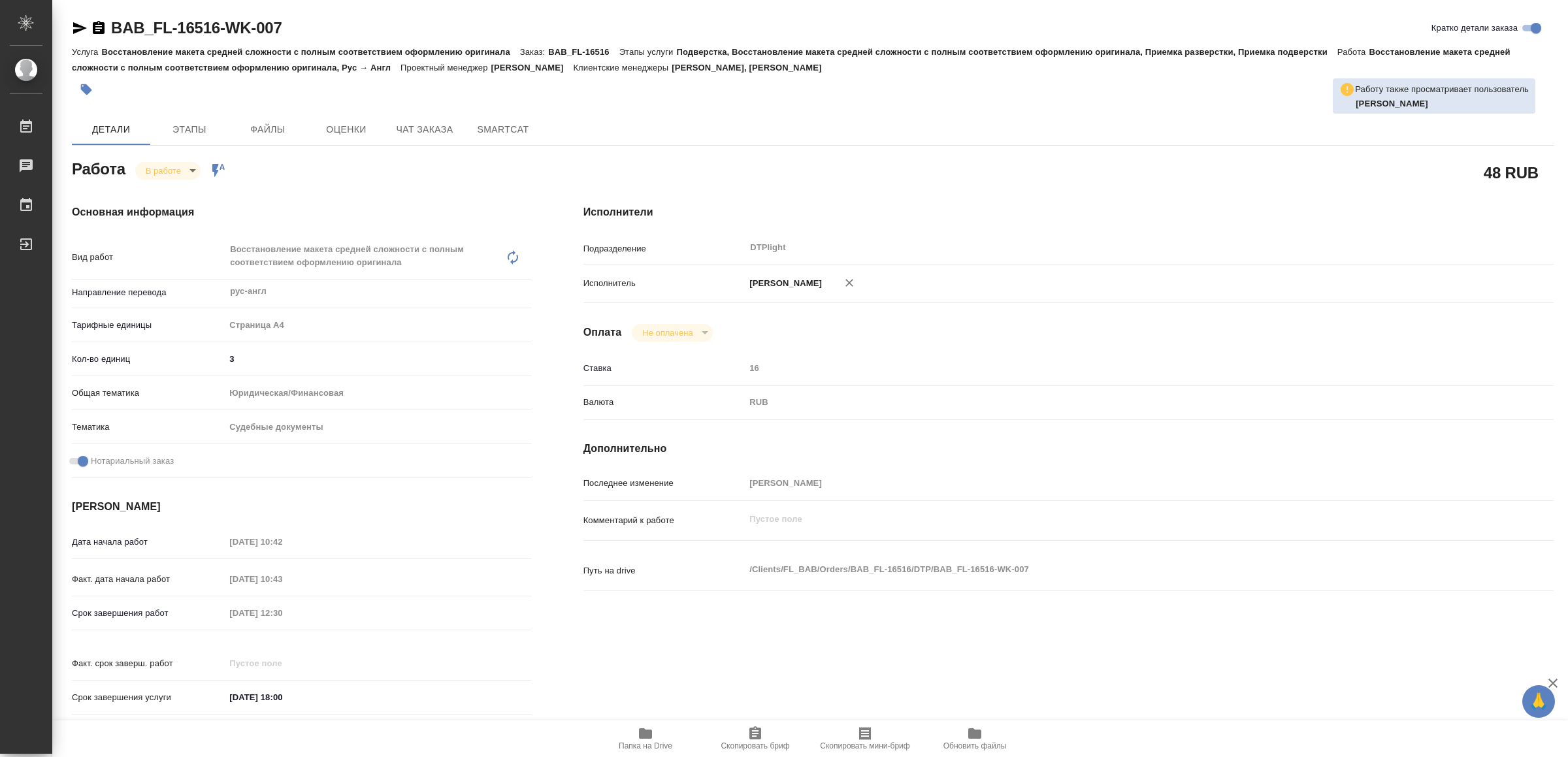
type textarea "x"
click at [631, 733] on span "Папка на Drive" at bounding box center [646, 738] width 94 height 25
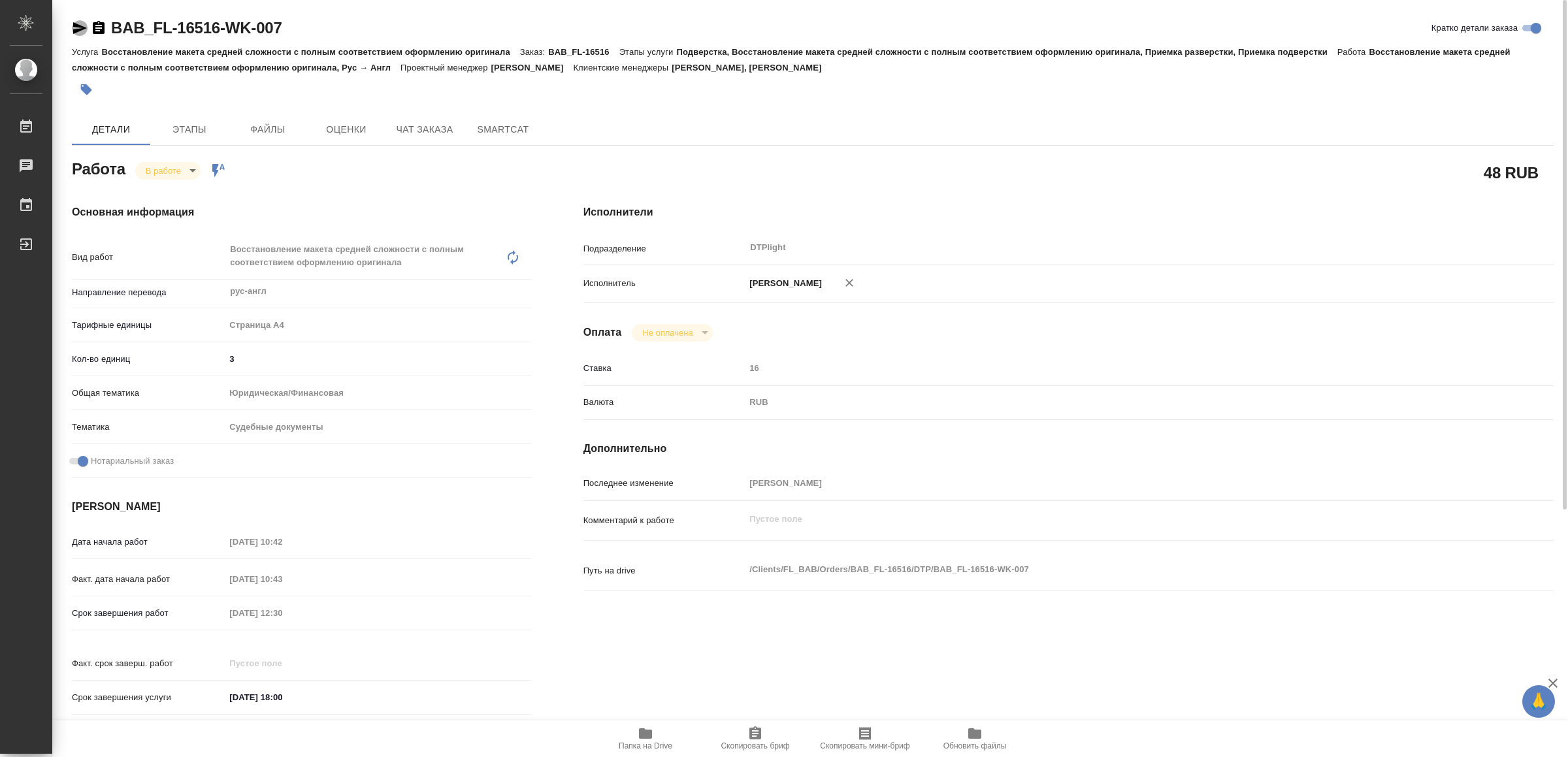
click at [72, 27] on icon "button" at bounding box center [80, 28] width 16 height 16
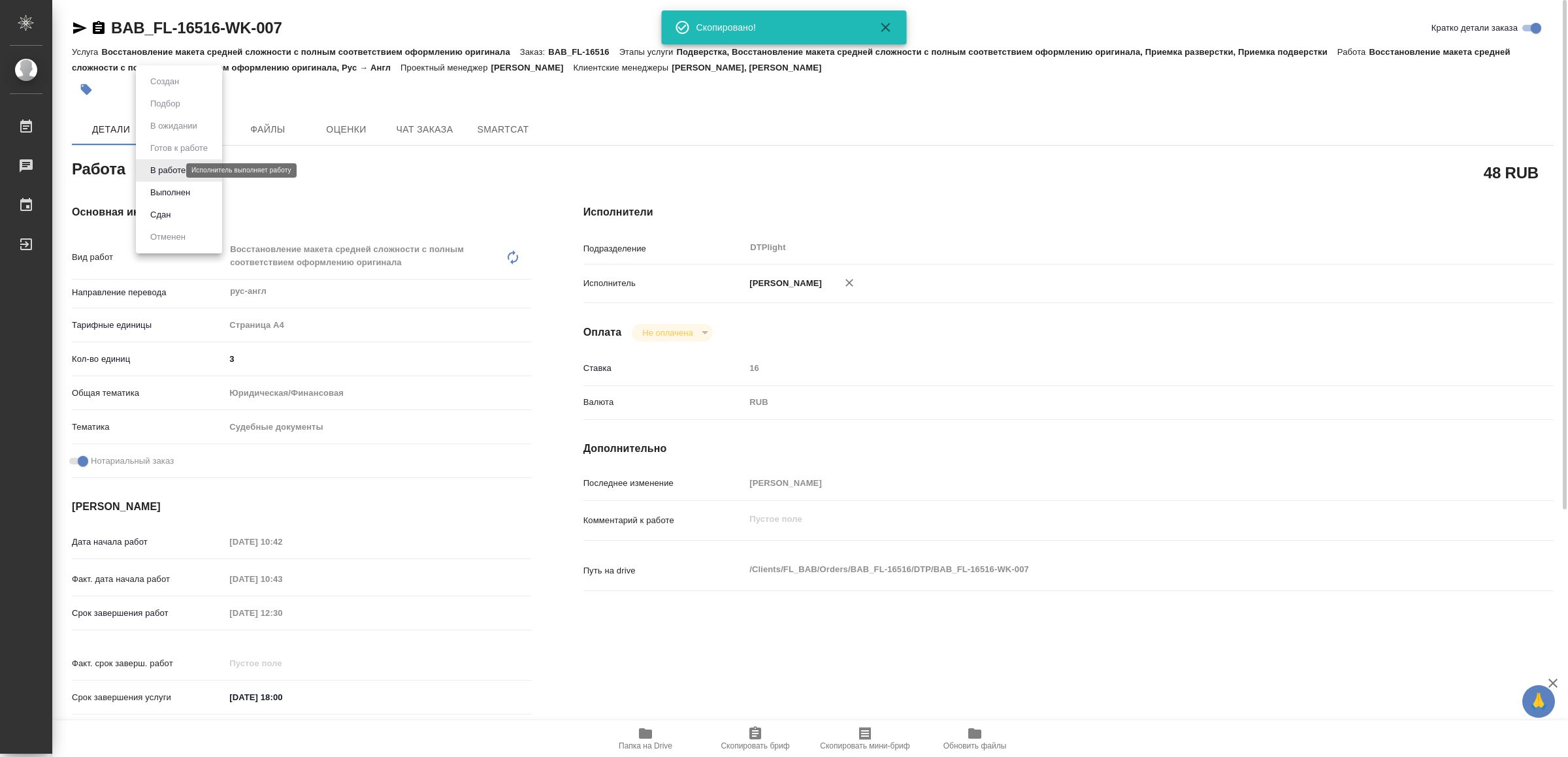
click at [171, 169] on body "🙏 .cls-1 fill:#fff; AWATERA Yamkovenko Vera Работы 0 Чаты График Выйти BAB_FL-1…" at bounding box center [784, 378] width 1568 height 757
click at [175, 216] on li "Сдан" at bounding box center [179, 214] width 86 height 22
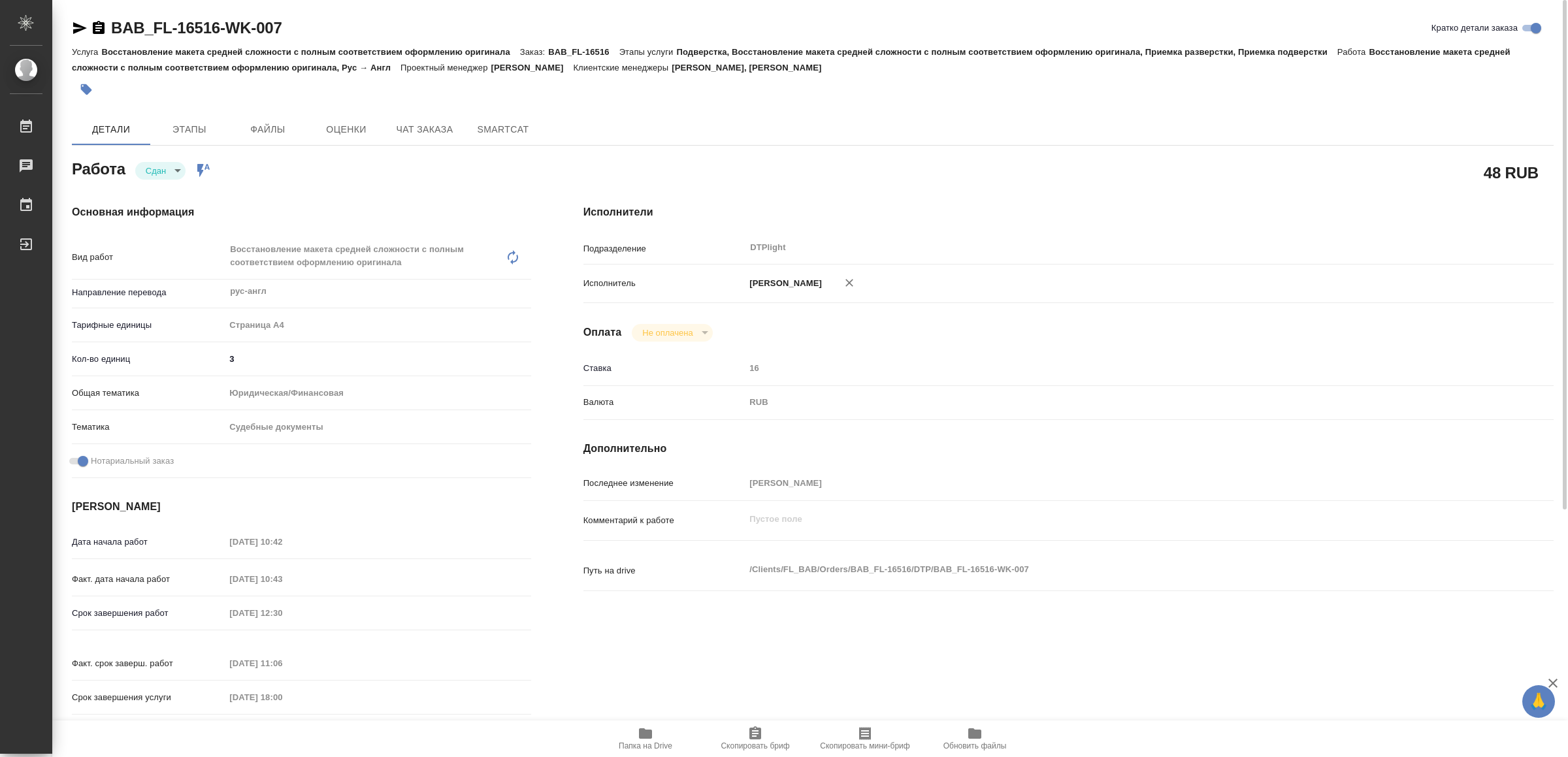
type textarea "x"
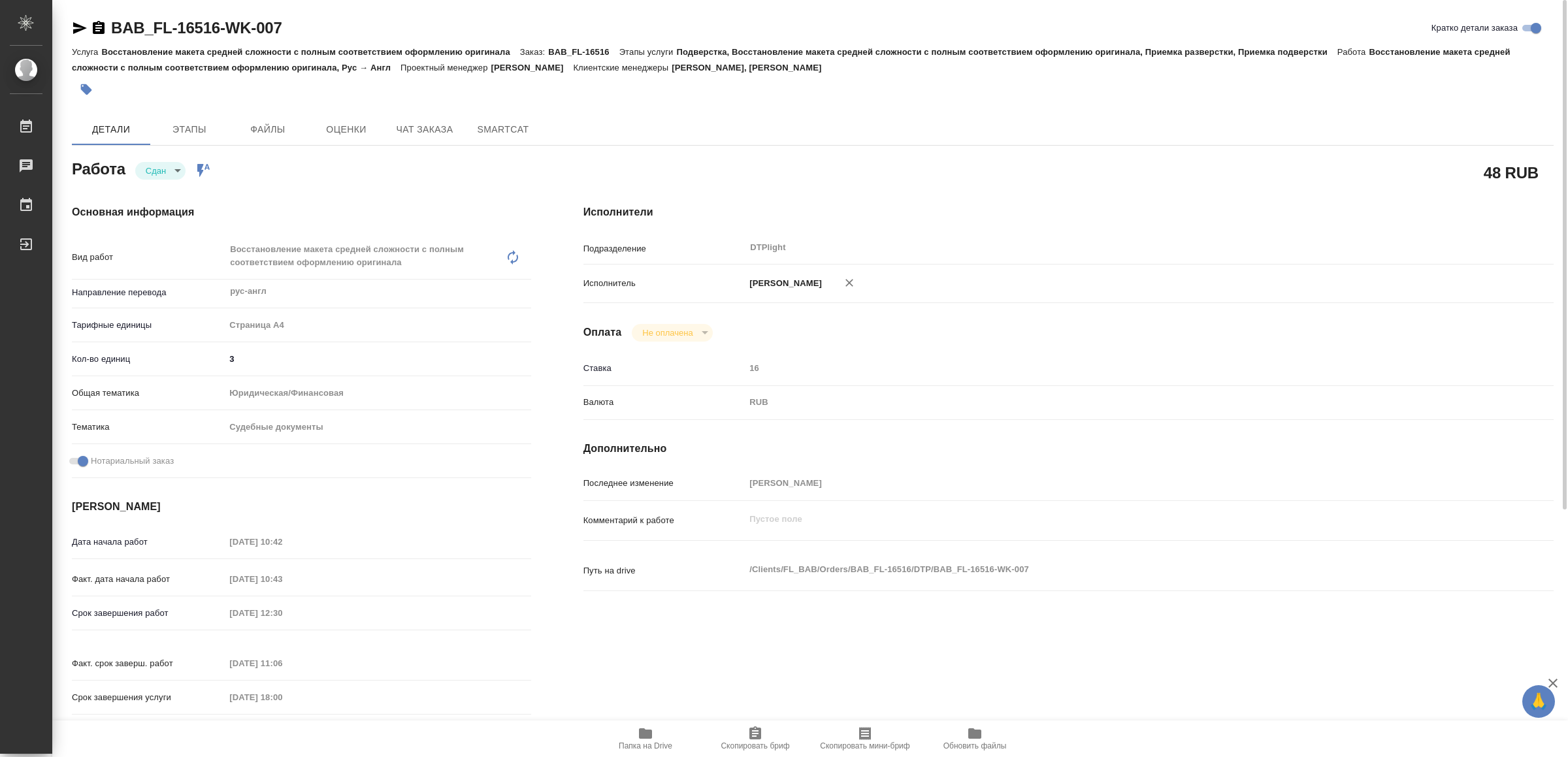
type textarea "x"
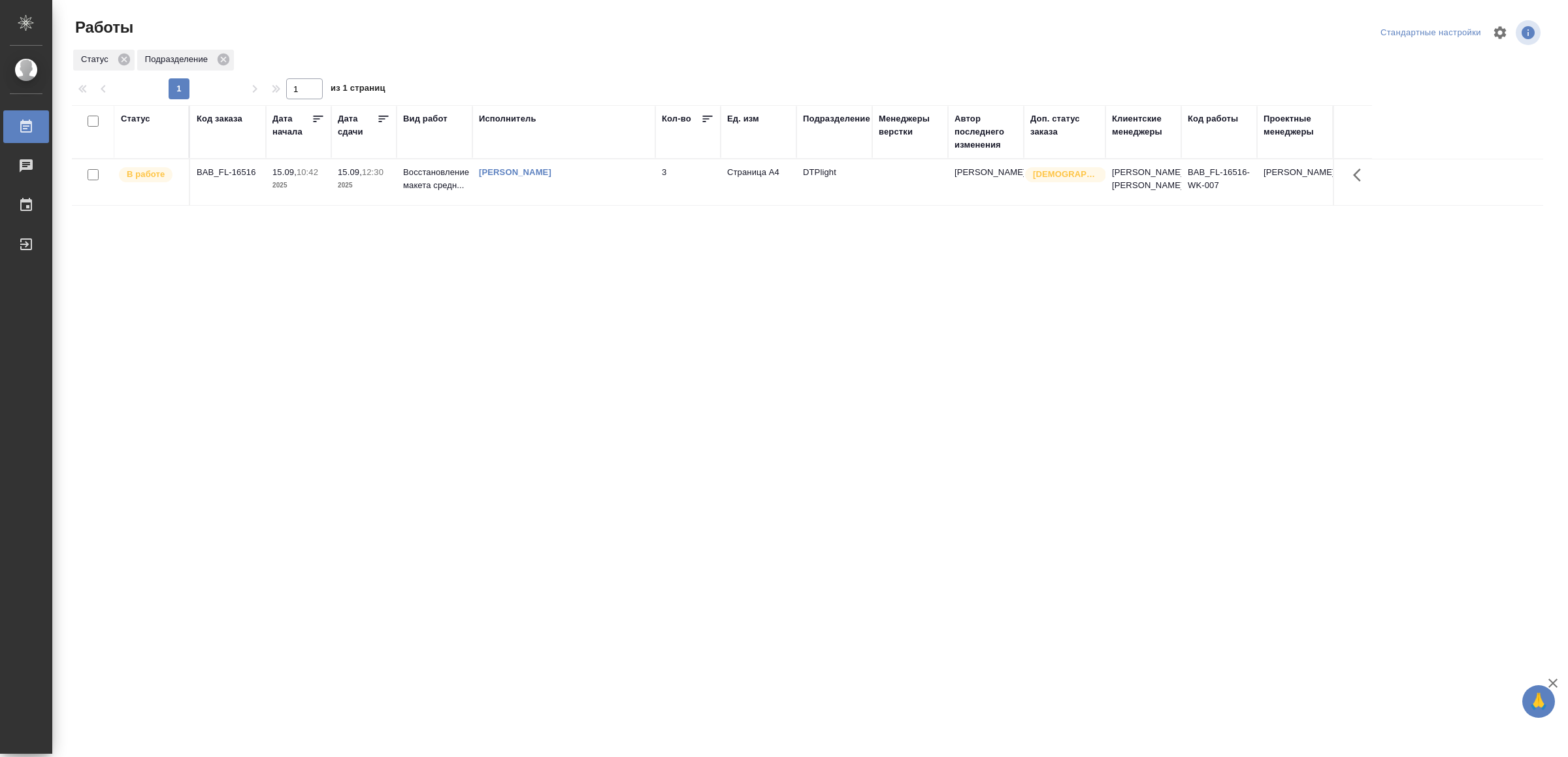
drag, startPoint x: 0, startPoint y: 0, endPoint x: 584, endPoint y: 489, distance: 761.7
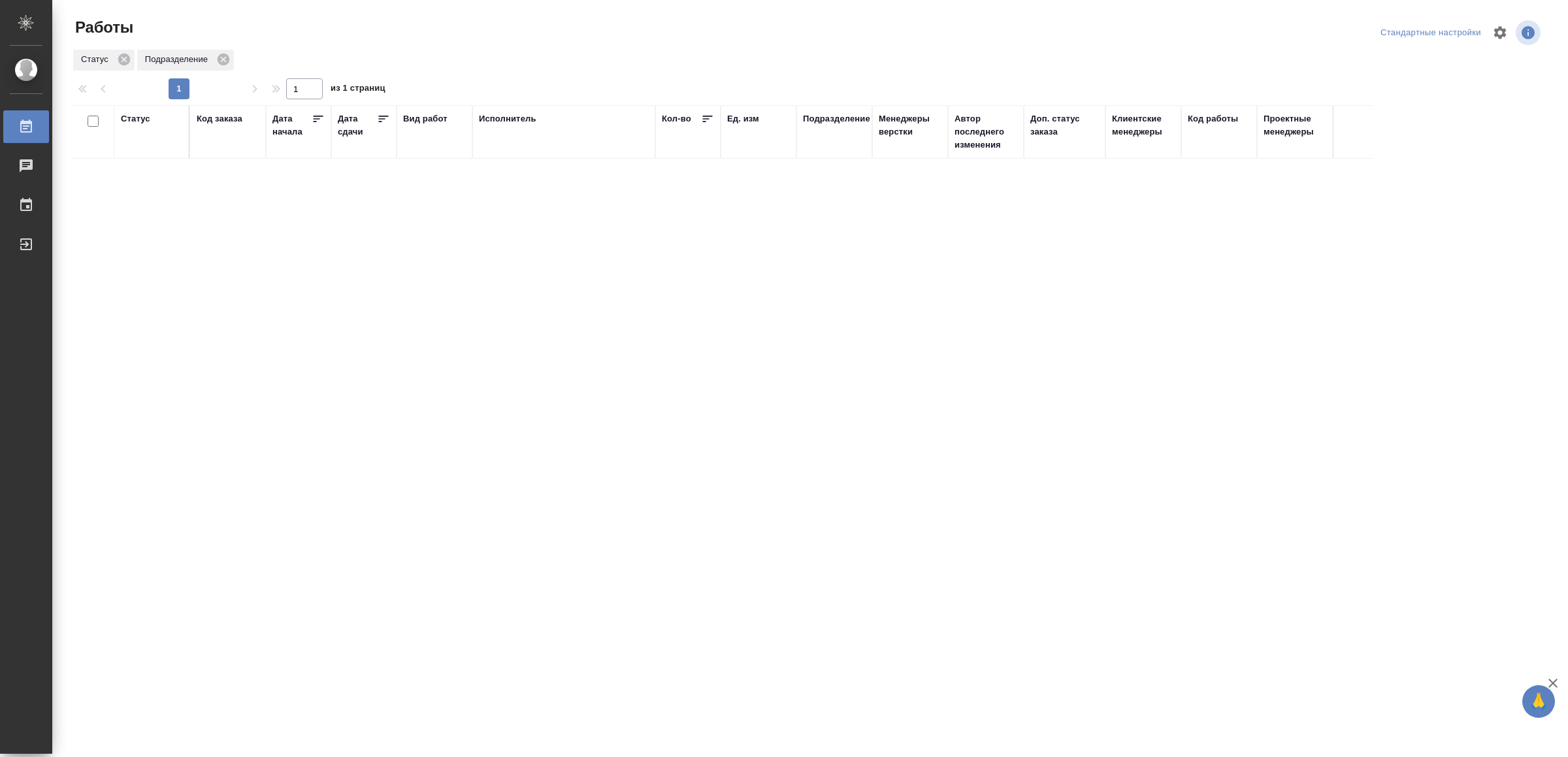
drag, startPoint x: 0, startPoint y: 0, endPoint x: 734, endPoint y: 453, distance: 862.5
click at [569, 185] on td at bounding box center [563, 182] width 183 height 46
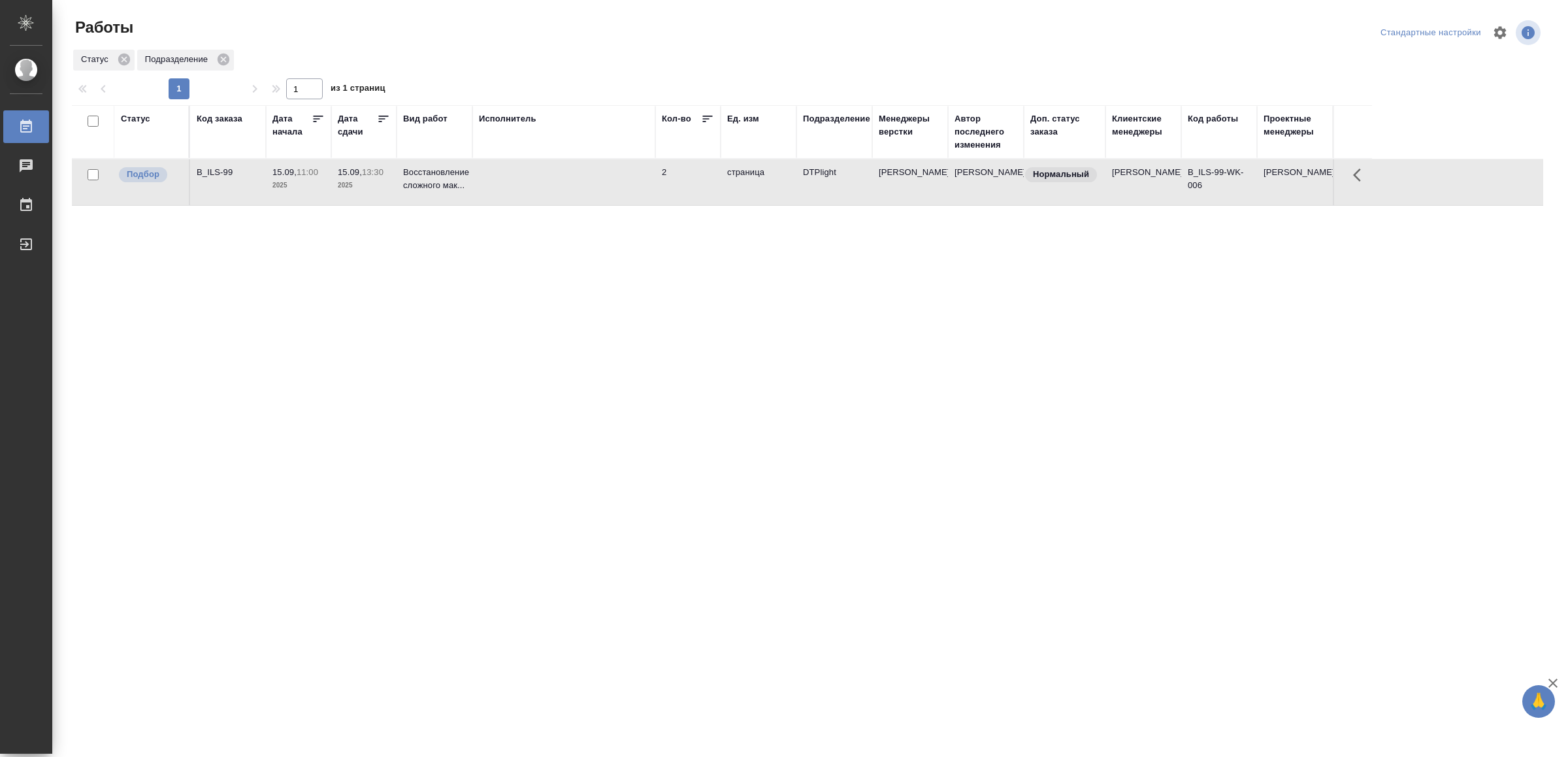
click at [569, 185] on td at bounding box center [563, 182] width 183 height 46
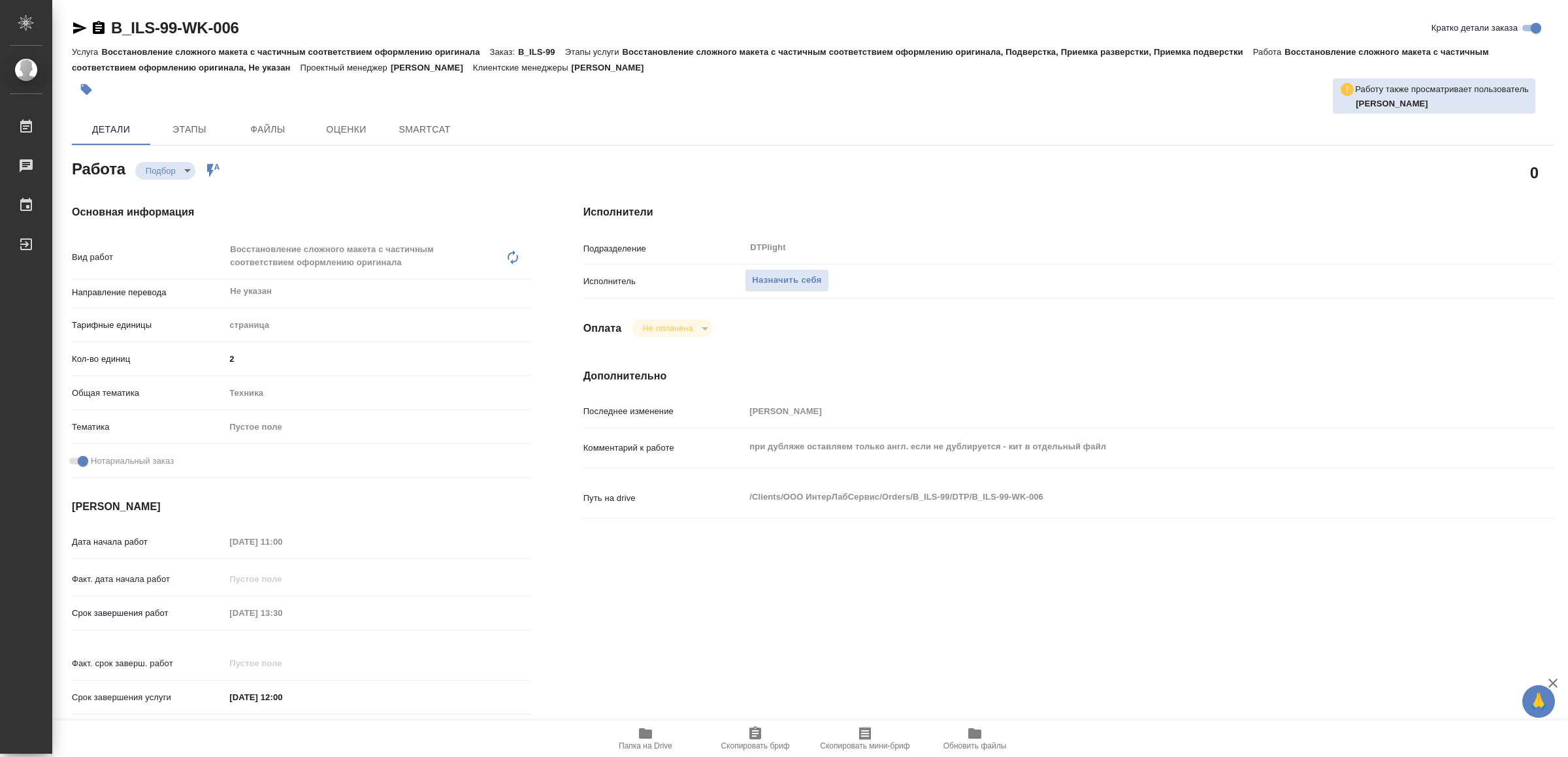
click at [652, 731] on icon "button" at bounding box center [645, 733] width 13 height 11
type textarea "x"
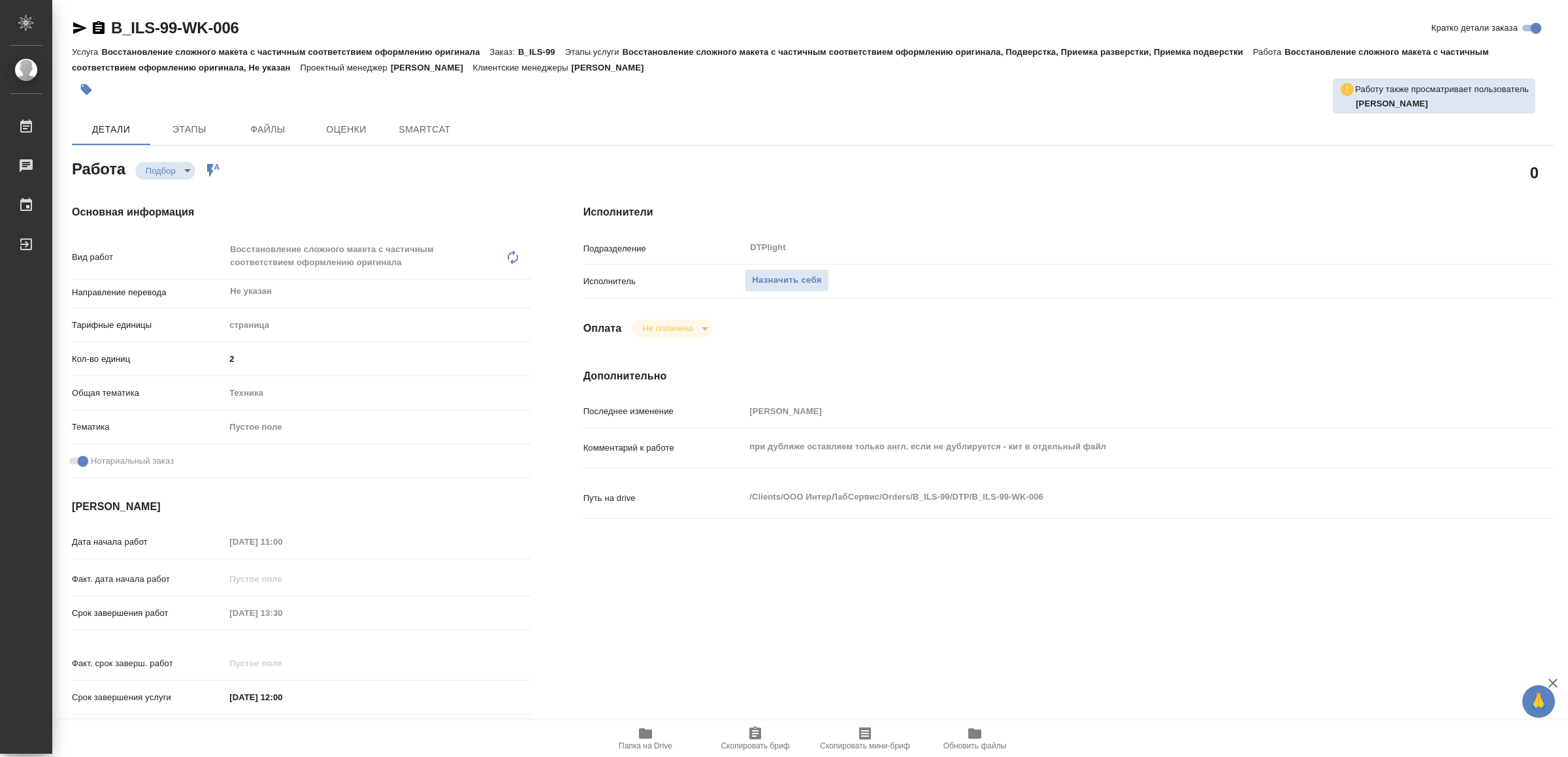
type textarea "x"
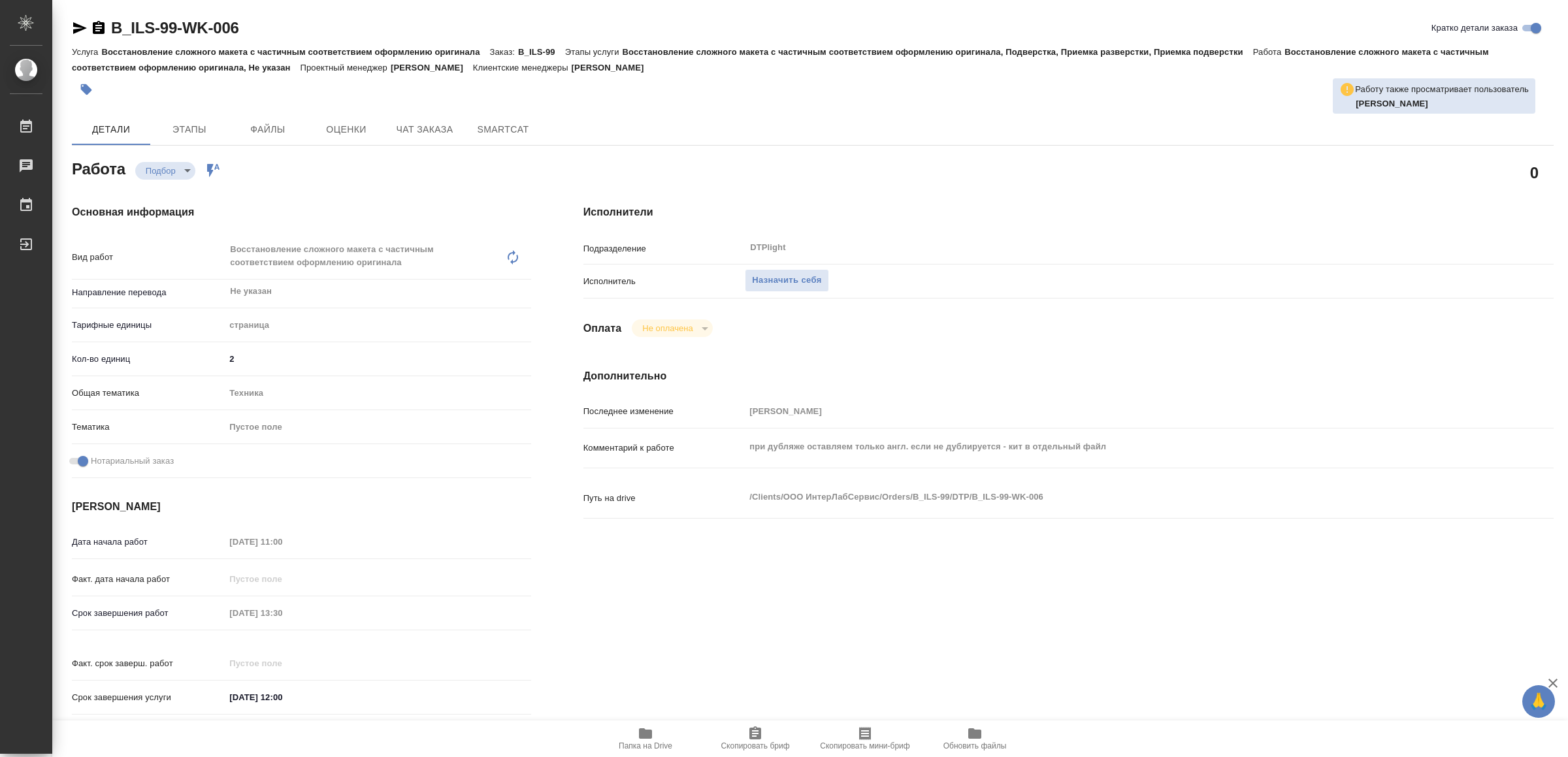
type textarea "x"
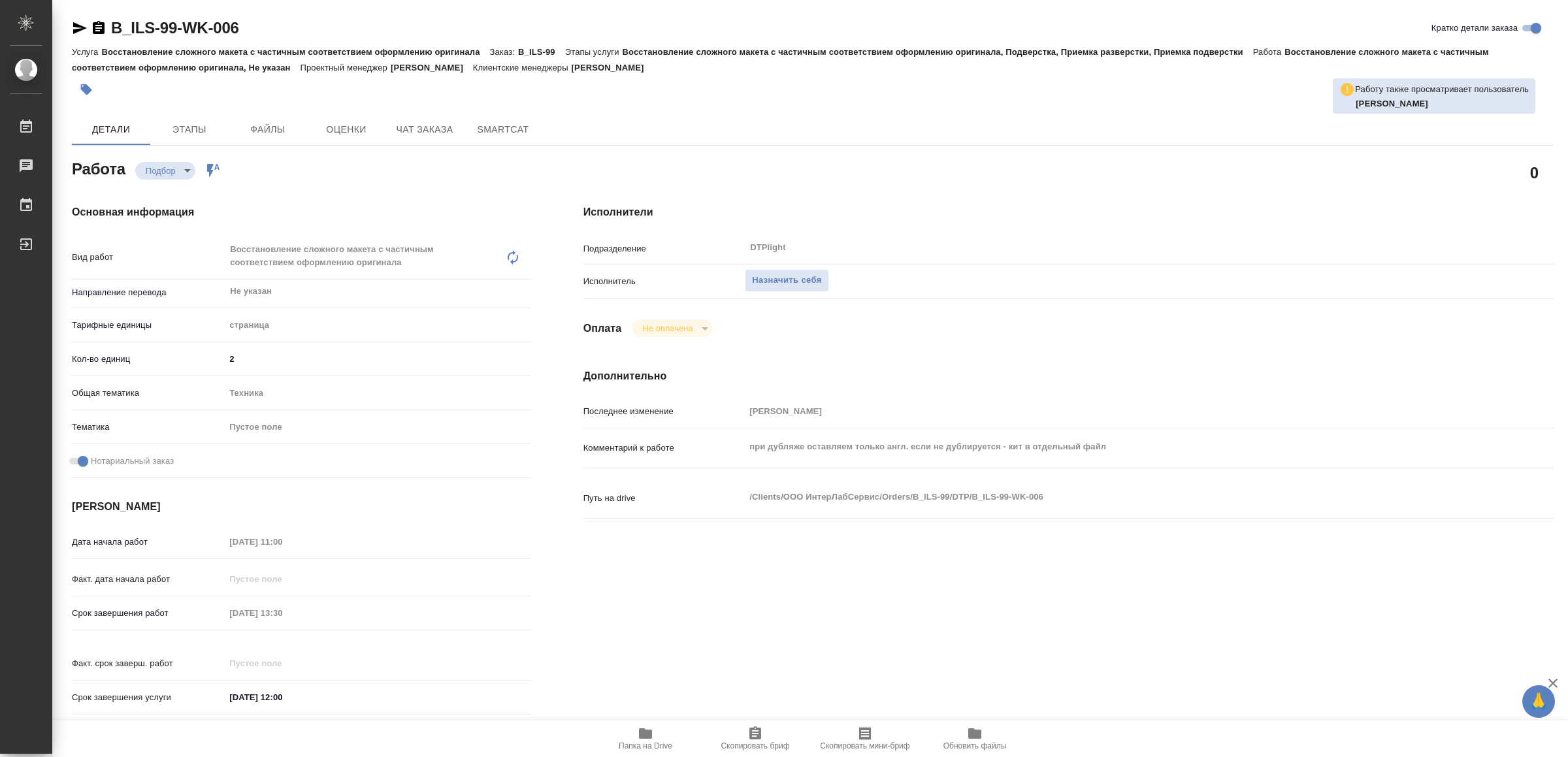
type textarea "x"
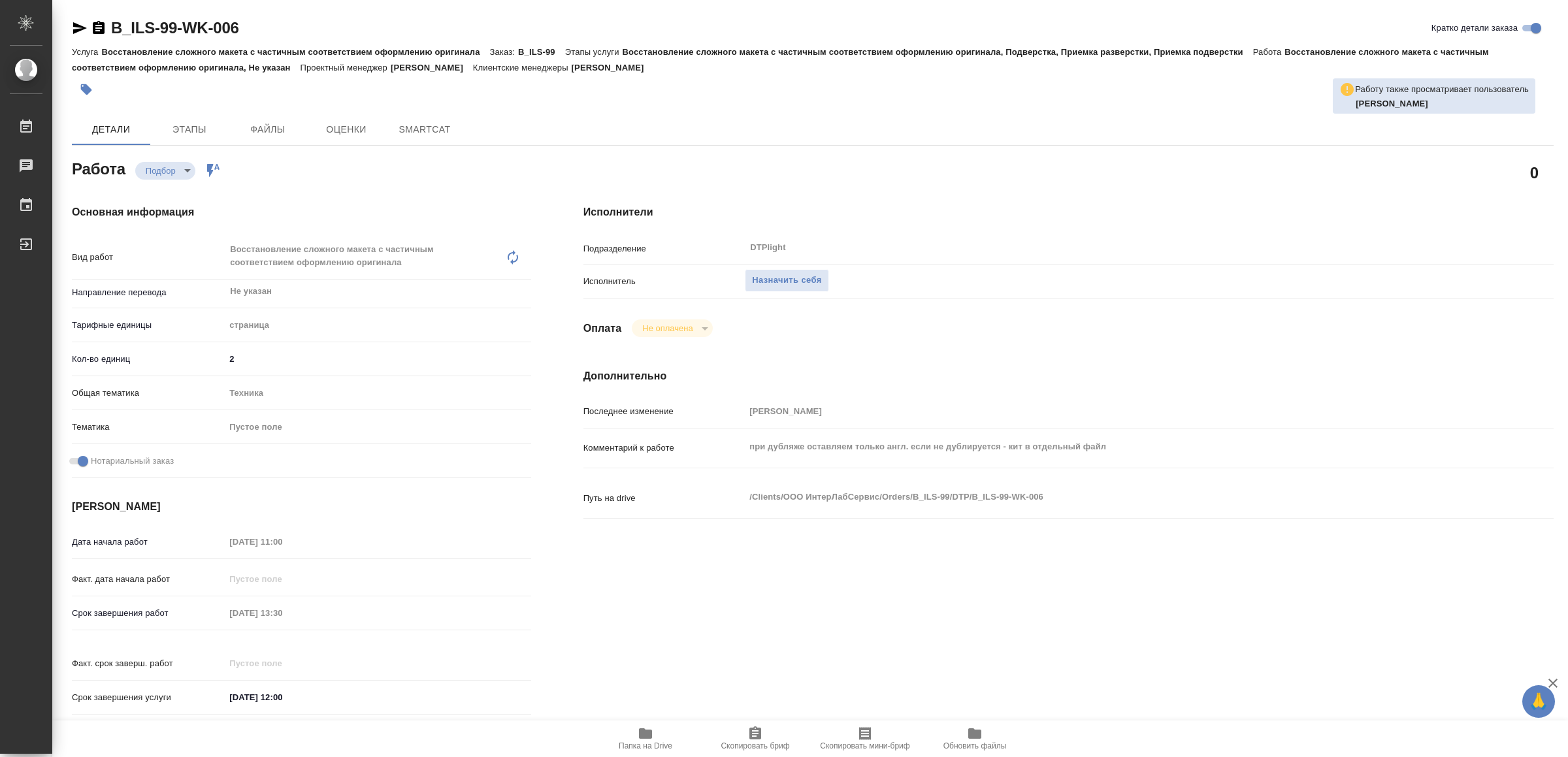
type textarea "x"
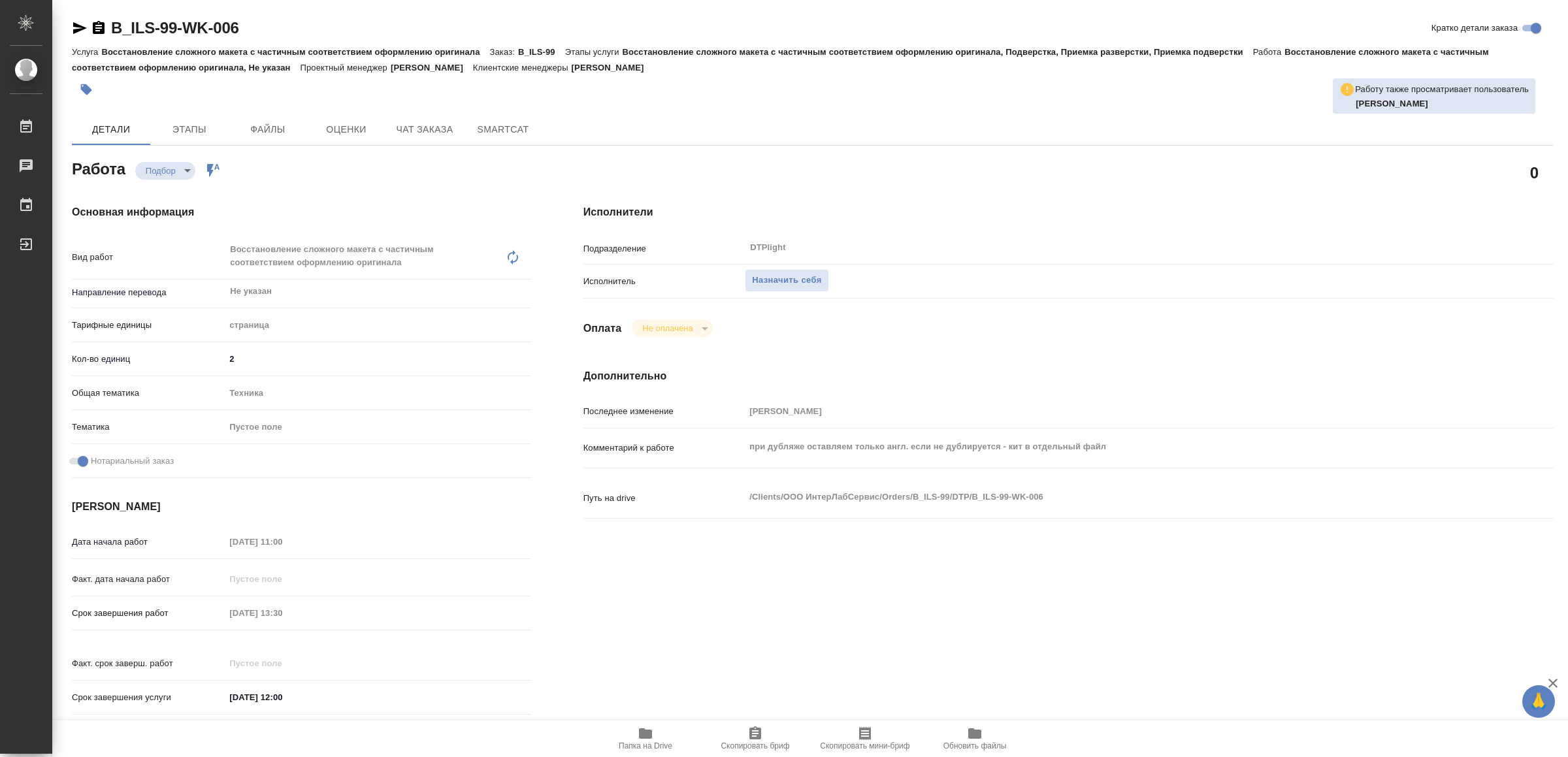
type textarea "x"
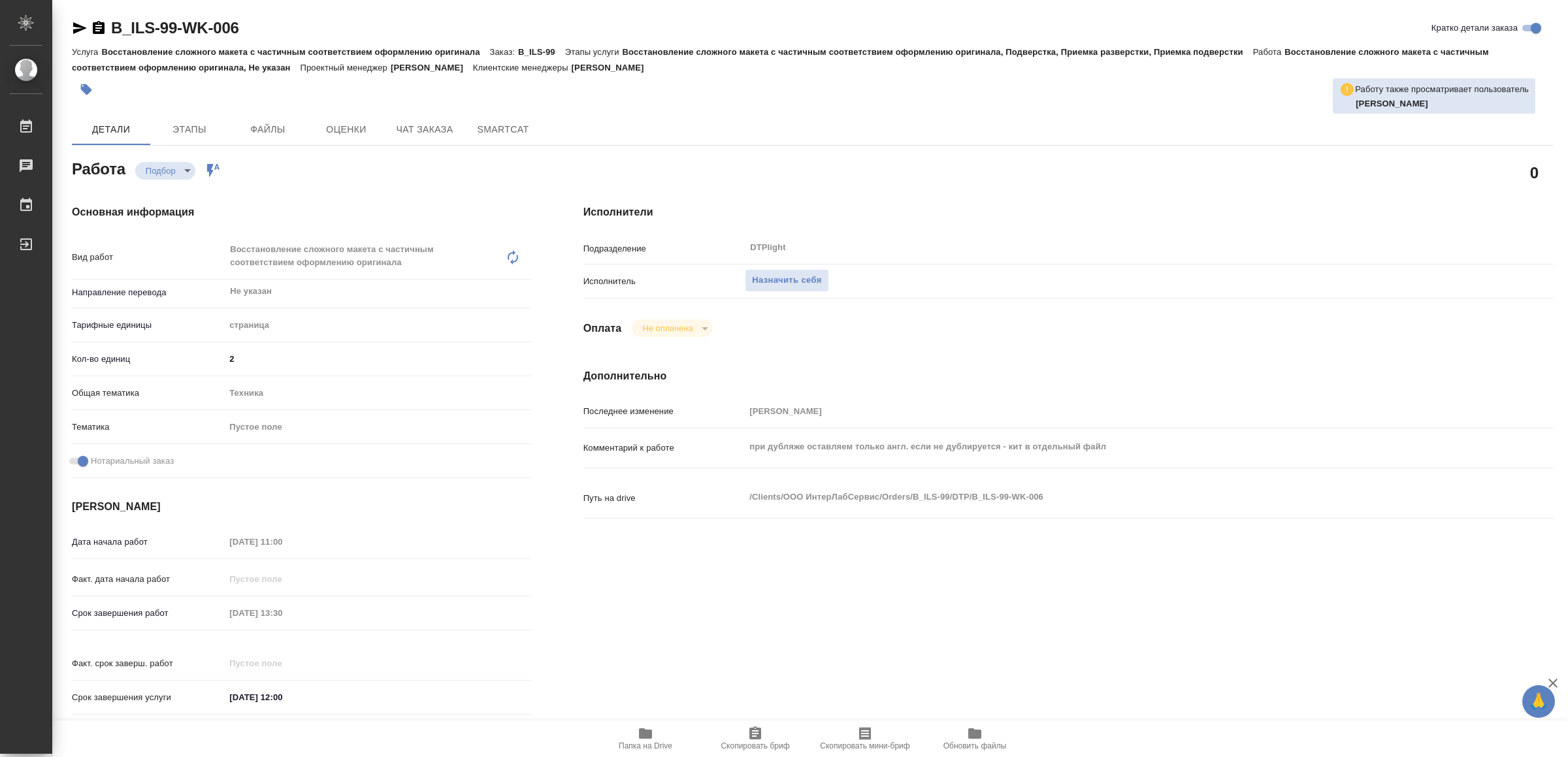
type textarea "x"
click at [802, 278] on span "Назначить себя" at bounding box center [786, 280] width 69 height 15
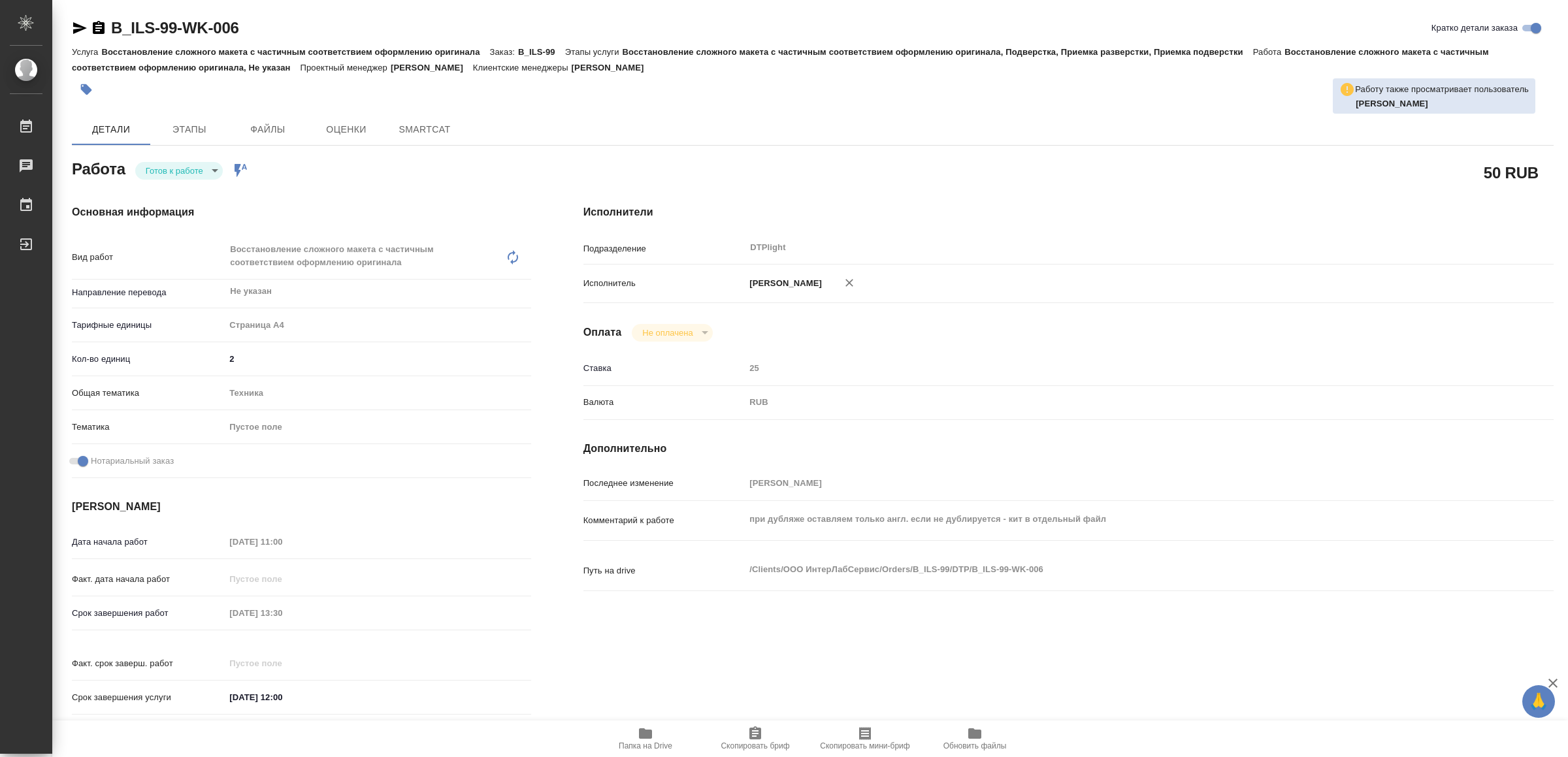
type textarea "x"
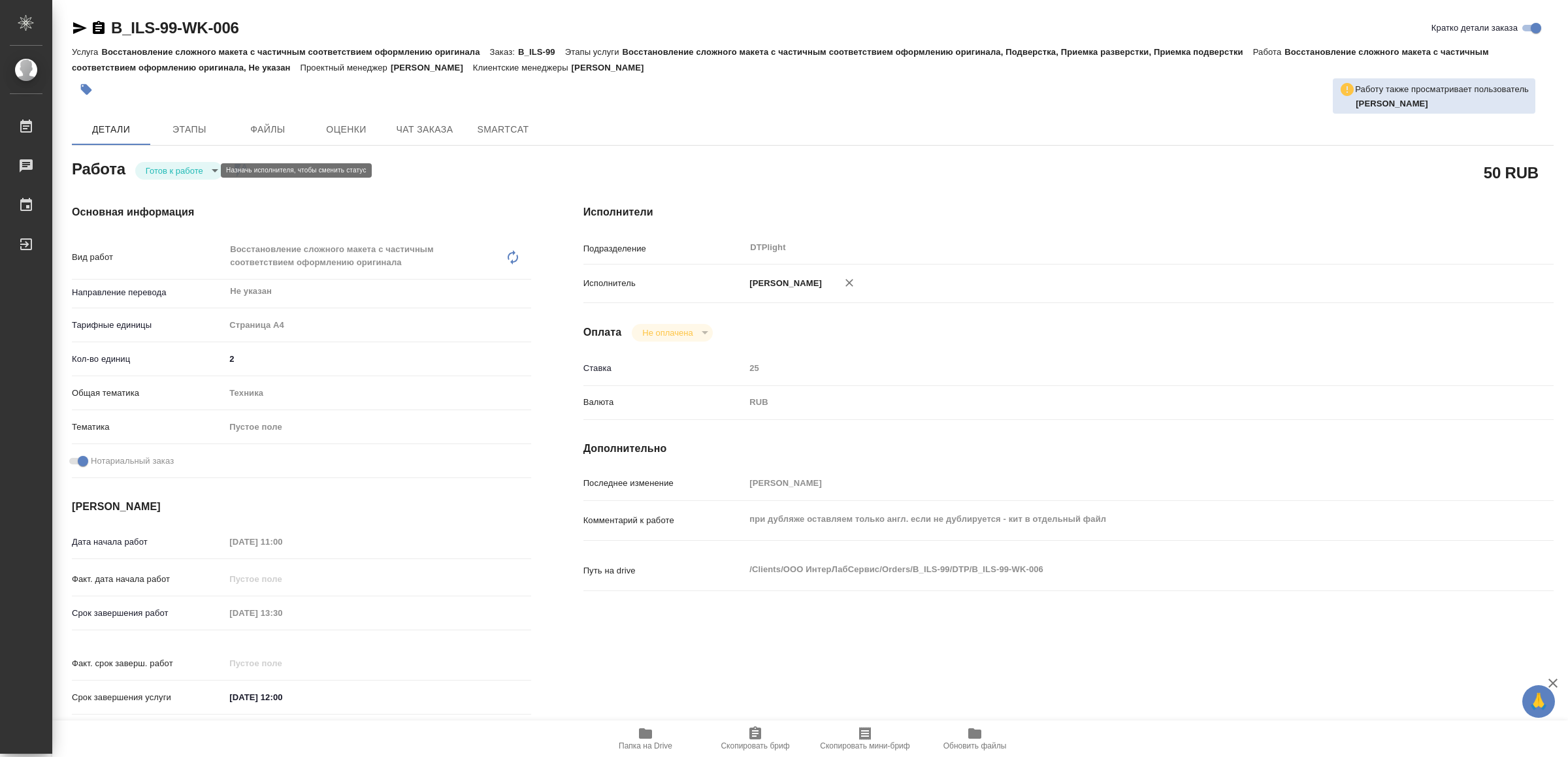
type textarea "x"
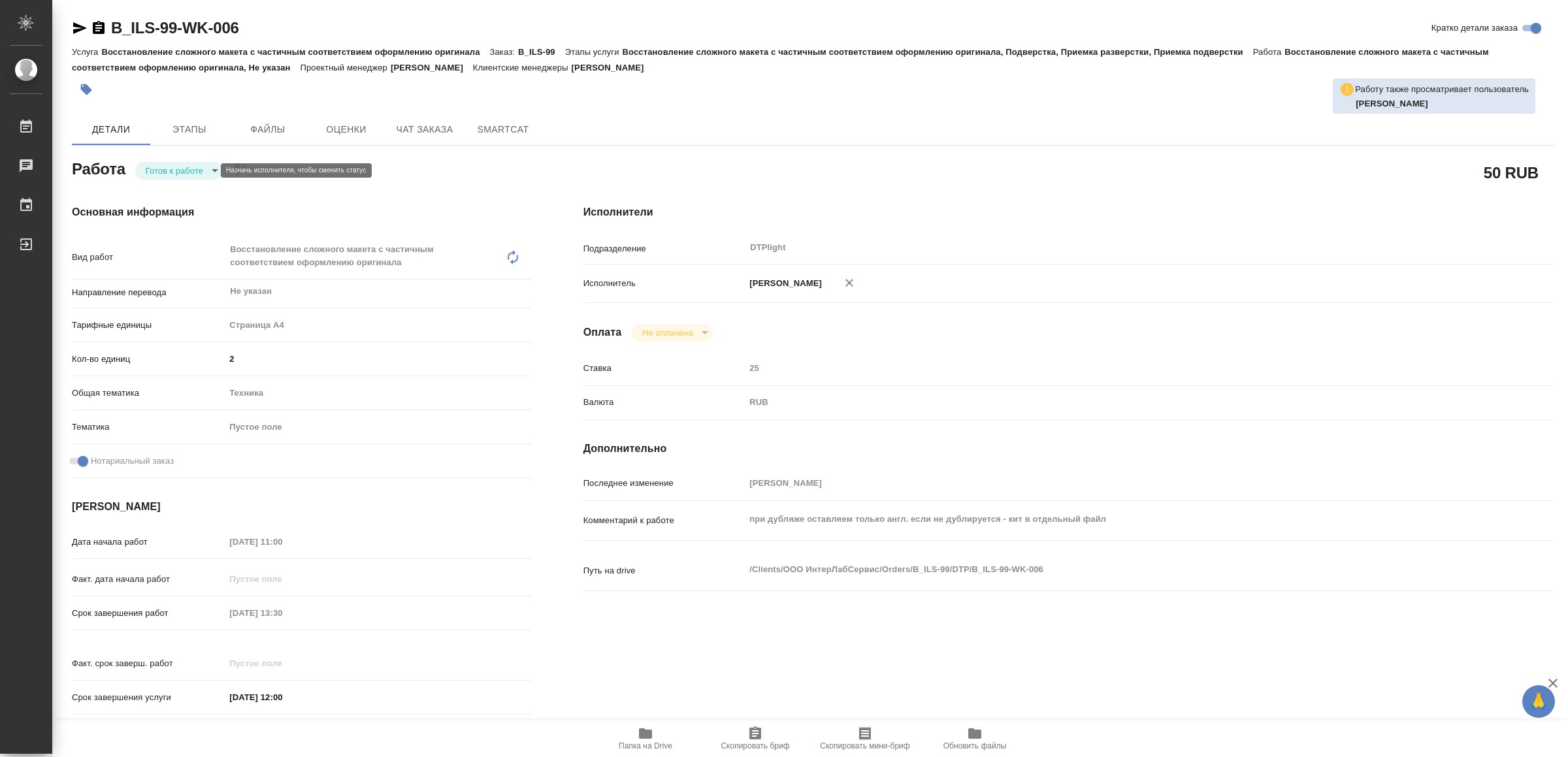
click at [141, 165] on body "🙏 .cls-1 fill:#fff; AWATERA Yamkovenko Vera Работы Чаты График Выйти B_ILS-99-W…" at bounding box center [784, 378] width 1568 height 757
click at [141, 163] on li "В работе" at bounding box center [182, 170] width 91 height 22
type textarea "x"
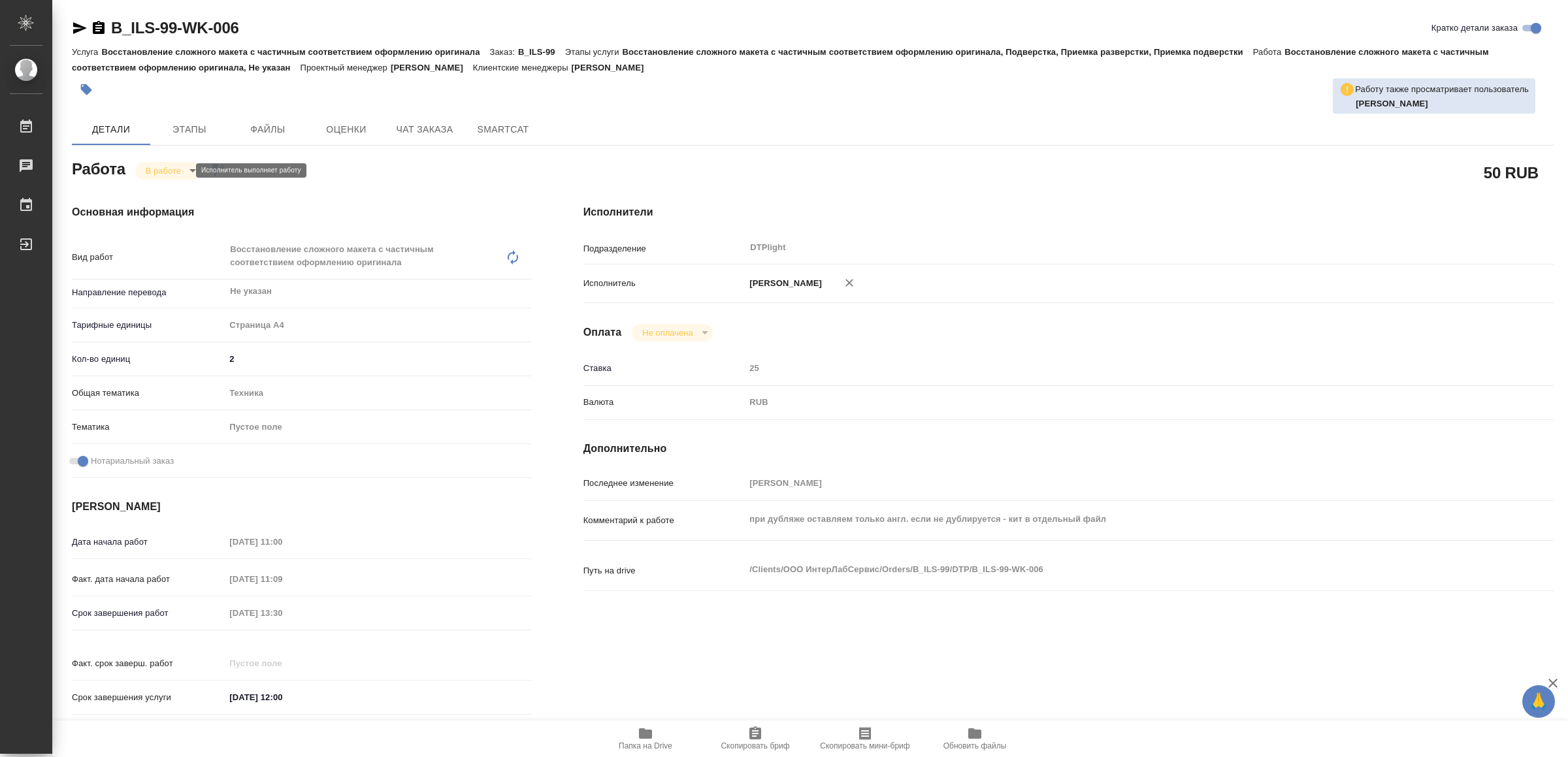
type textarea "x"
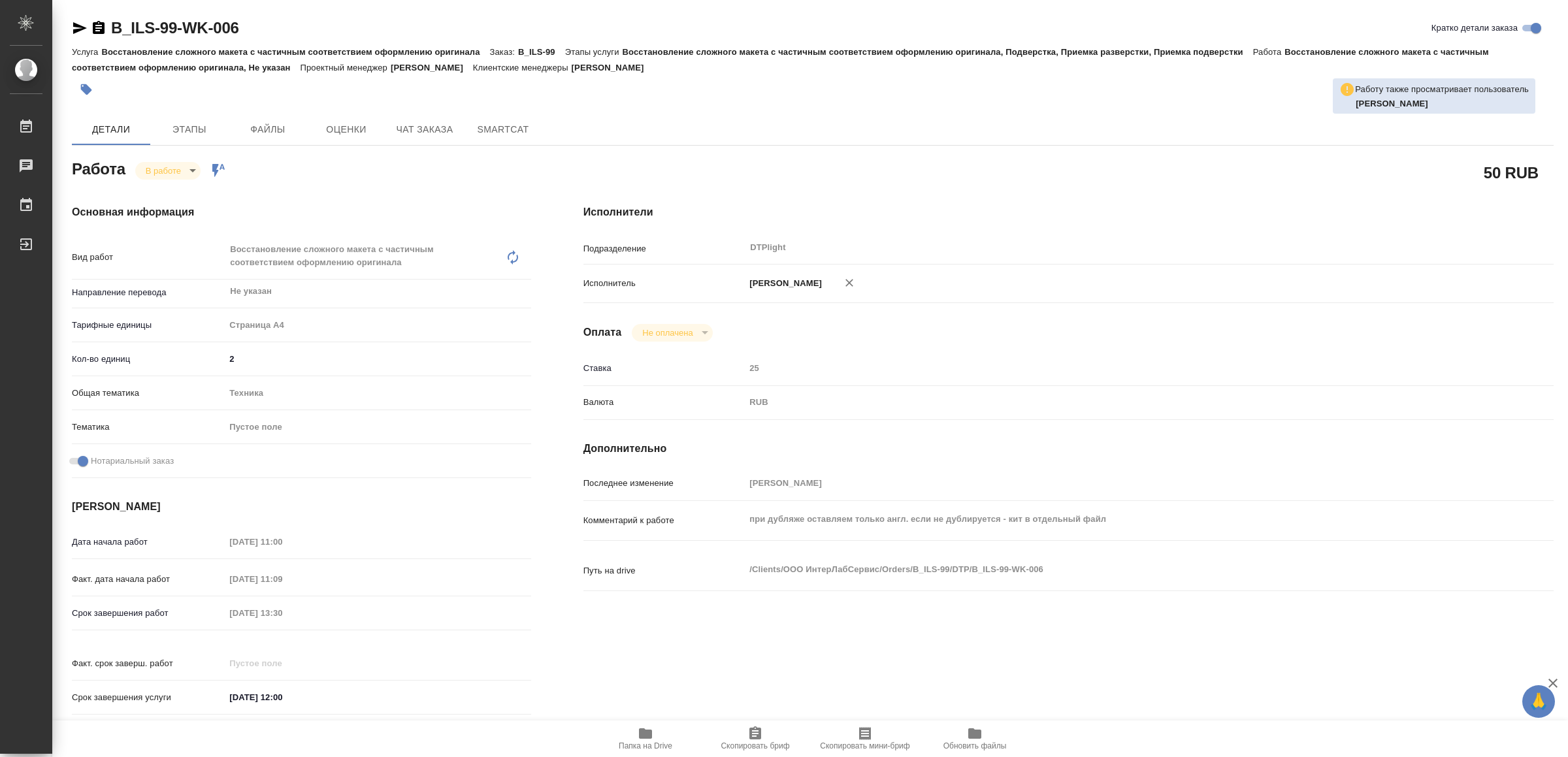
type textarea "x"
click at [73, 26] on icon "button" at bounding box center [80, 27] width 14 height 11
type textarea "x"
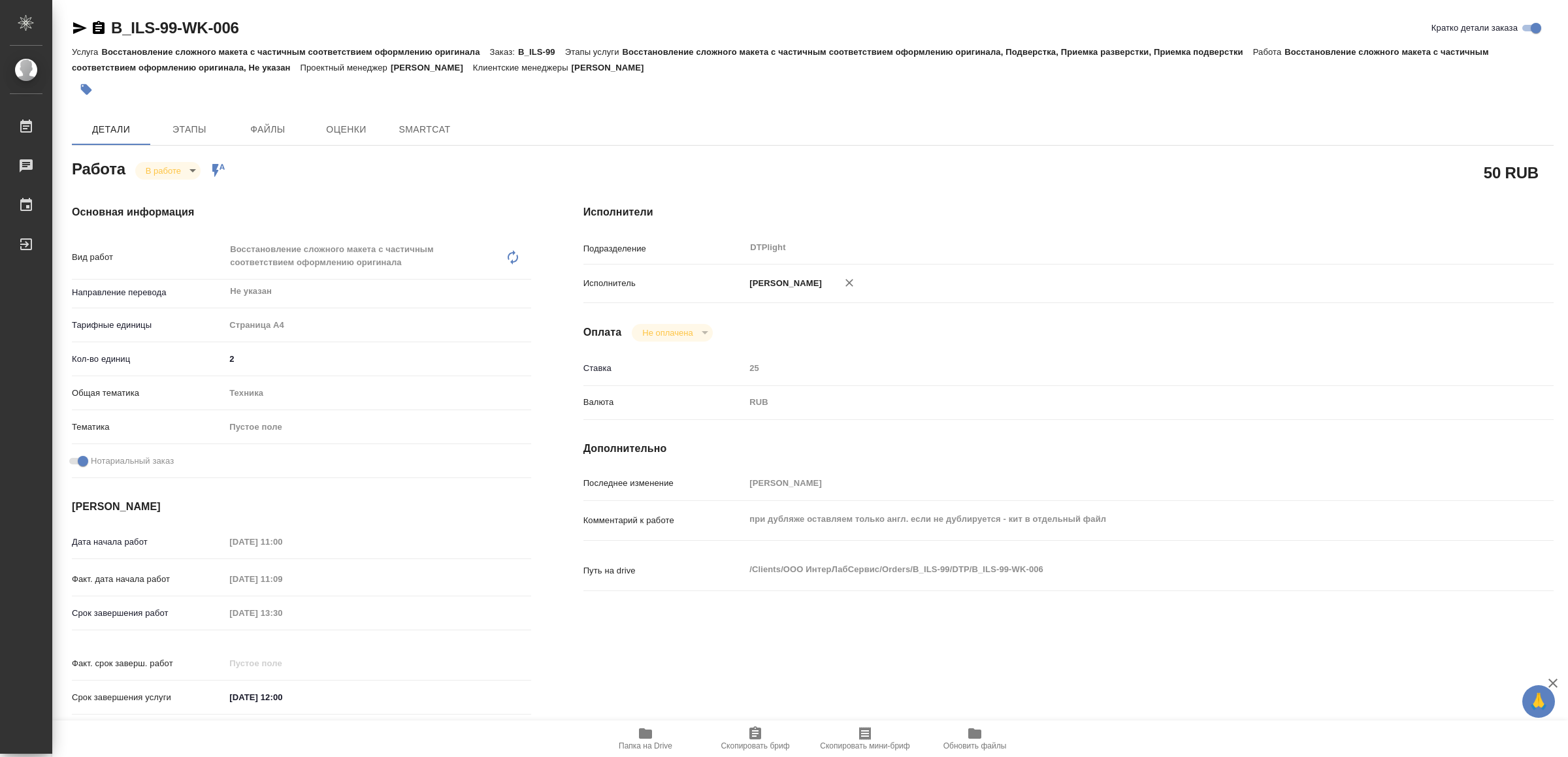
type textarea "x"
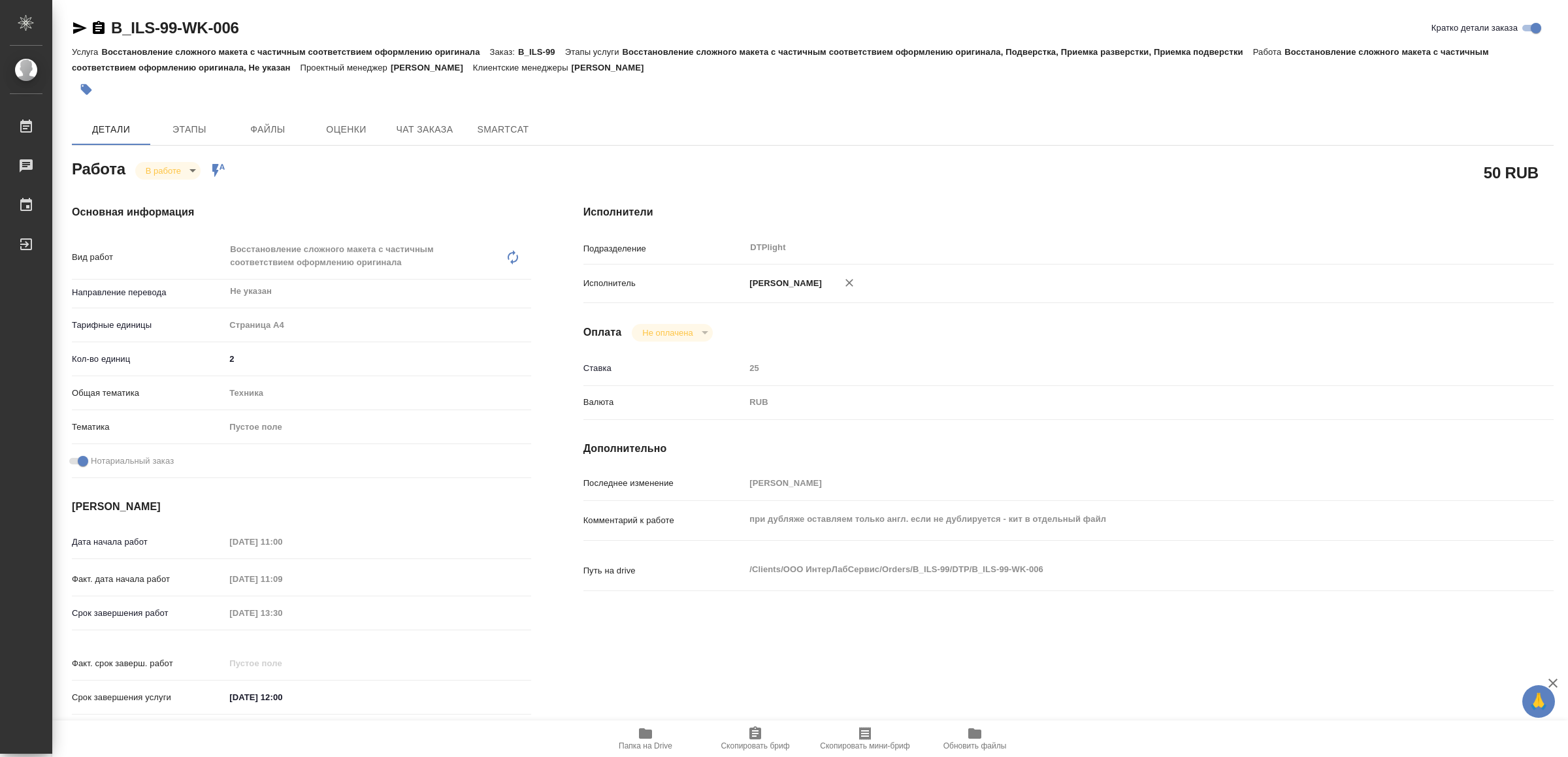
type textarea "x"
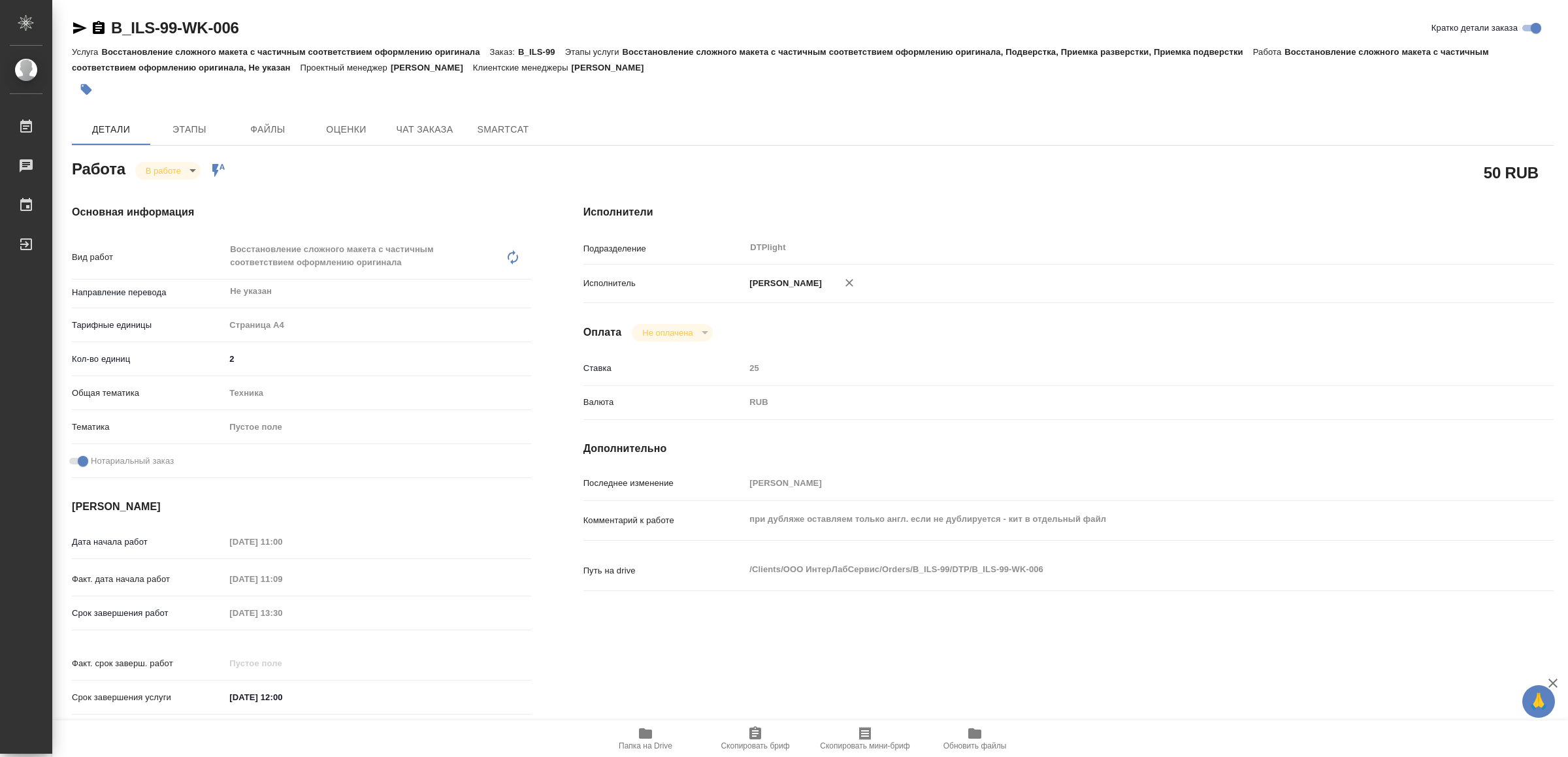
type textarea "x"
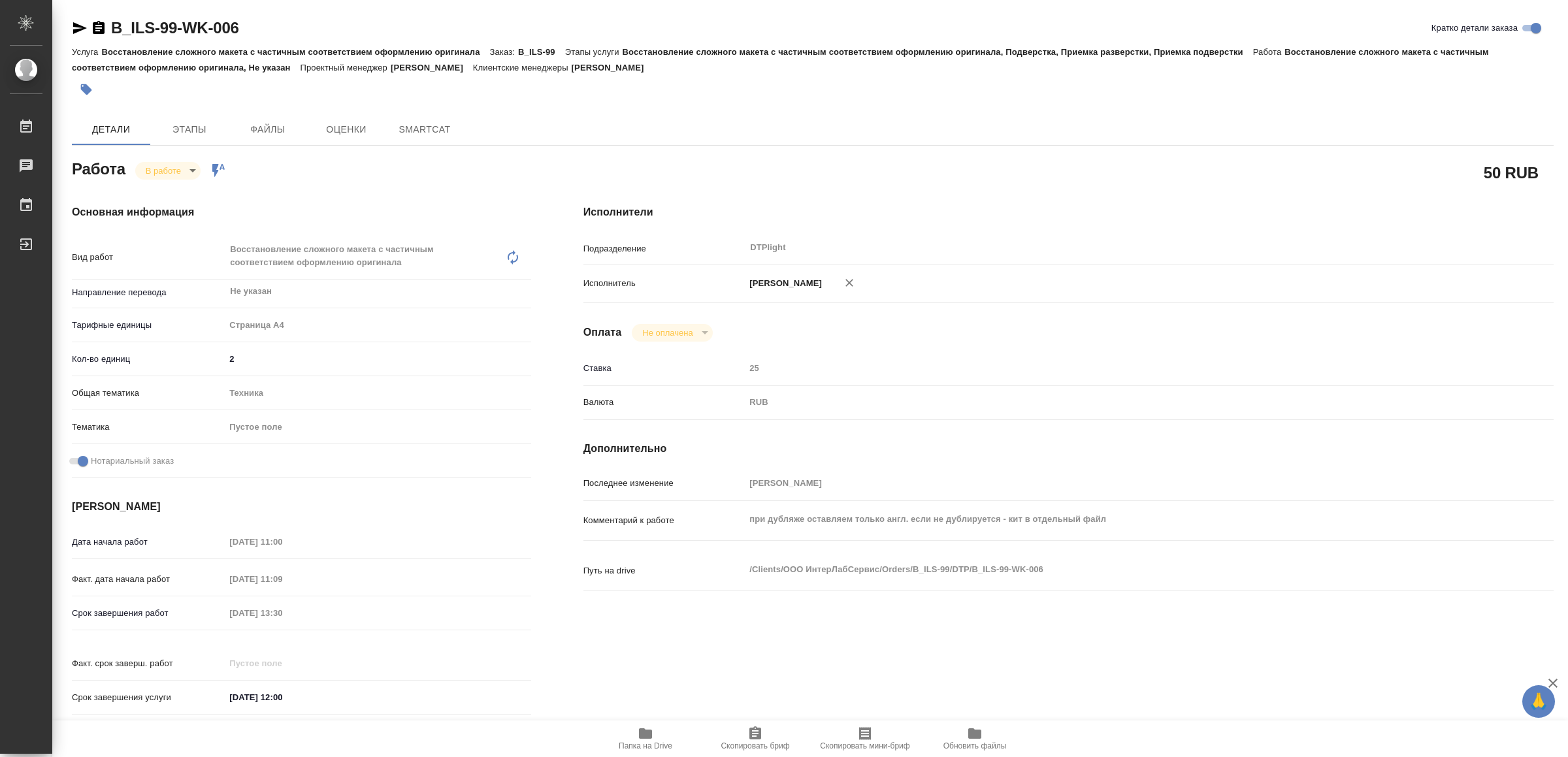
type textarea "x"
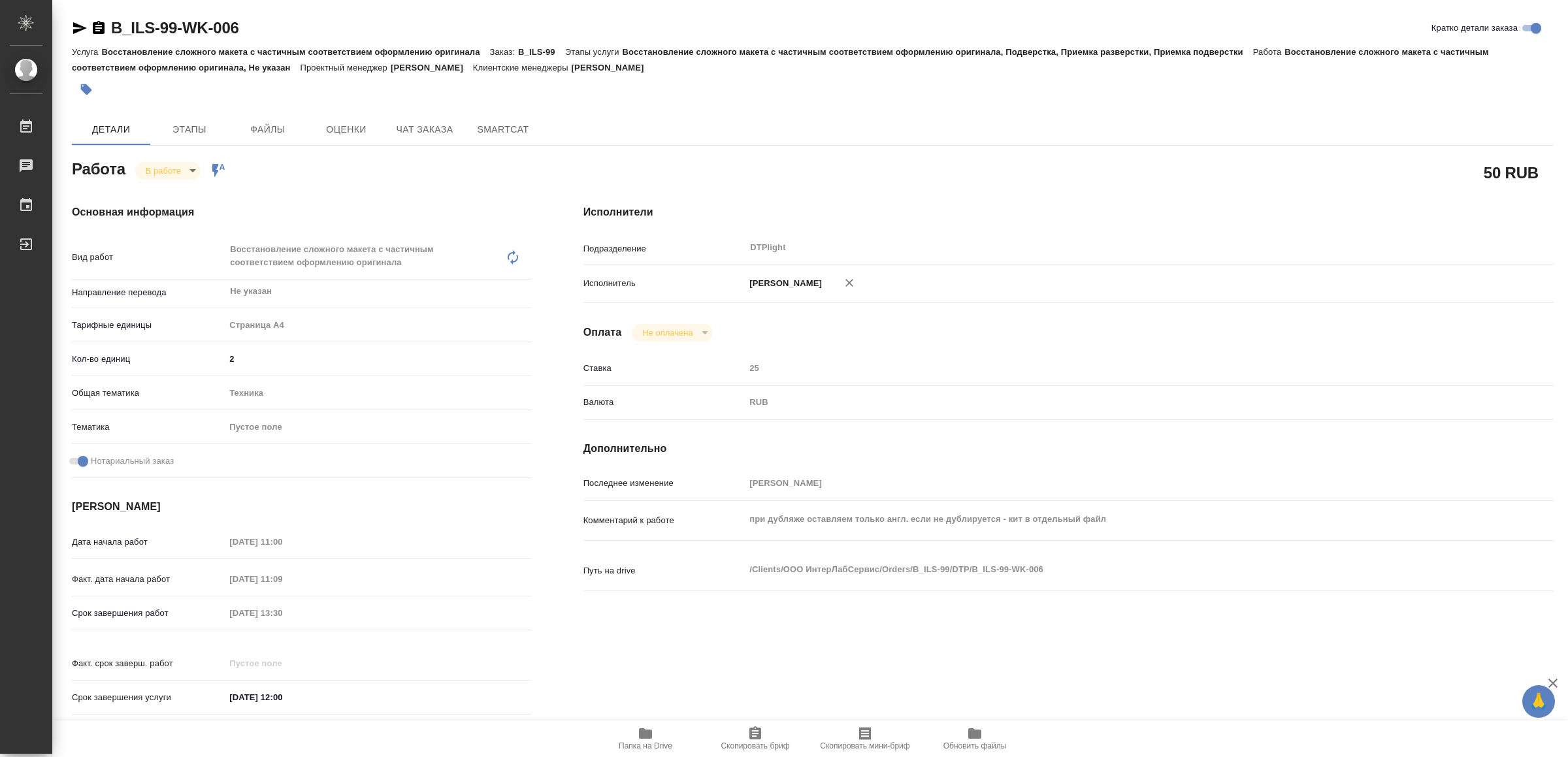
type textarea "x"
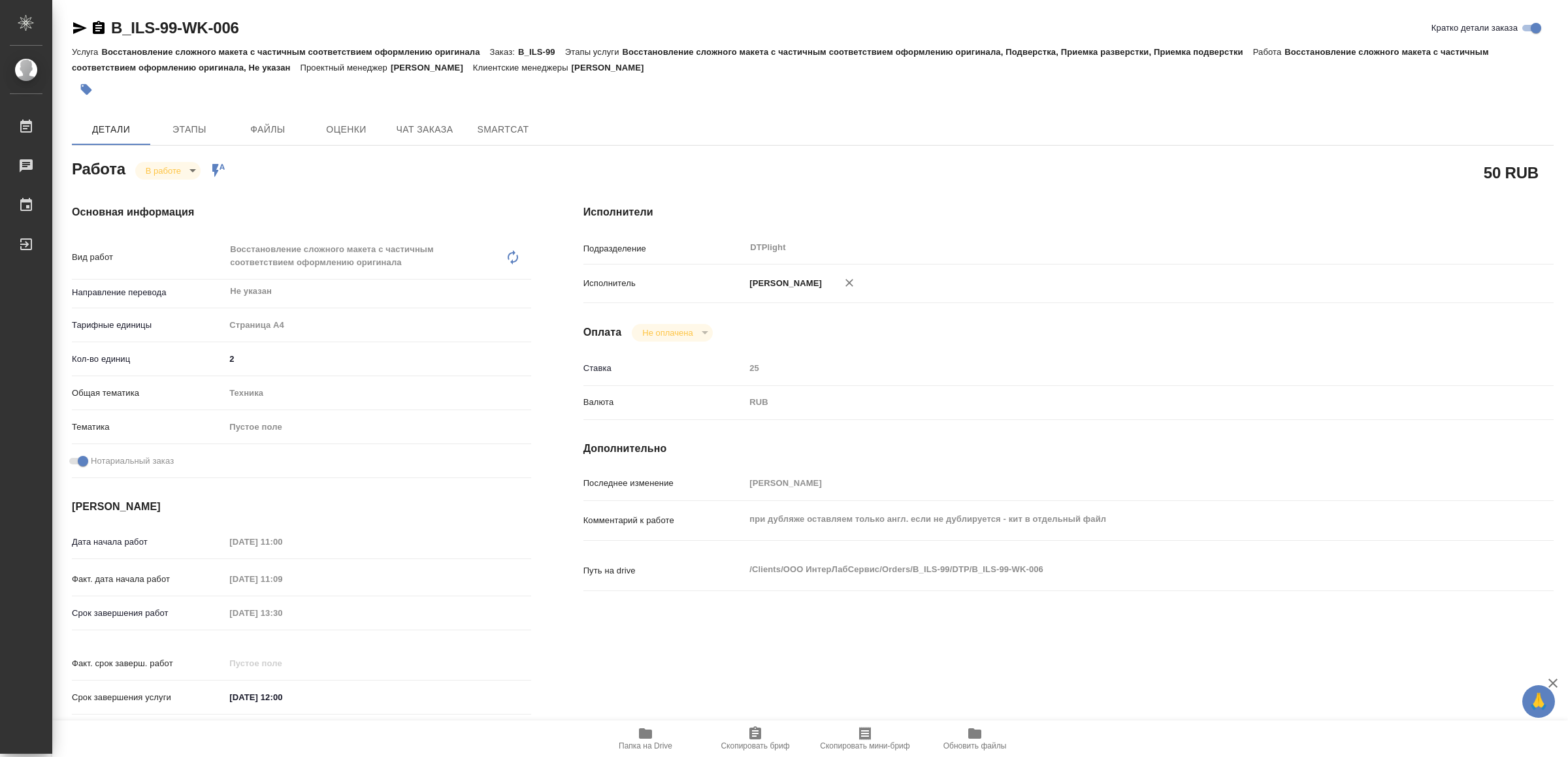
type textarea "x"
click at [637, 743] on span "Папка на Drive" at bounding box center [646, 746] width 53 height 9
click at [75, 28] on icon "button" at bounding box center [80, 28] width 16 height 16
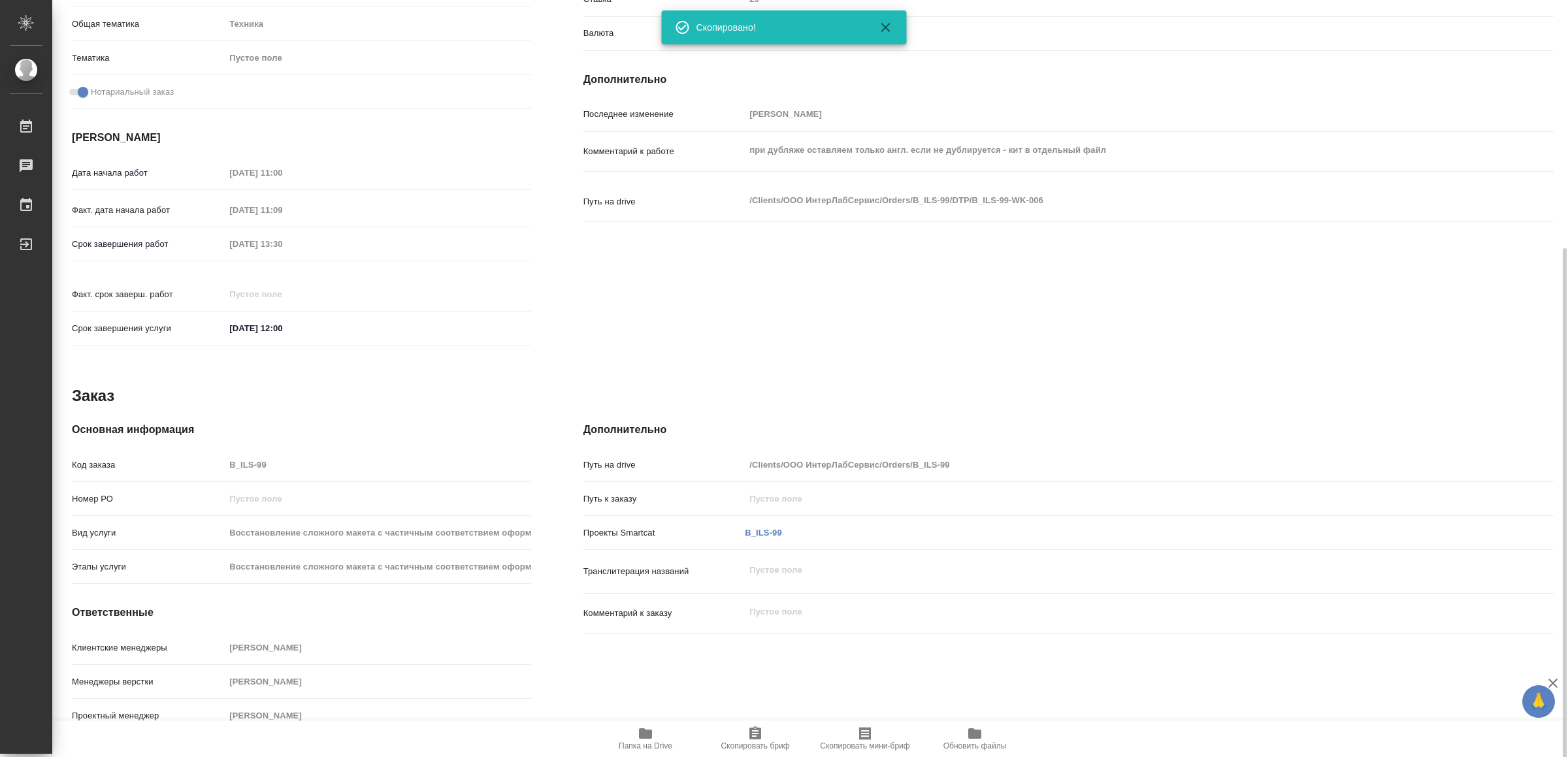
scroll to position [75, 0]
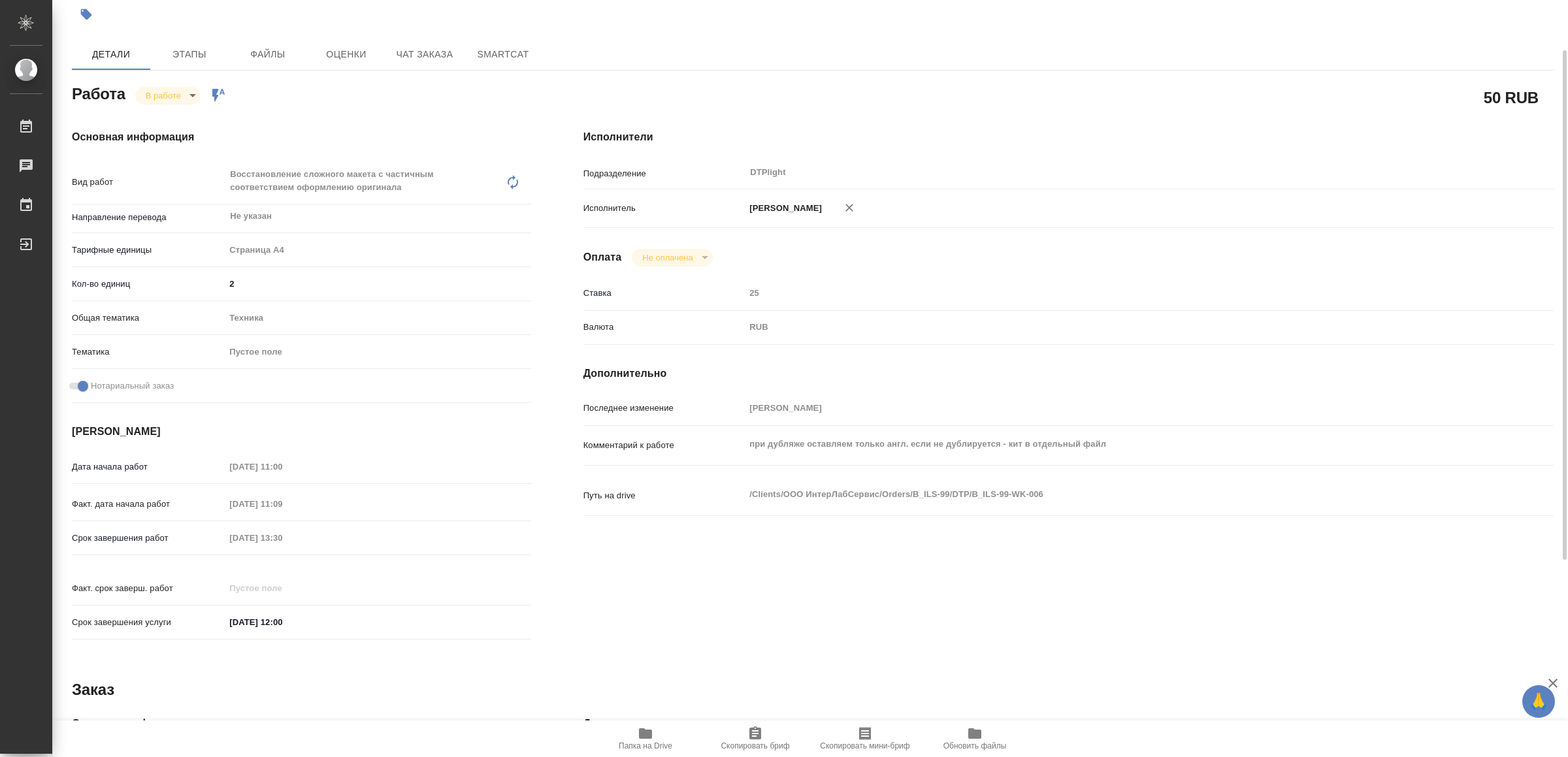
click at [159, 95] on body "🙏 .cls-1 fill:#fff; AWATERA Yamkovenko Vera Работы 0 Чаты График Выйти B_ILS-99…" at bounding box center [784, 378] width 1568 height 757
click at [173, 129] on li "Выполнен" at bounding box center [179, 138] width 86 height 22
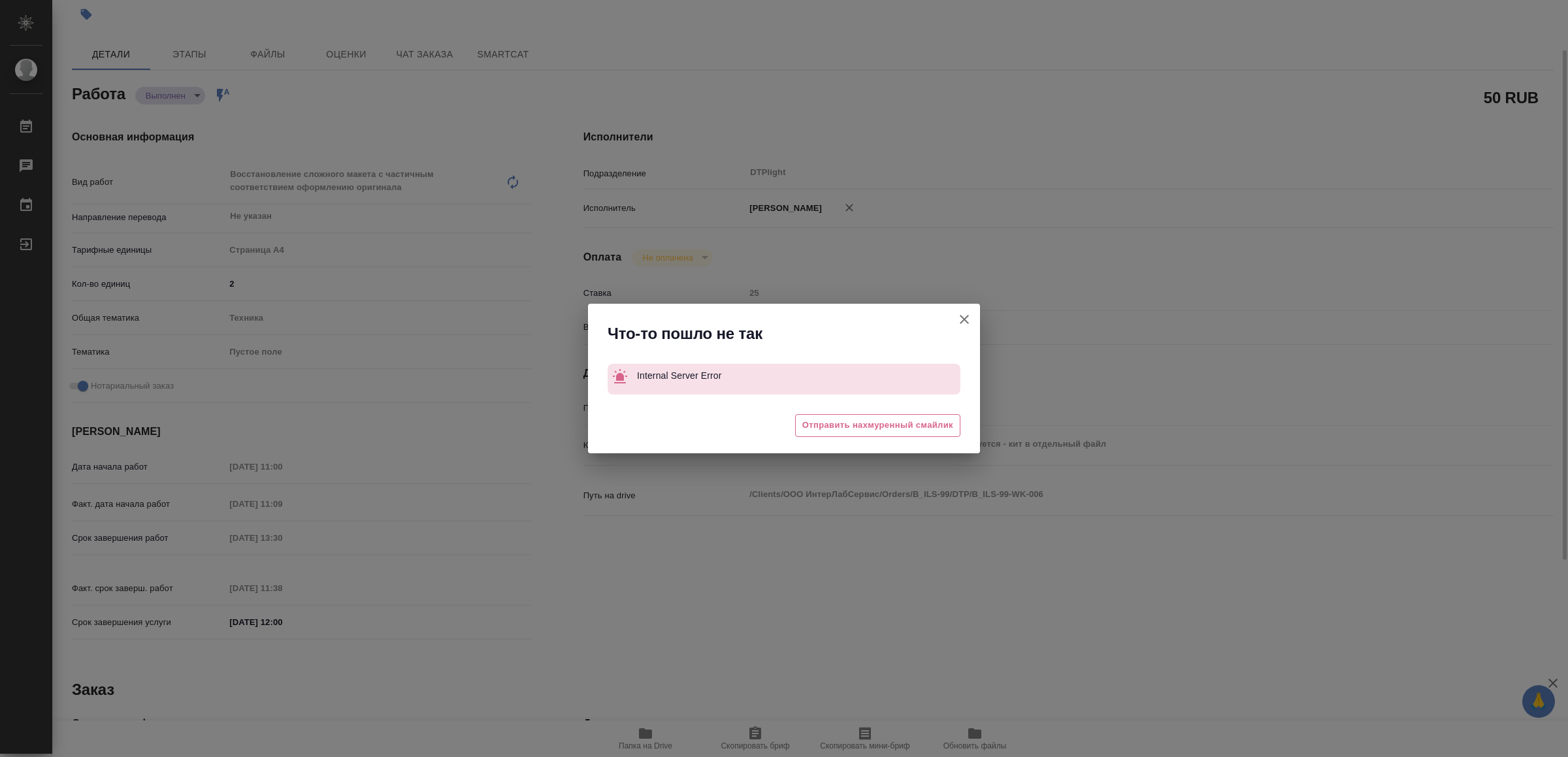
type textarea "x"
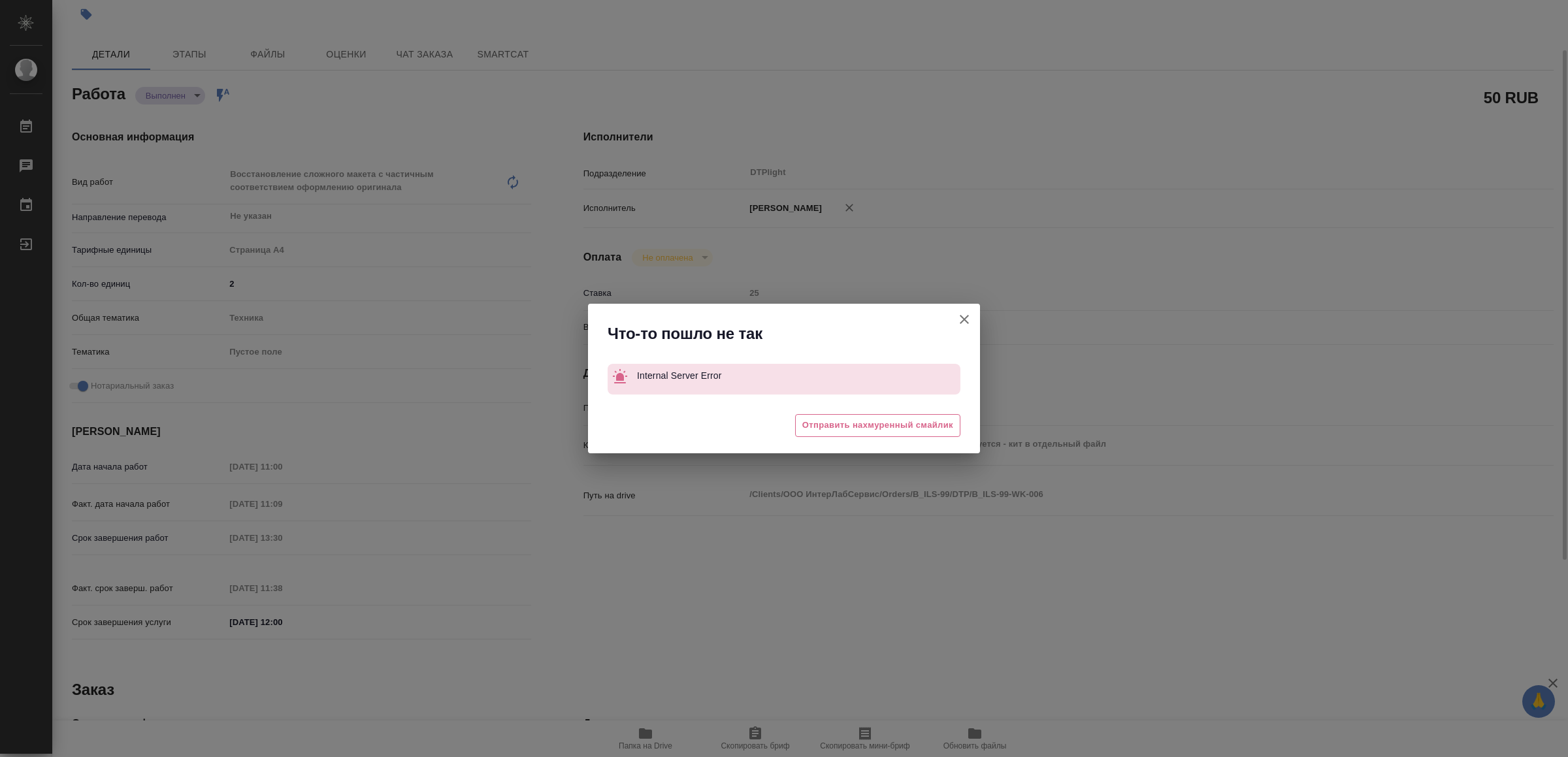
type textarea "x"
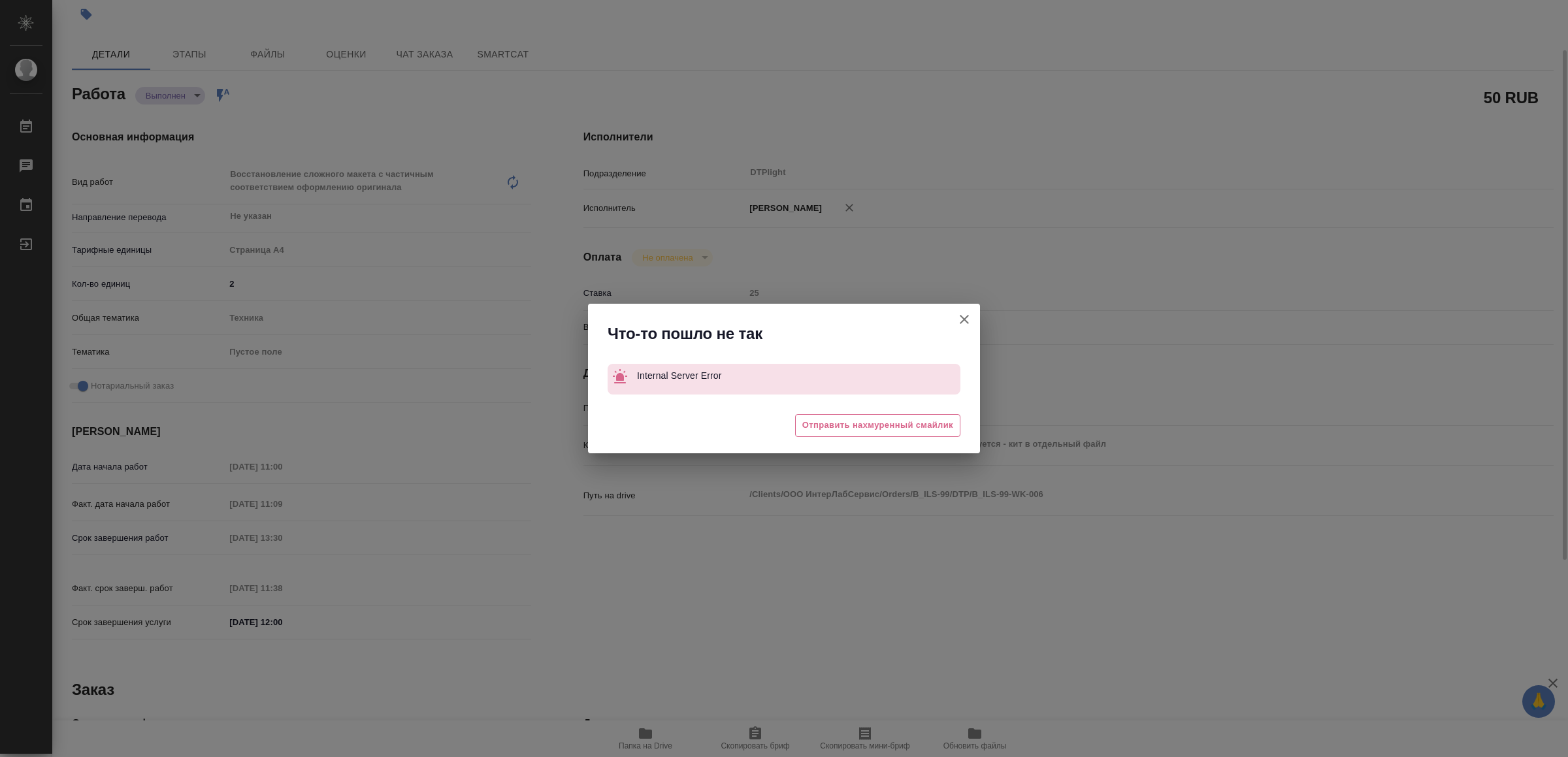
click at [964, 312] on icon "button" at bounding box center [964, 319] width 16 height 16
type textarea "x"
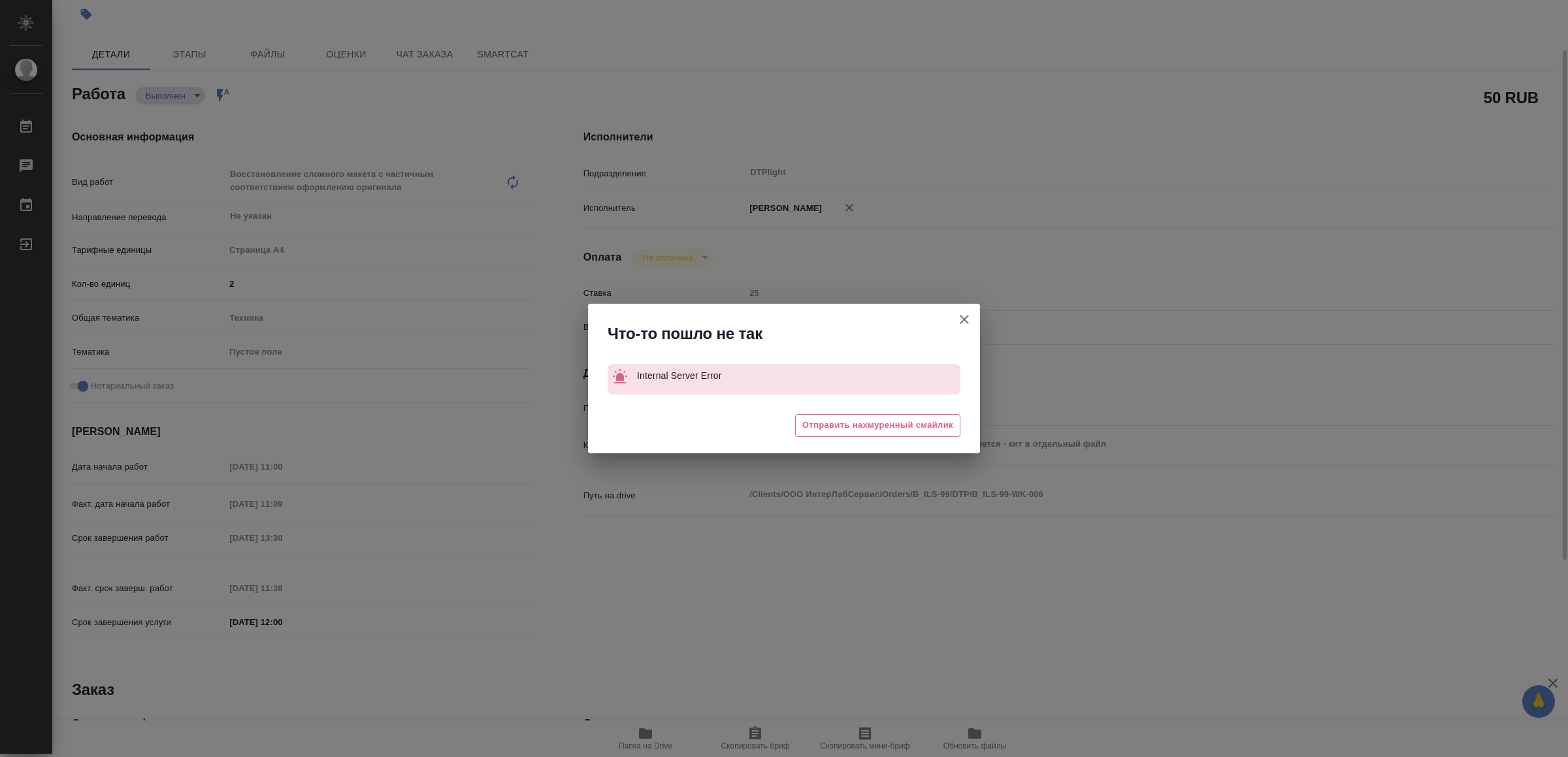
type textarea "x"
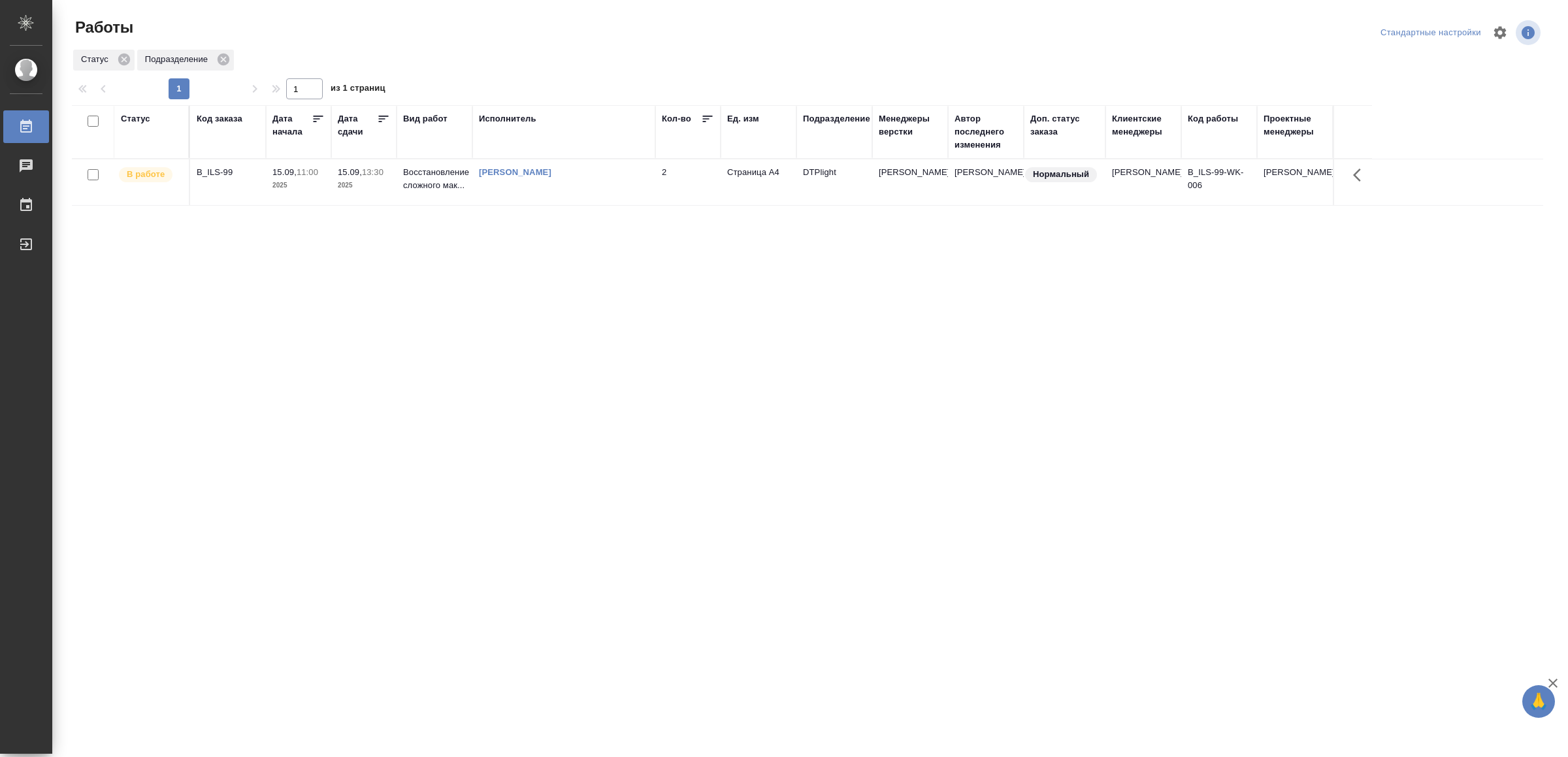
drag, startPoint x: 0, startPoint y: 0, endPoint x: 503, endPoint y: 479, distance: 694.6
drag, startPoint x: 406, startPoint y: 471, endPoint x: 405, endPoint y: 462, distance: 9.1
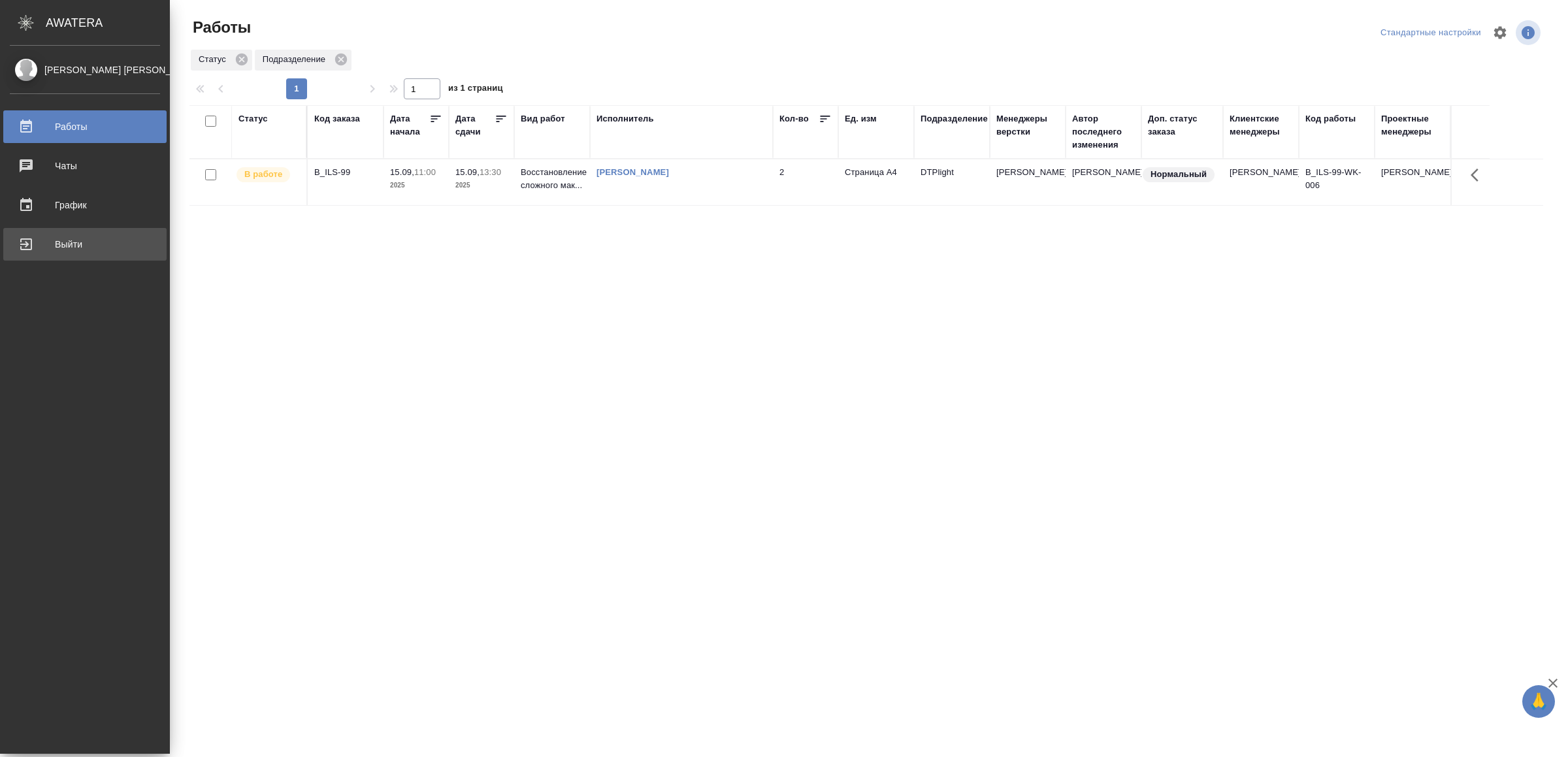
click at [49, 237] on div "Выйти" at bounding box center [85, 244] width 151 height 20
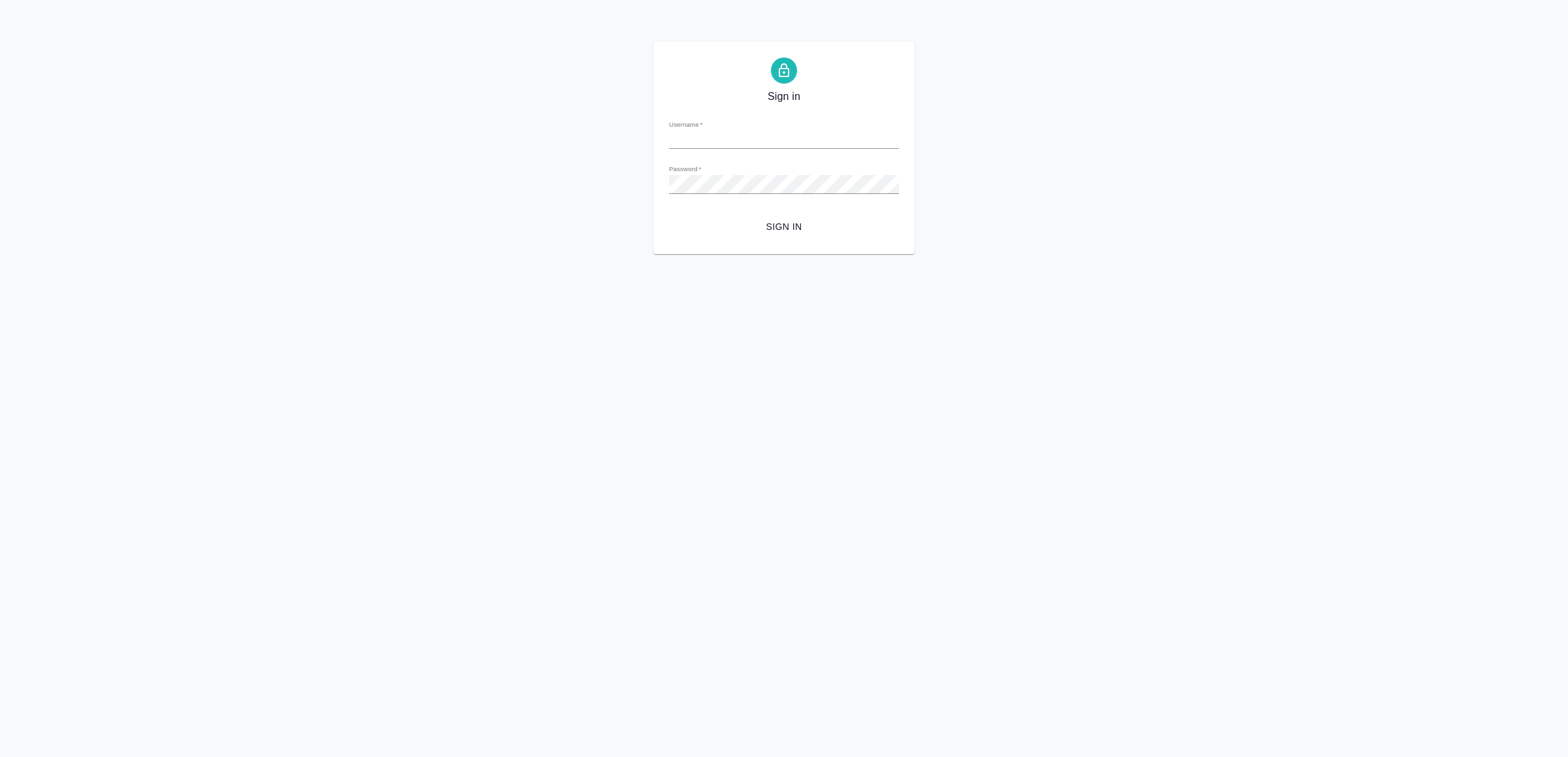
type input "[EMAIL_ADDRESS][DOMAIN_NAME]"
click at [802, 216] on button "Sign in" at bounding box center [784, 227] width 230 height 24
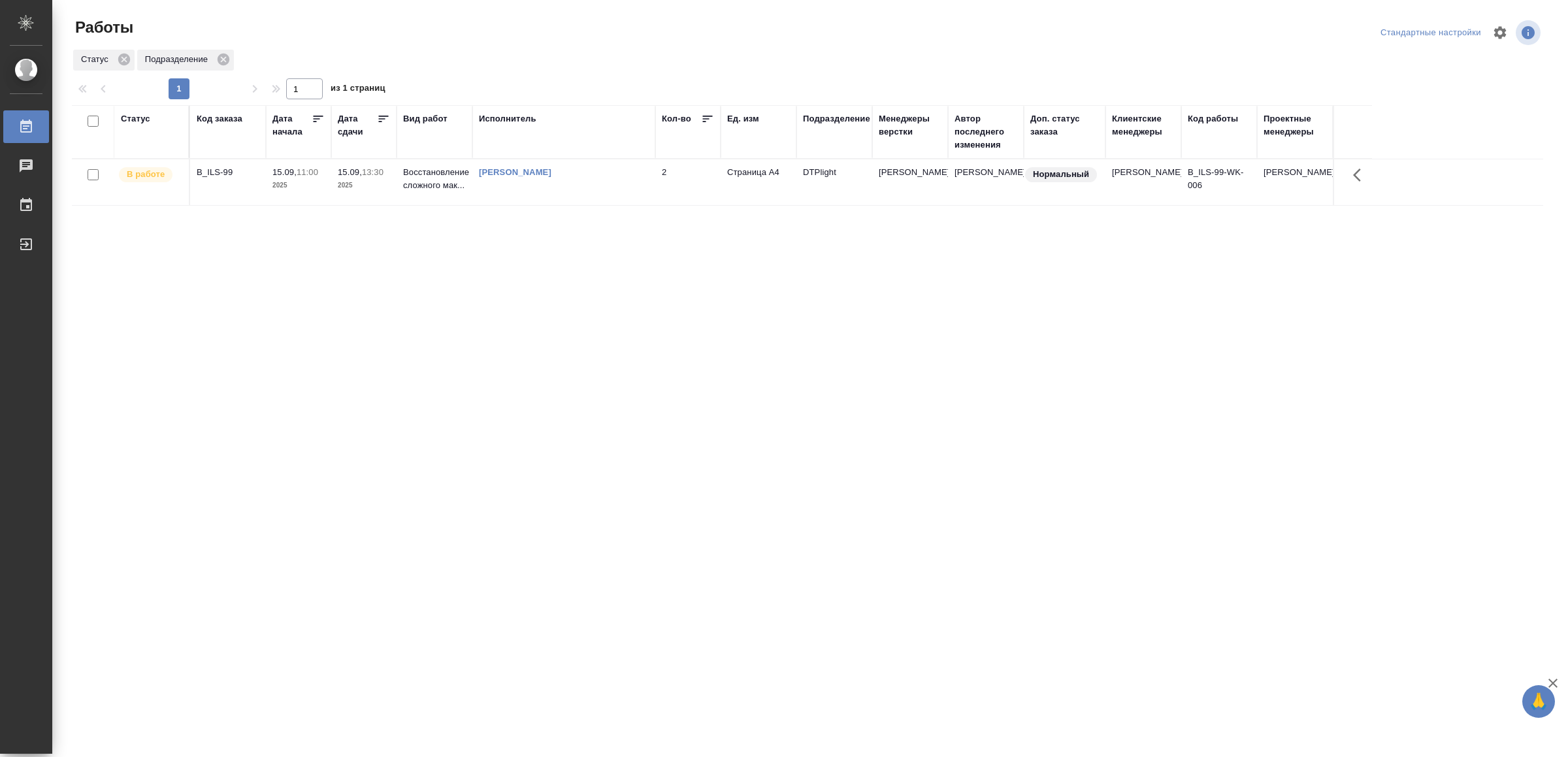
drag, startPoint x: 449, startPoint y: 660, endPoint x: 445, endPoint y: 617, distance: 43.2
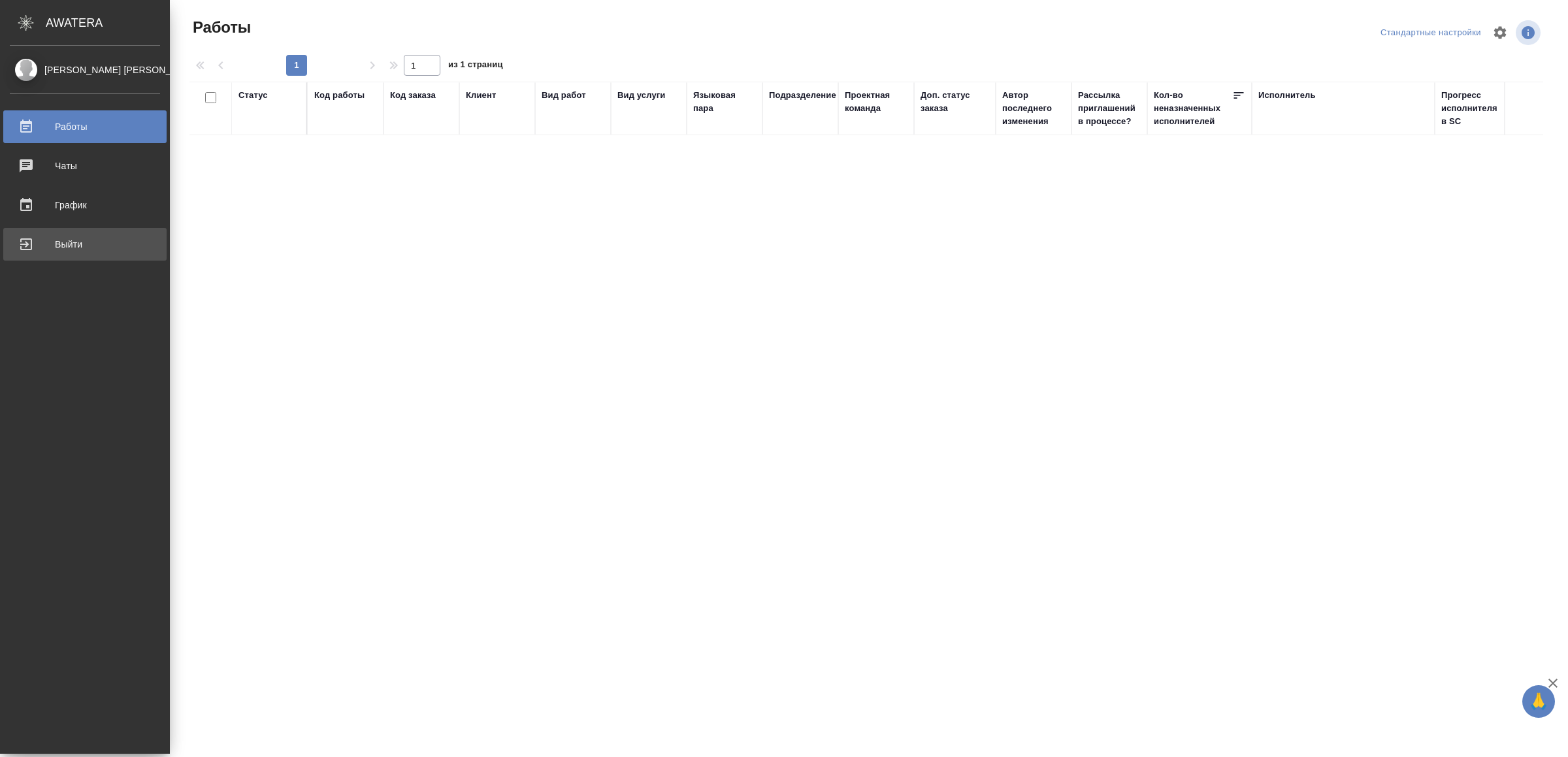
drag, startPoint x: 46, startPoint y: 245, endPoint x: 786, endPoint y: 245, distance: 740.0
click at [47, 245] on div "Выйти" at bounding box center [85, 244] width 151 height 20
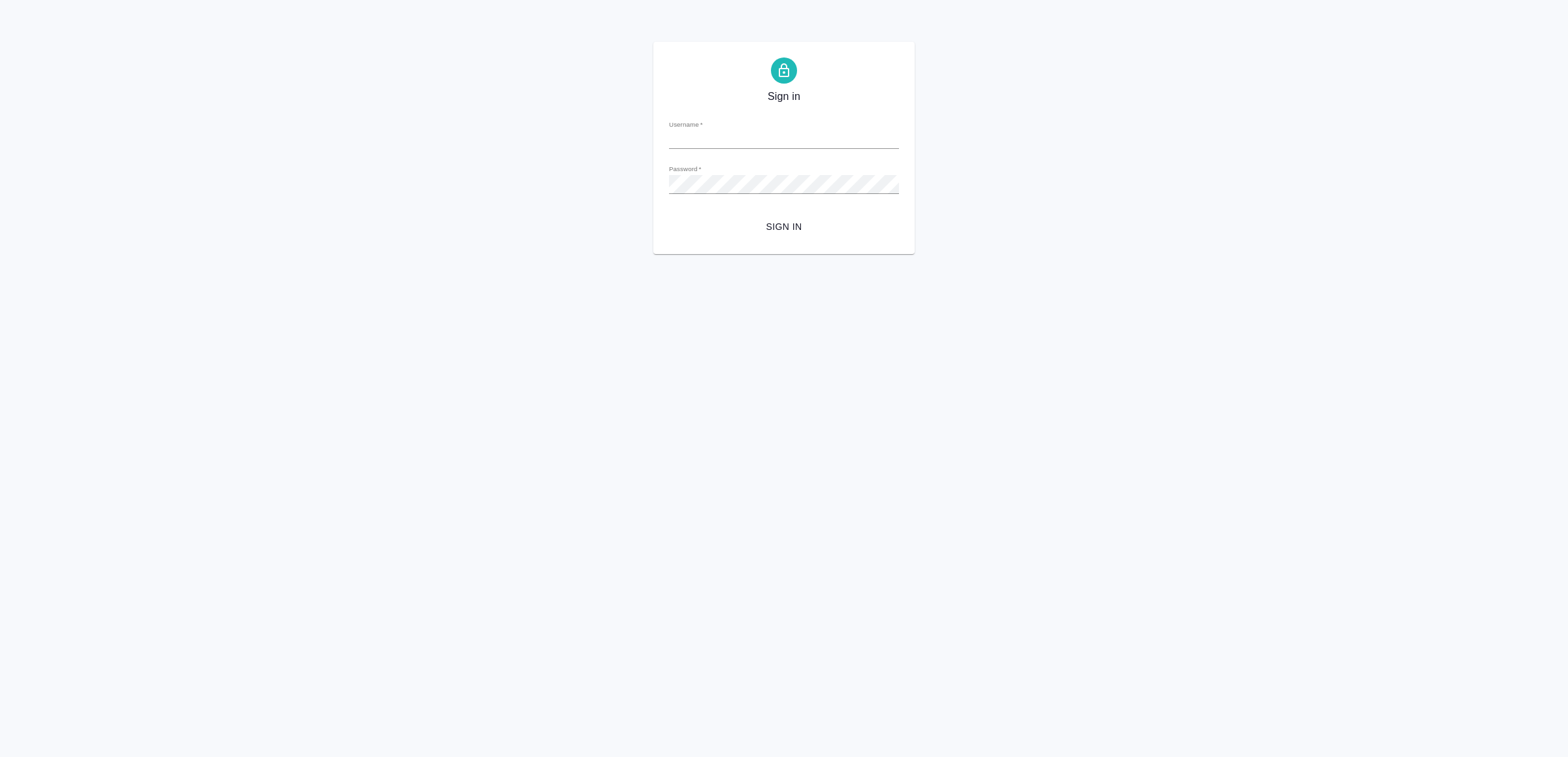
type input "[EMAIL_ADDRESS][DOMAIN_NAME]"
click at [804, 216] on button "Sign in" at bounding box center [784, 227] width 230 height 24
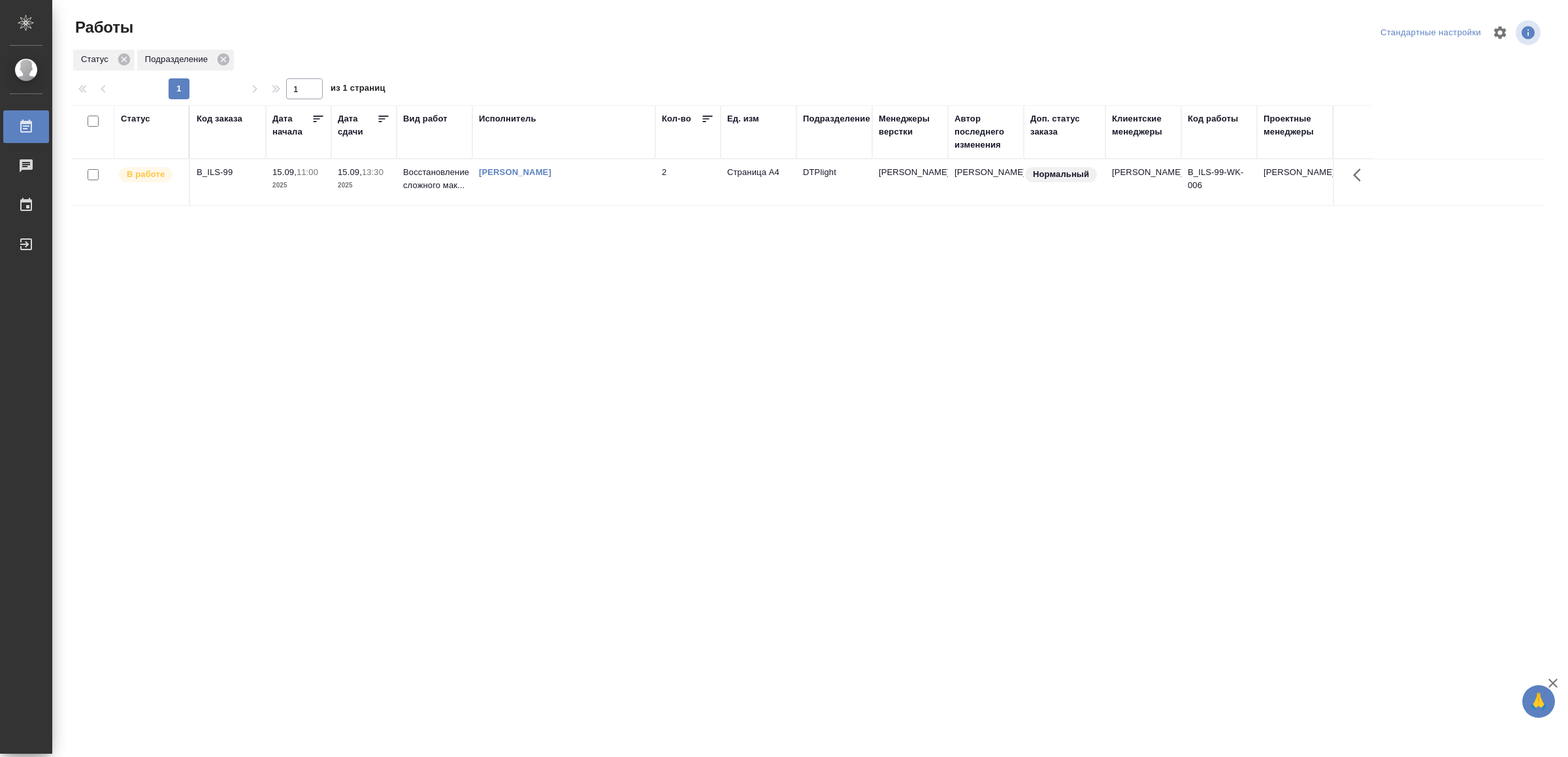
drag, startPoint x: 624, startPoint y: 469, endPoint x: 624, endPoint y: 455, distance: 14.0
drag, startPoint x: 674, startPoint y: 480, endPoint x: 675, endPoint y: 473, distance: 7.1
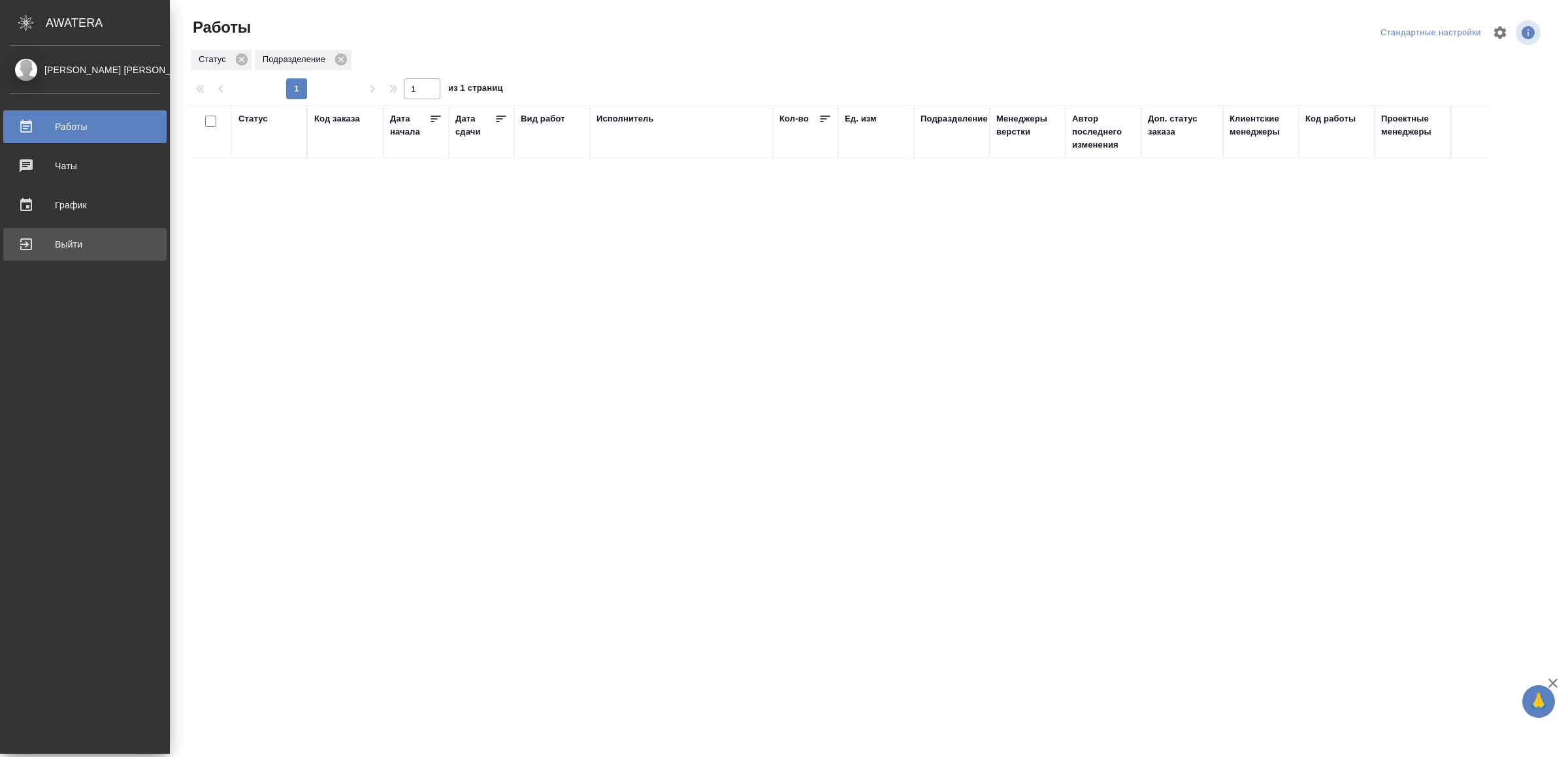
click at [61, 249] on div "Выйти" at bounding box center [85, 244] width 151 height 20
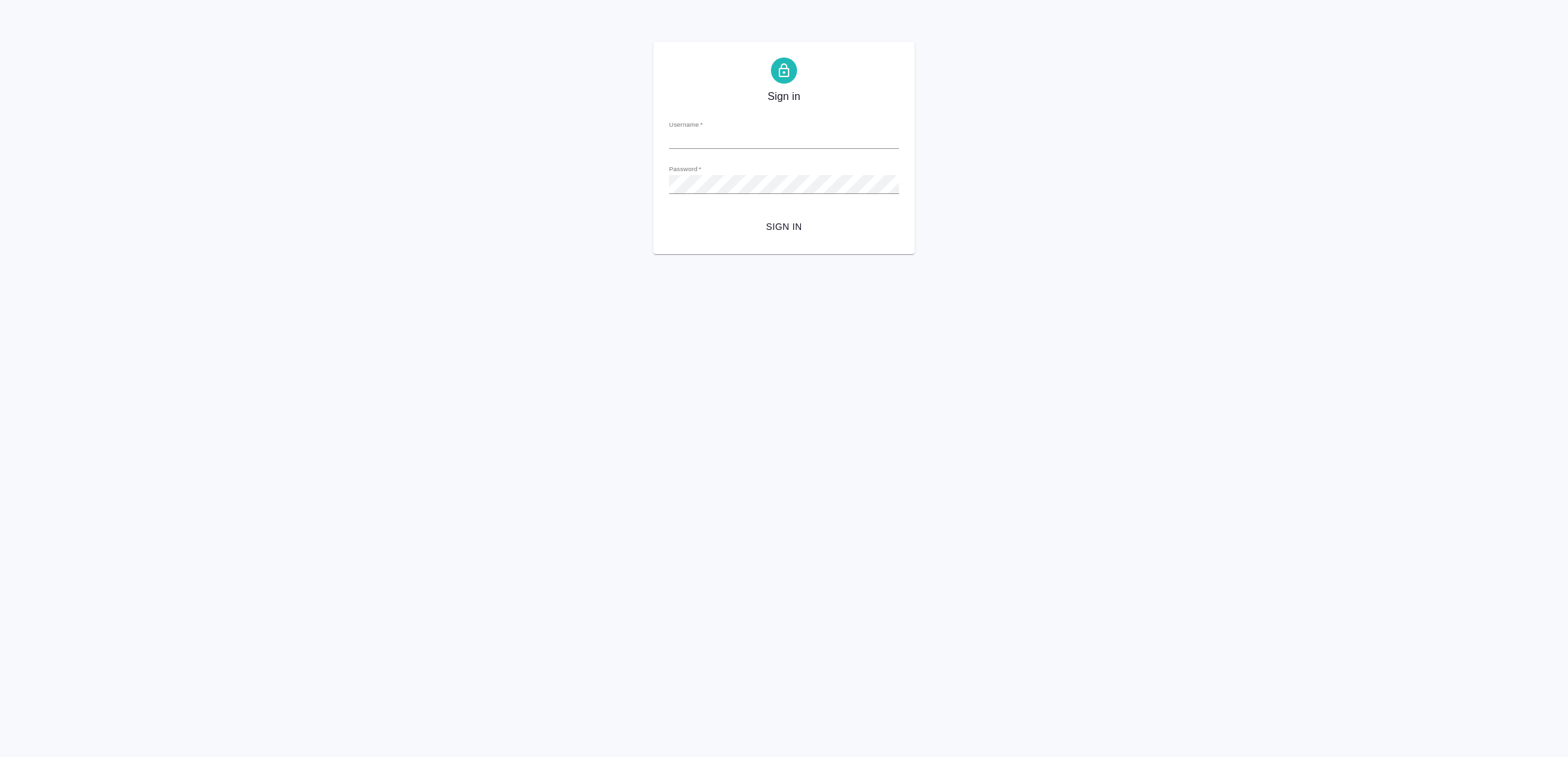
type input "[EMAIL_ADDRESS][DOMAIN_NAME]"
click at [814, 230] on span "Sign in" at bounding box center [784, 226] width 209 height 16
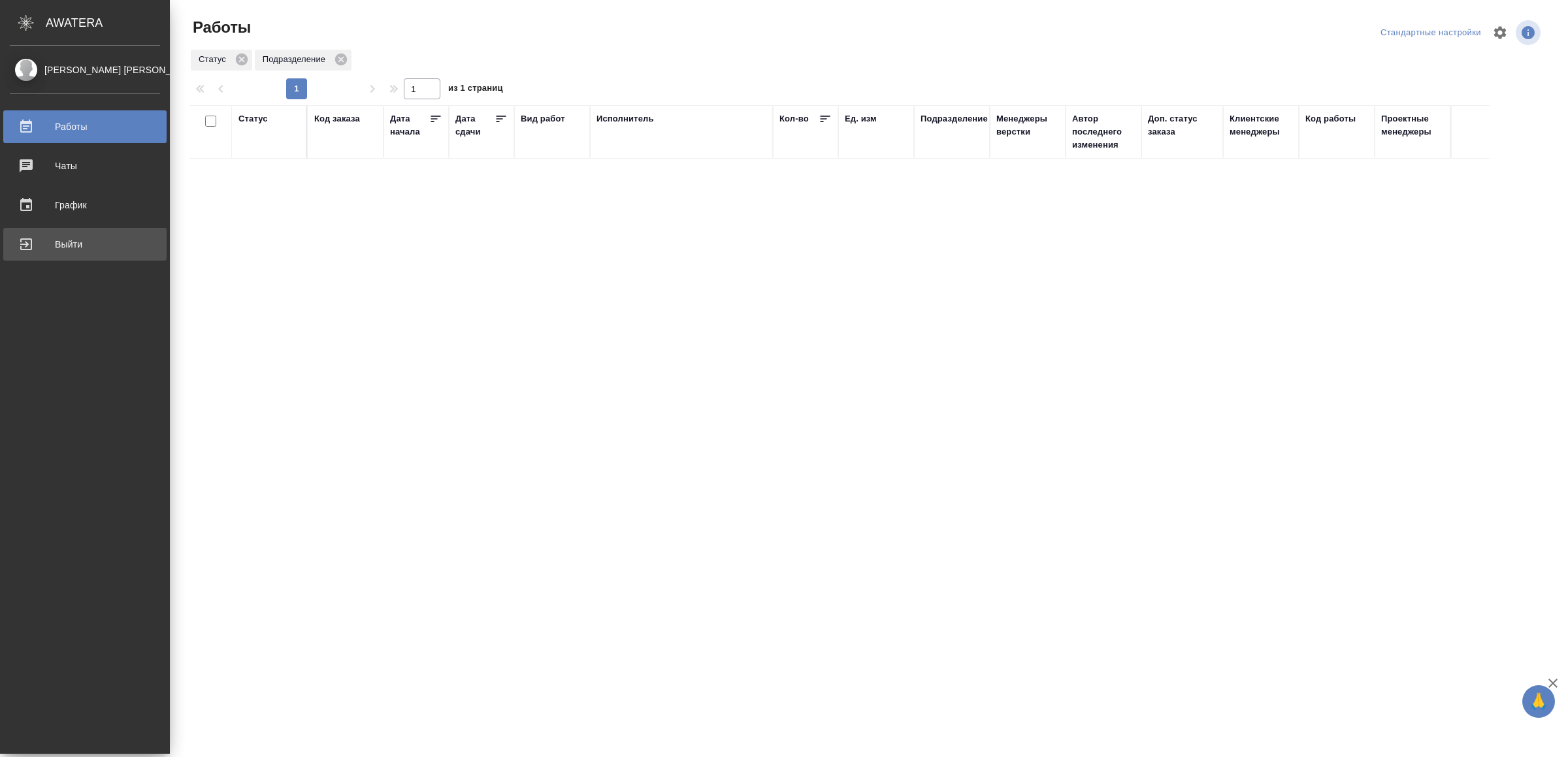
click at [40, 245] on div "Выйти" at bounding box center [85, 244] width 151 height 20
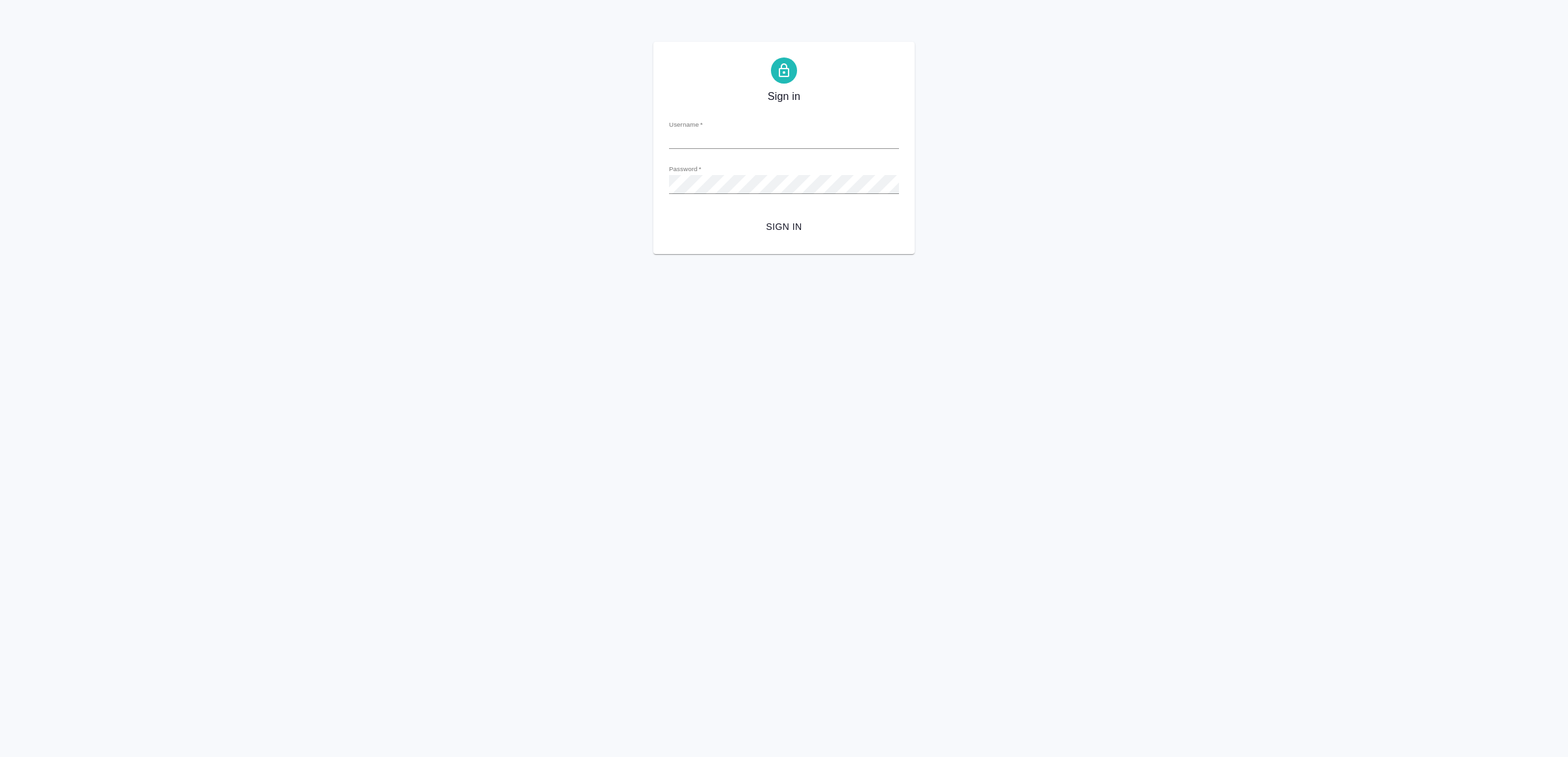
type input "v.yamkovenko@awatera.com"
click at [798, 222] on span "Sign in" at bounding box center [784, 226] width 209 height 16
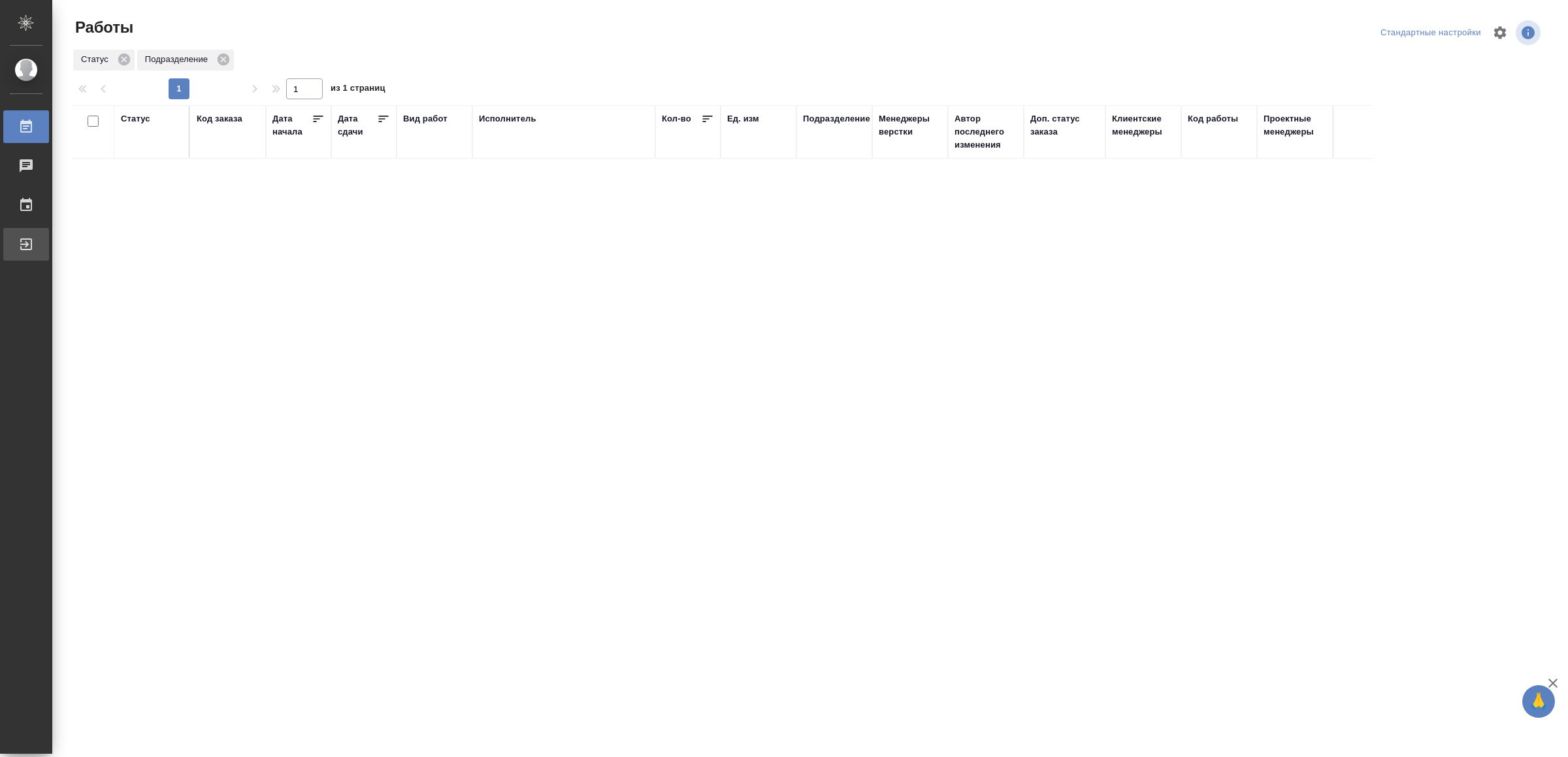
click at [26, 237] on div "Выйти" at bounding box center [9, 244] width 33 height 20
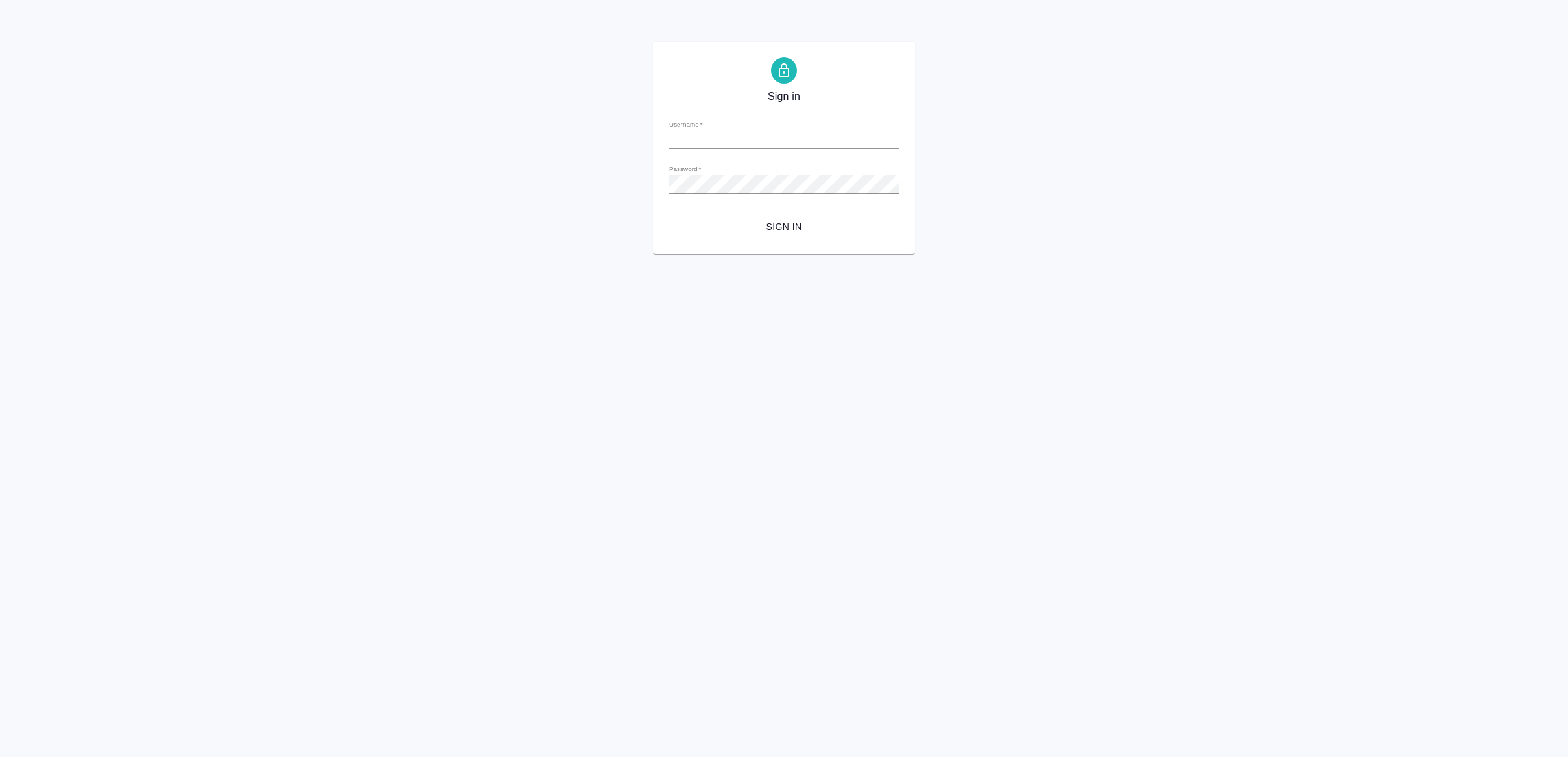
type input "[EMAIL_ADDRESS][DOMAIN_NAME]"
click at [749, 230] on span "Sign in" at bounding box center [784, 226] width 209 height 16
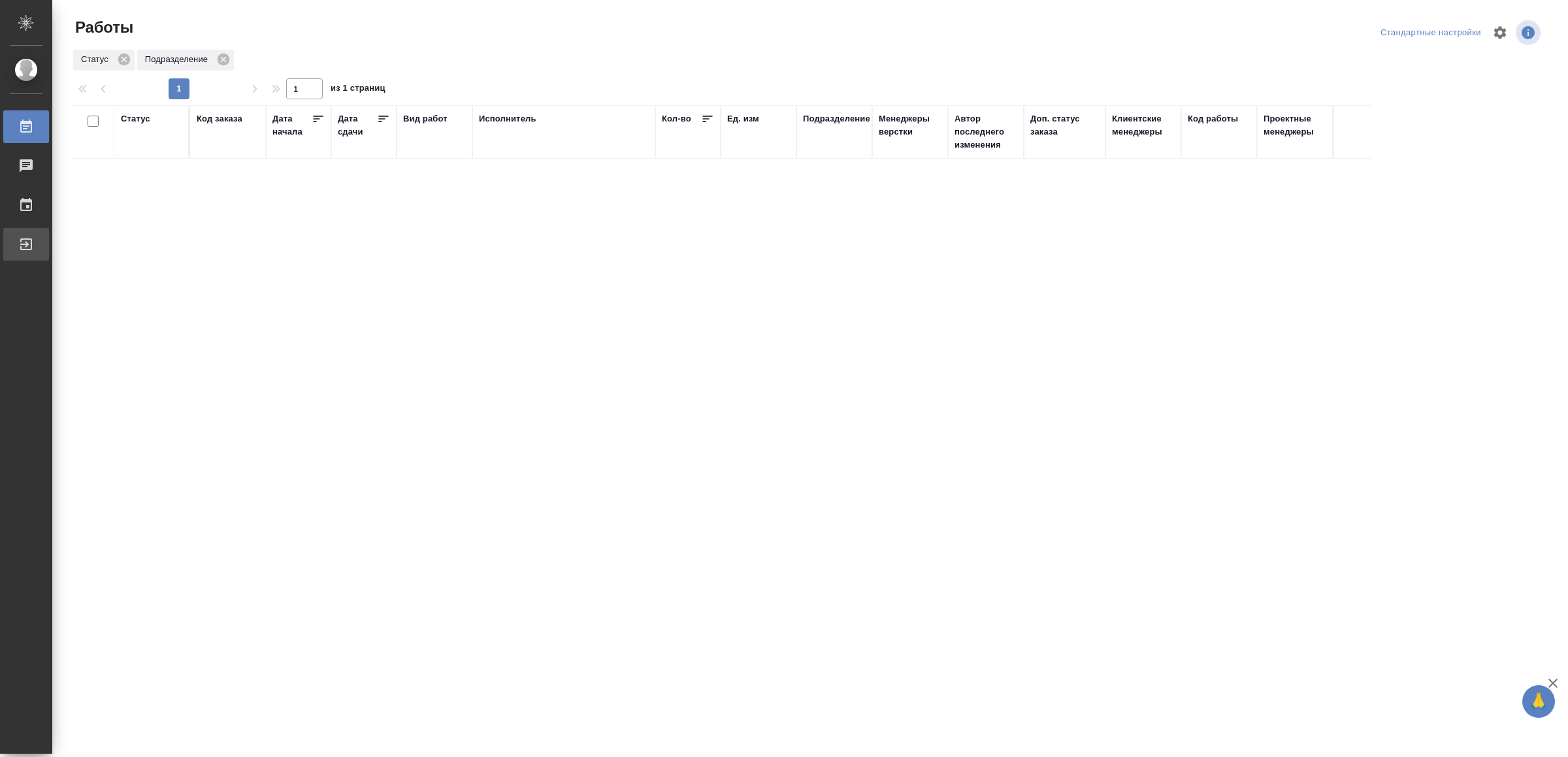
click at [26, 236] on div "Выйти" at bounding box center [9, 244] width 33 height 20
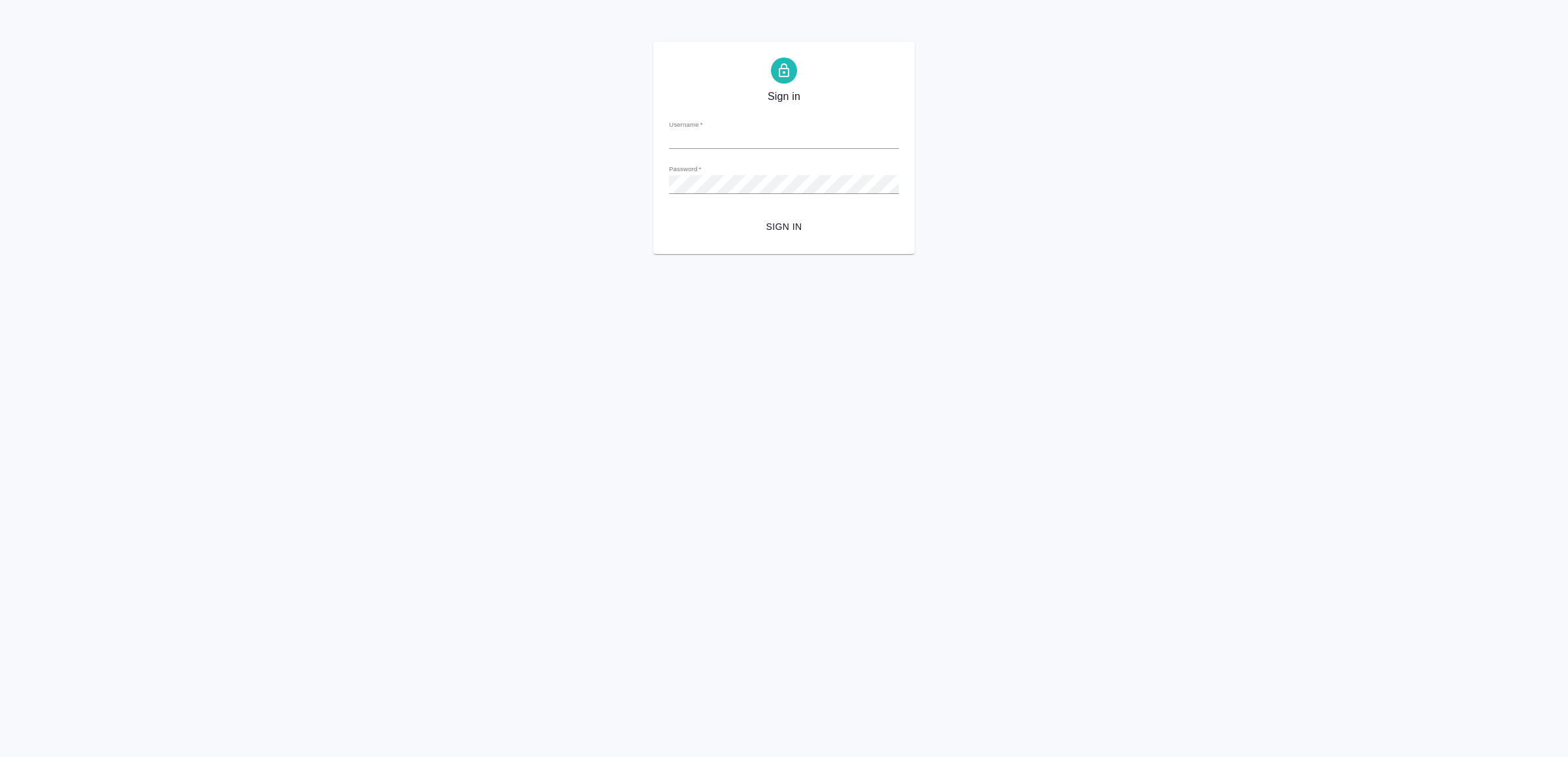
type input "[EMAIL_ADDRESS][DOMAIN_NAME]"
click at [798, 222] on span "Sign in" at bounding box center [784, 226] width 209 height 16
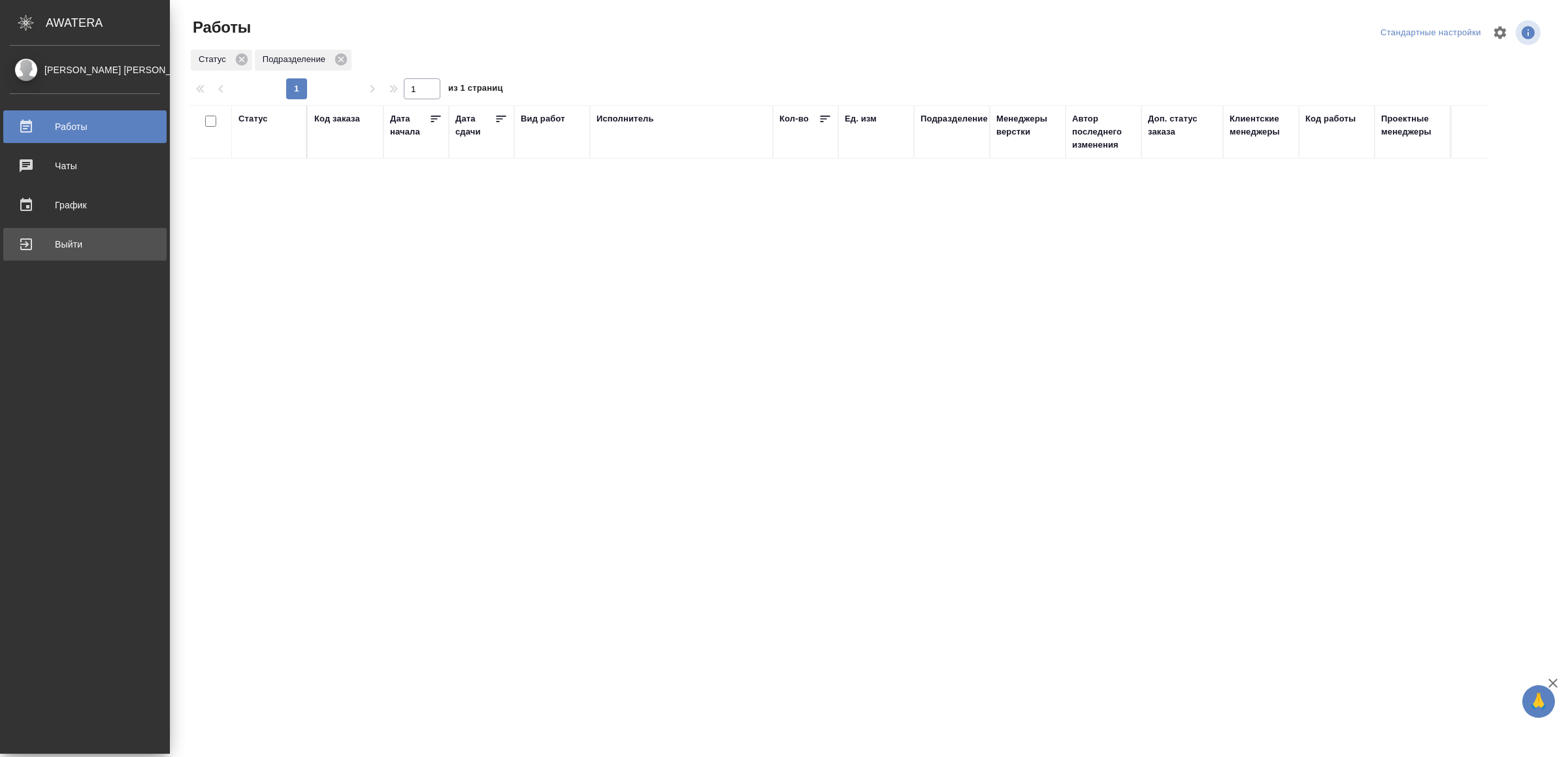
click at [81, 237] on div "Выйти" at bounding box center [85, 244] width 151 height 20
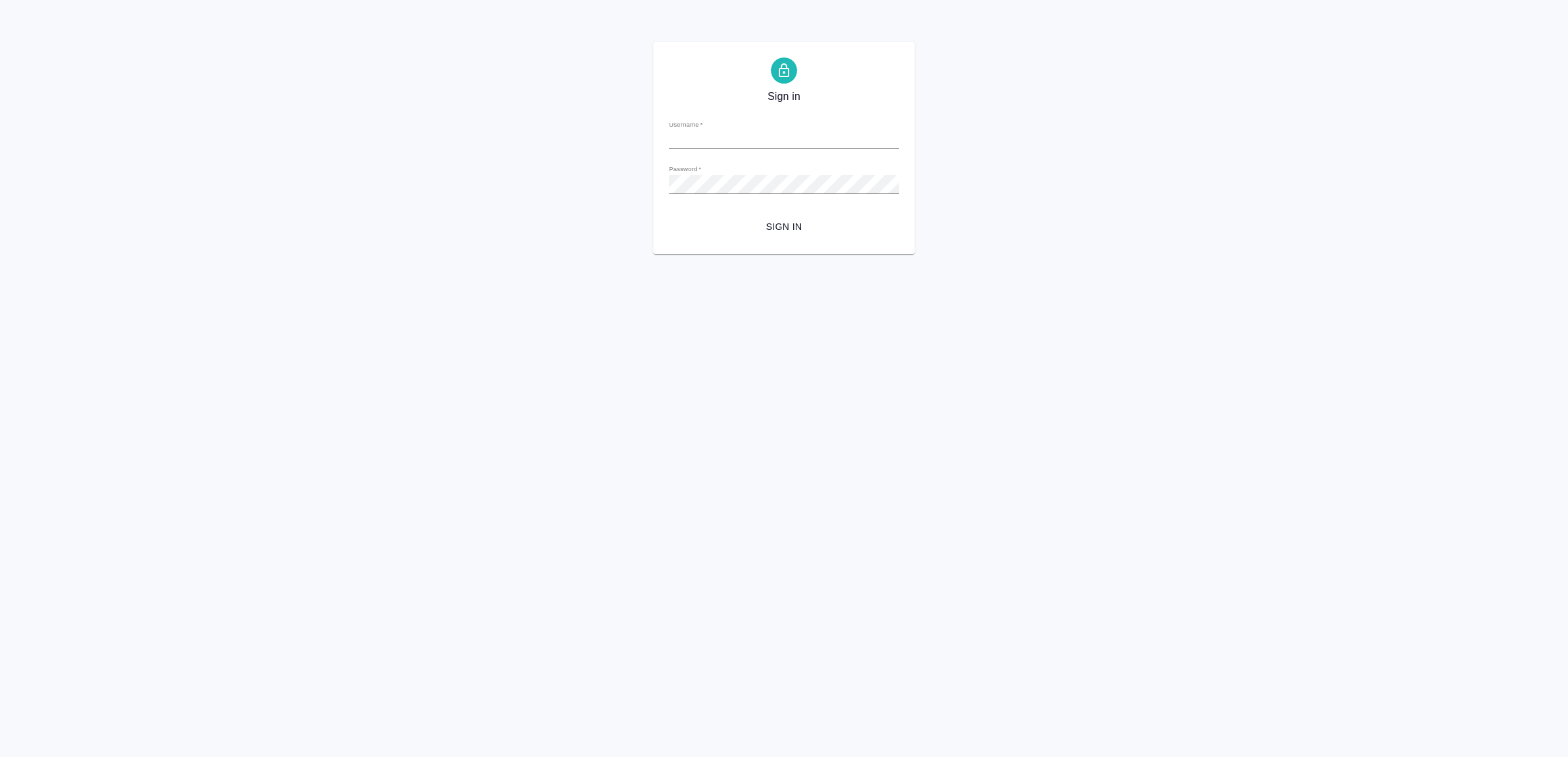
type input "[EMAIL_ADDRESS][DOMAIN_NAME]"
click at [773, 227] on span "Sign in" at bounding box center [784, 226] width 209 height 16
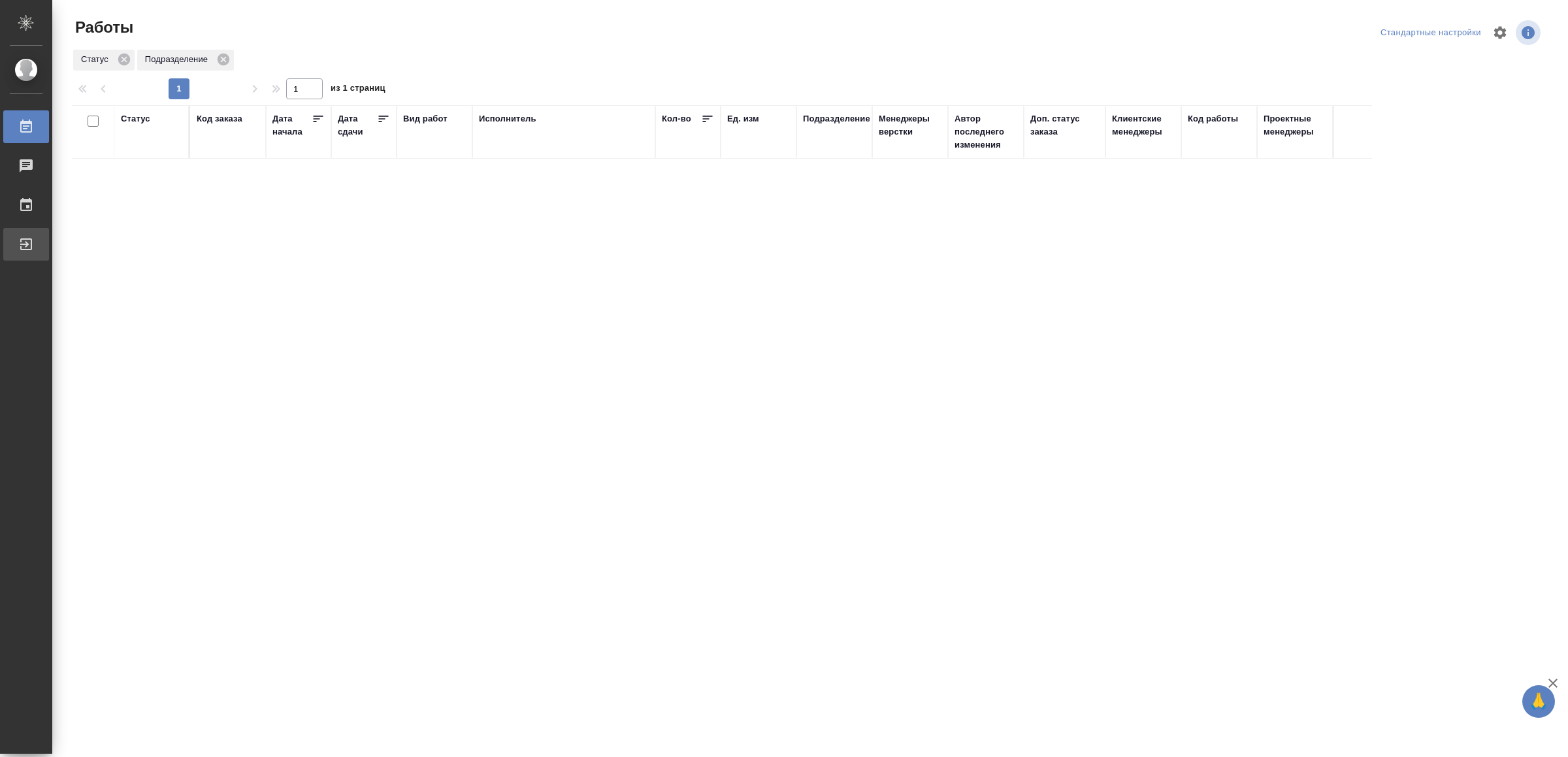
click at [26, 243] on div "Выйти" at bounding box center [9, 244] width 33 height 20
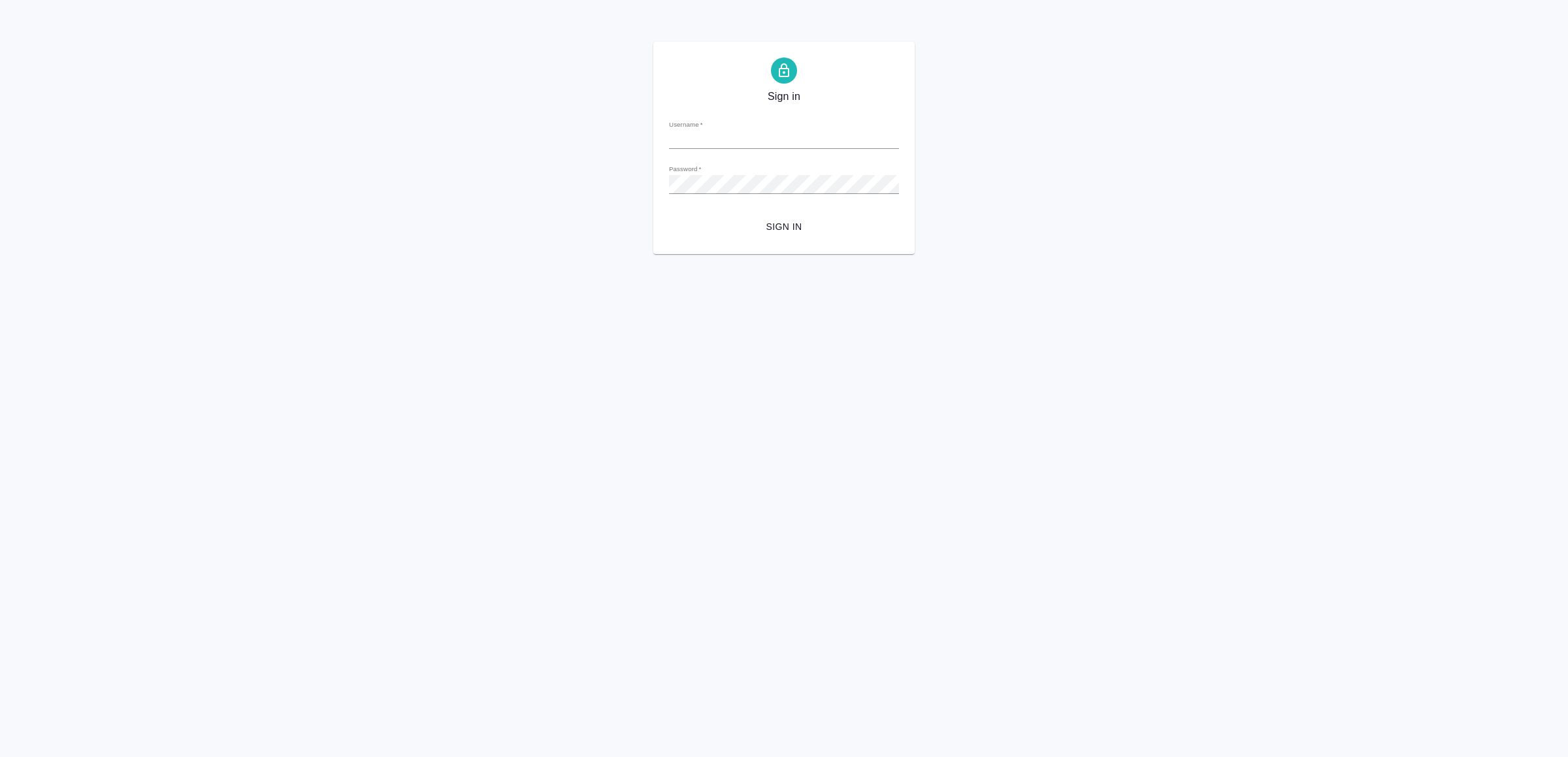
type input "[EMAIL_ADDRESS][DOMAIN_NAME]"
click at [792, 233] on span "Sign in" at bounding box center [784, 226] width 209 height 16
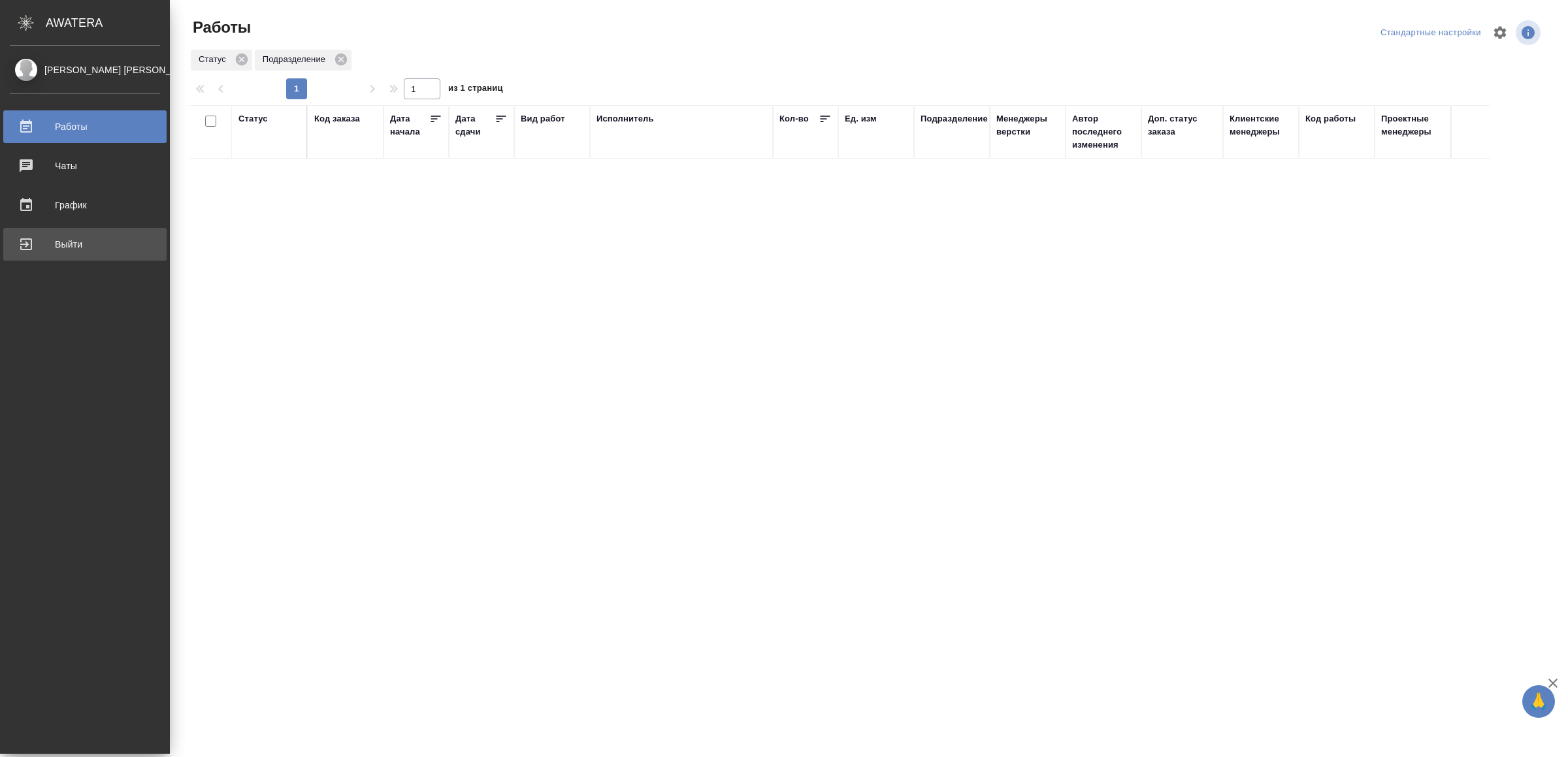
click at [46, 245] on div "Выйти" at bounding box center [85, 244] width 151 height 20
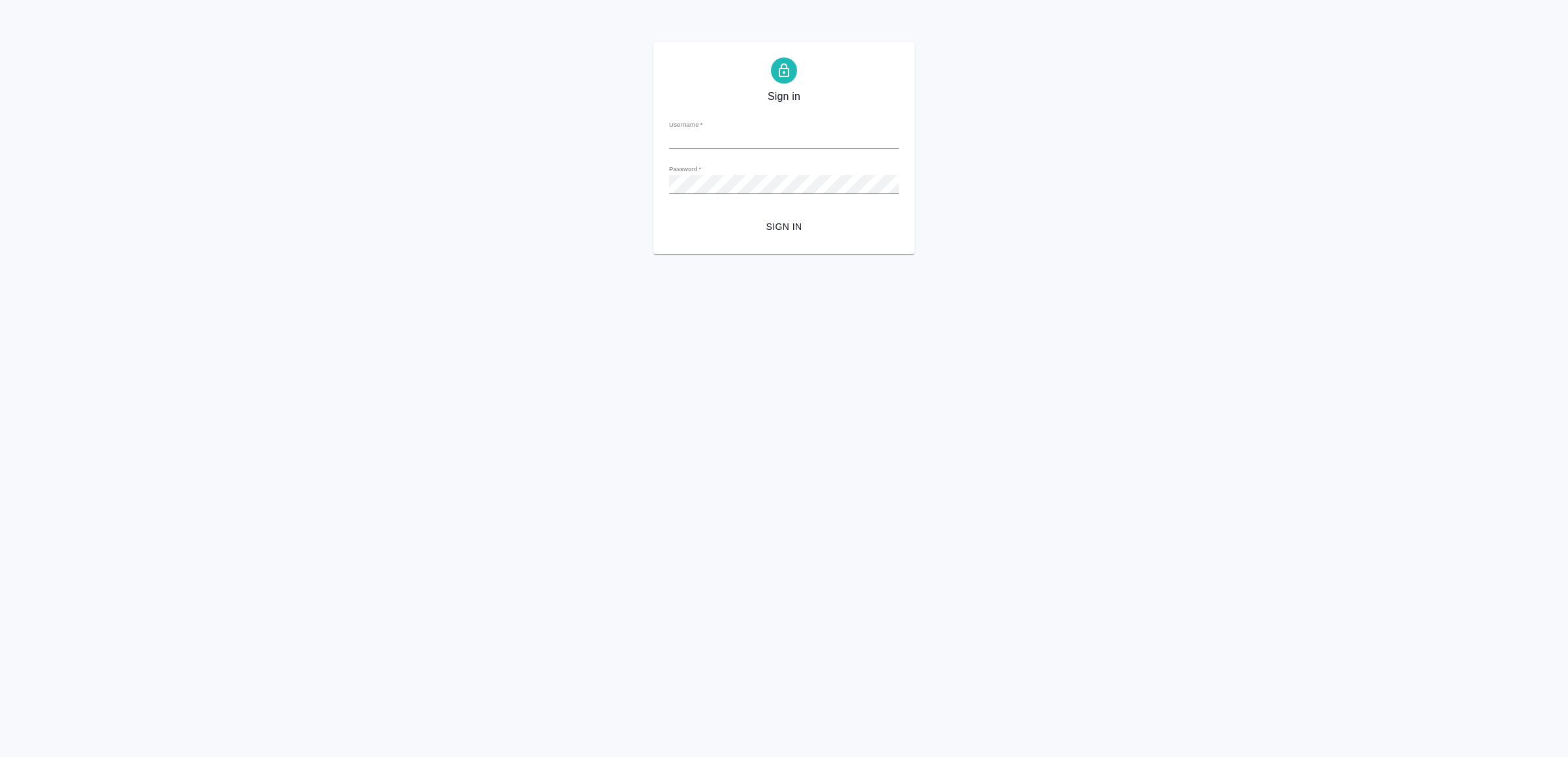
type input "[EMAIL_ADDRESS][DOMAIN_NAME]"
click at [771, 231] on span "Sign in" at bounding box center [784, 226] width 209 height 16
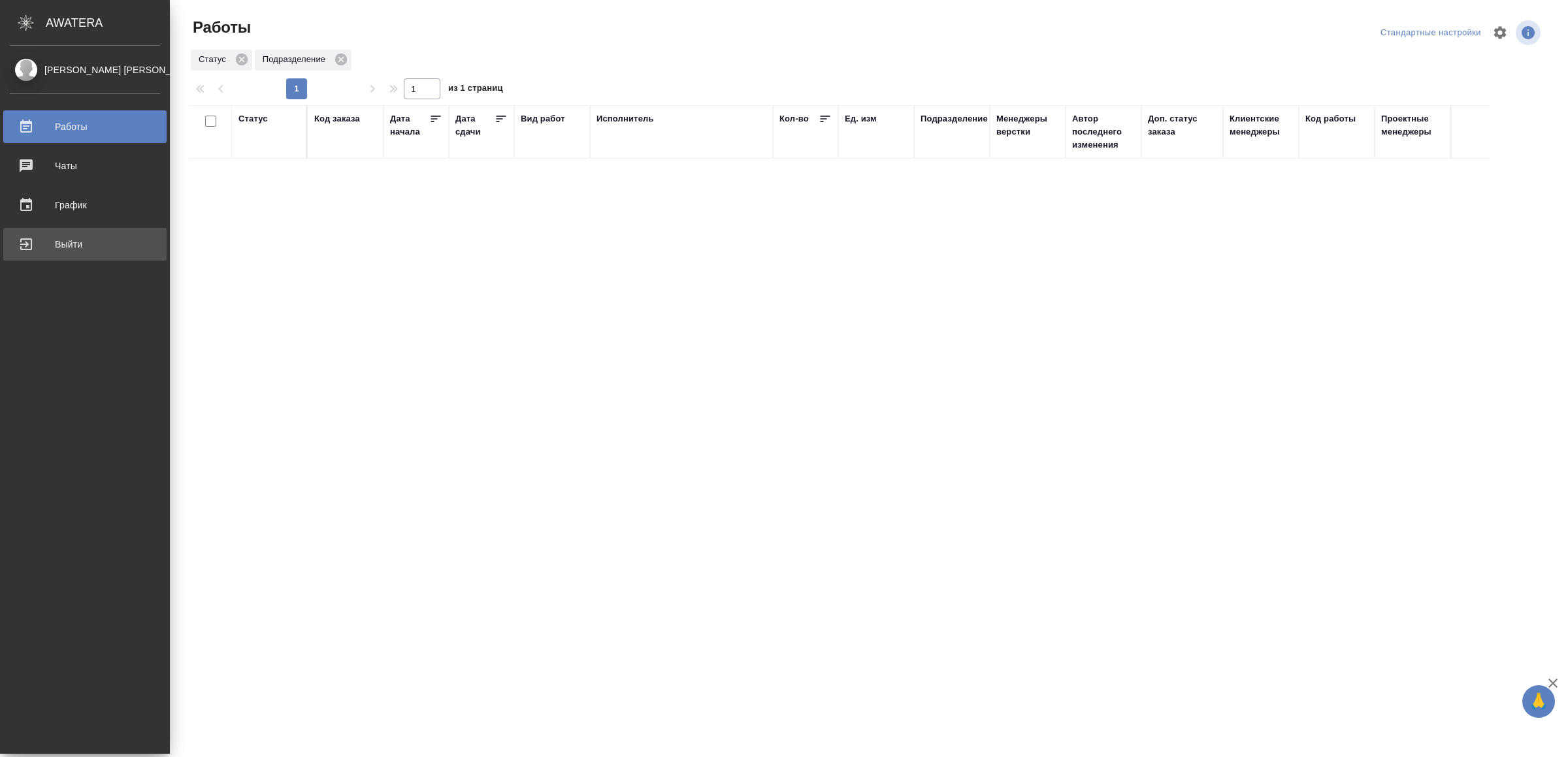
click at [81, 239] on div "Выйти" at bounding box center [85, 244] width 151 height 20
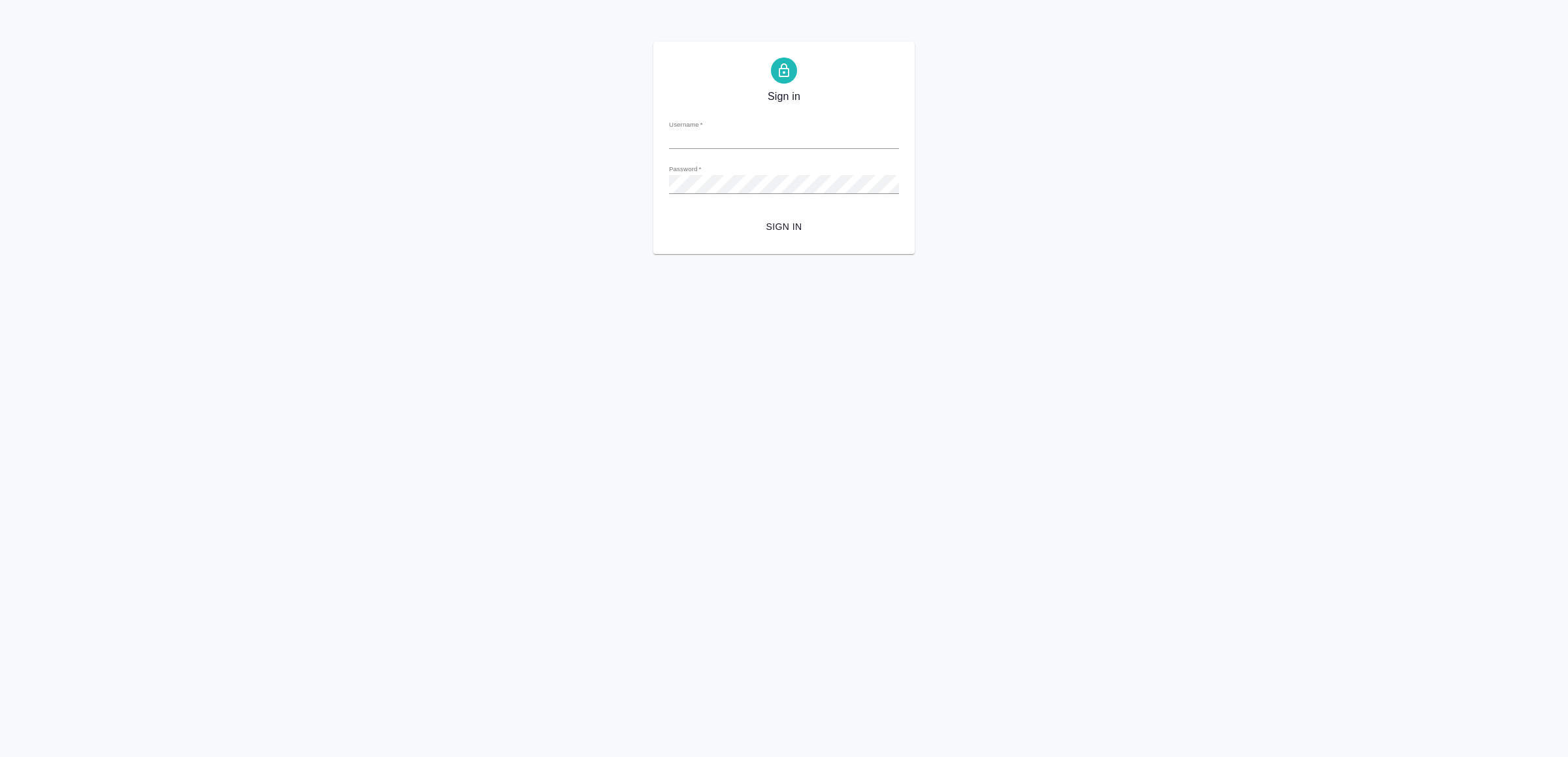
type input "[EMAIL_ADDRESS][DOMAIN_NAME]"
click at [776, 225] on span "Sign in" at bounding box center [784, 226] width 209 height 16
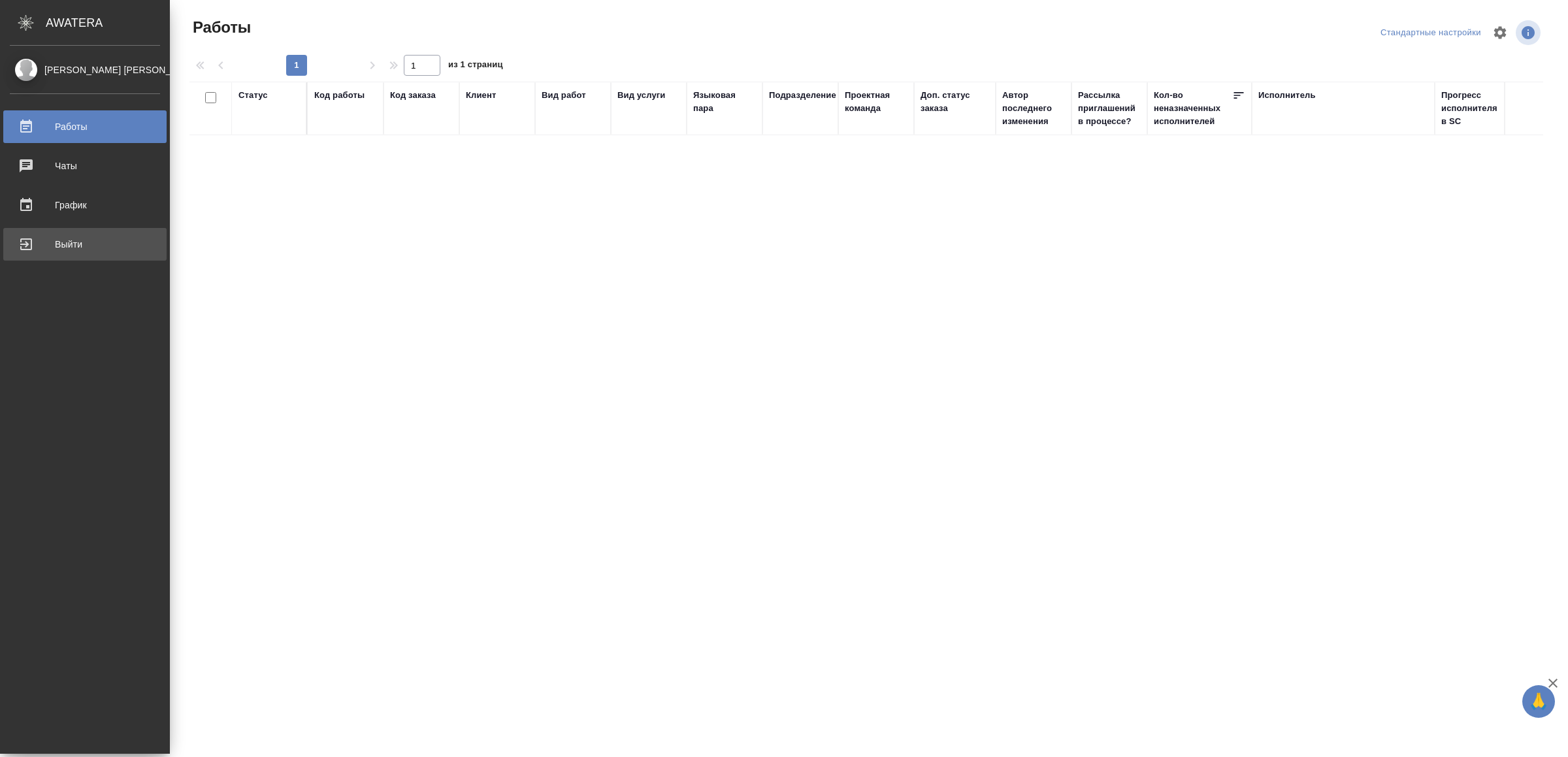
click at [58, 242] on div "Выйти" at bounding box center [85, 244] width 151 height 20
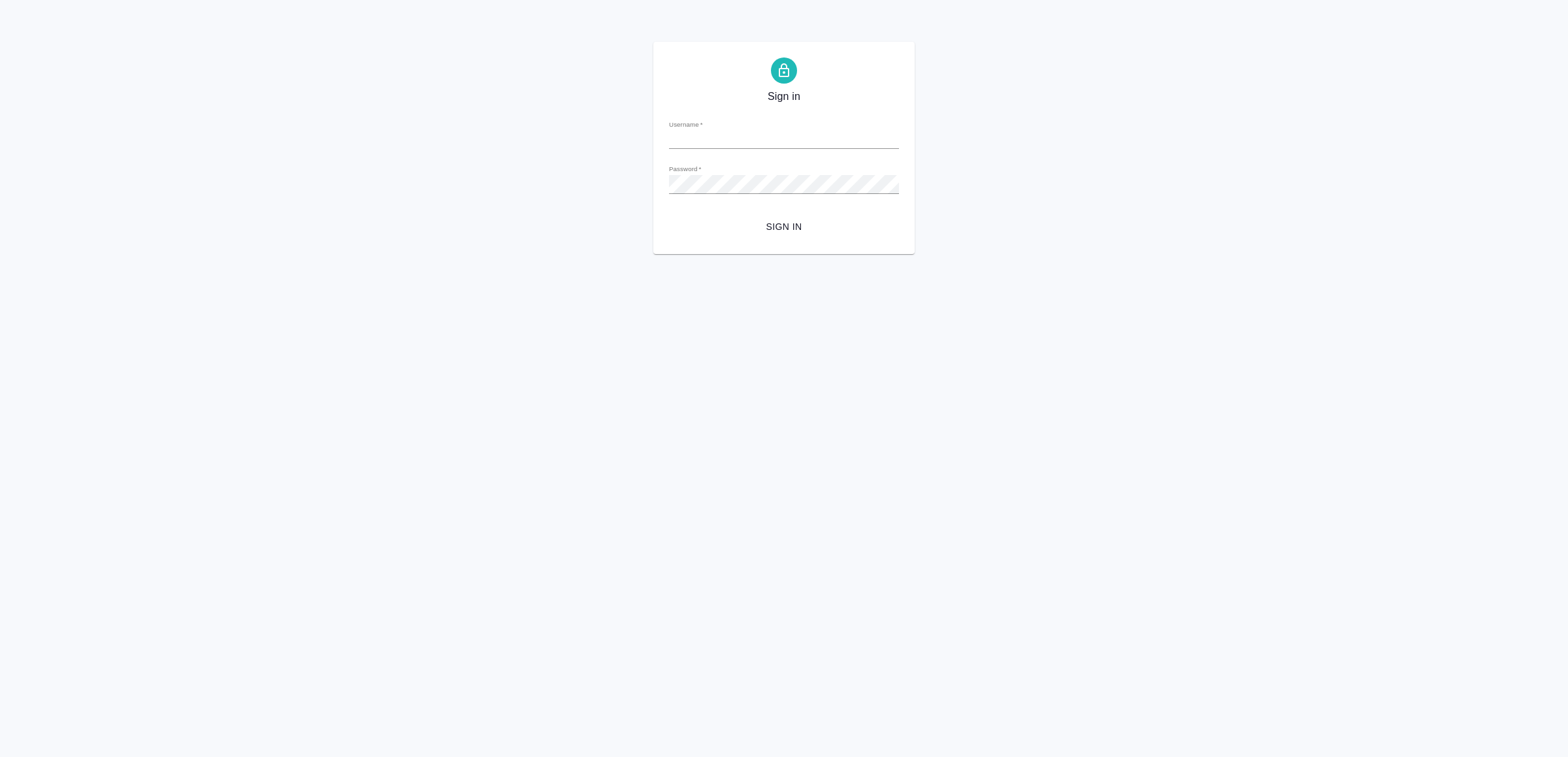
type input "[EMAIL_ADDRESS][DOMAIN_NAME]"
click at [784, 225] on span "Sign in" at bounding box center [784, 226] width 209 height 16
